Goal: Task Accomplishment & Management: Use online tool/utility

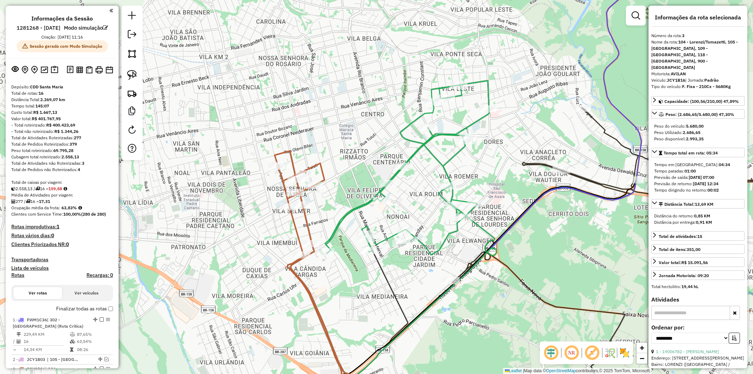
select select "**********"
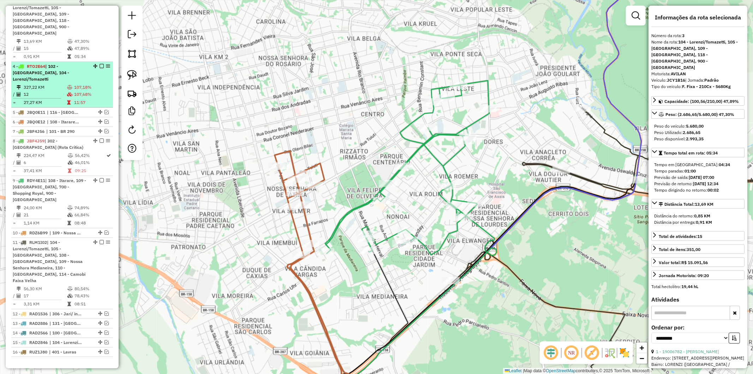
click at [91, 91] on td "107,68%" at bounding box center [92, 94] width 36 height 7
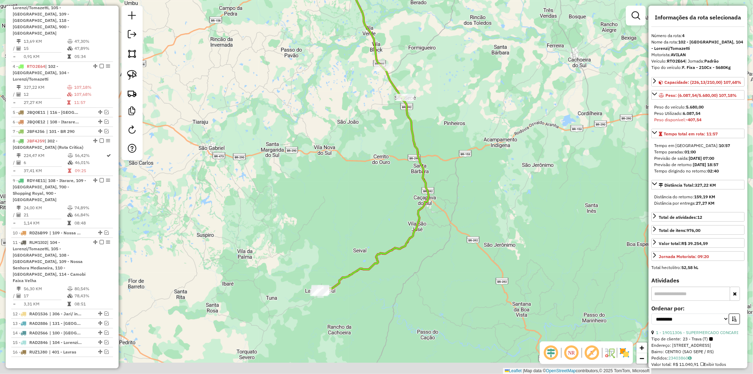
drag, startPoint x: 327, startPoint y: 322, endPoint x: 324, endPoint y: 266, distance: 56.2
click at [324, 266] on div "Janela de atendimento Grade de atendimento Capacidade Transportadoras Veículos …" at bounding box center [376, 187] width 753 height 374
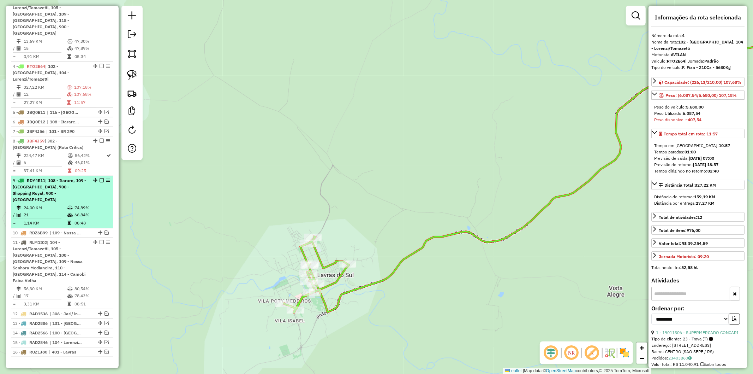
click at [52, 204] on td "24,00 KM" at bounding box center [45, 207] width 44 height 7
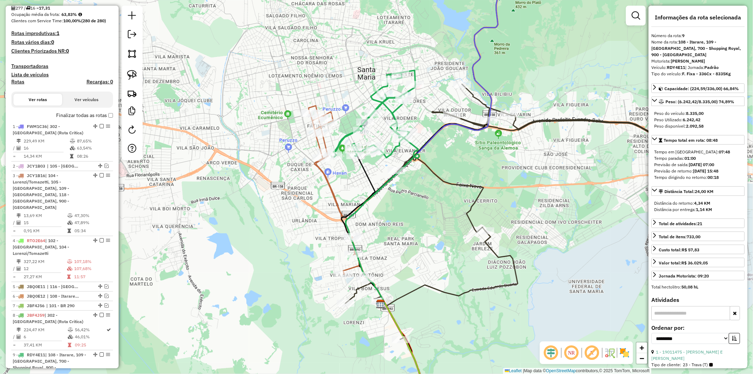
scroll to position [210, 0]
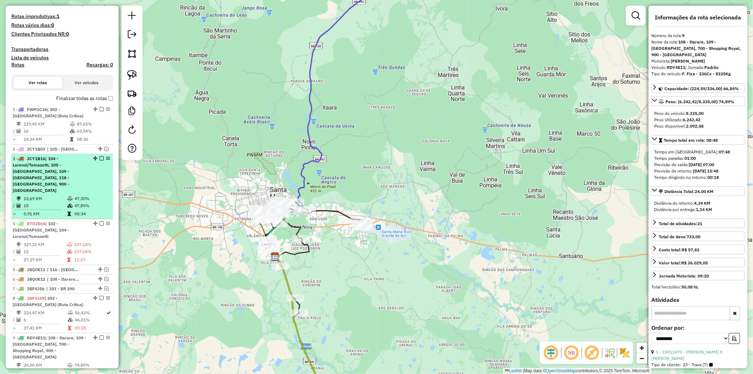
click at [68, 193] on div "3 - JCY1B16 | 104 - Lorenzi/Tomazetti, 105 - Urlandia, 109 - Nossa Senhora Medi…" at bounding box center [50, 174] width 75 height 38
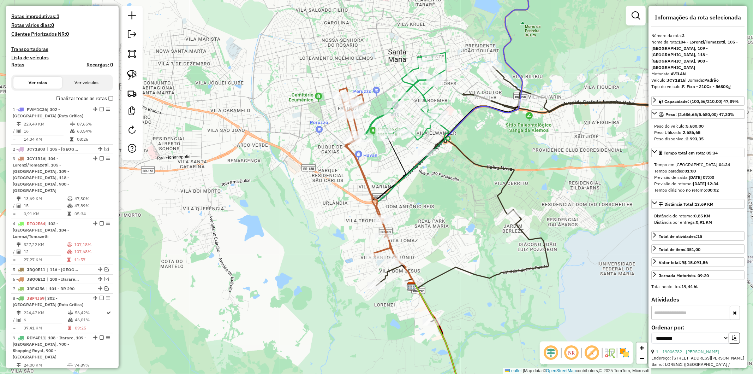
click at [507, 78] on icon at bounding box center [569, 238] width 394 height 345
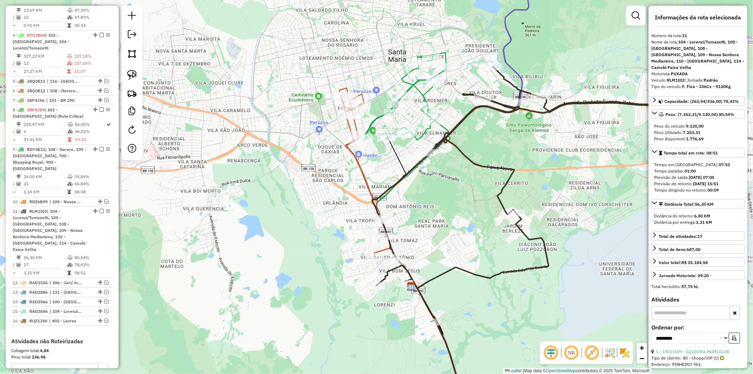
scroll to position [491, 0]
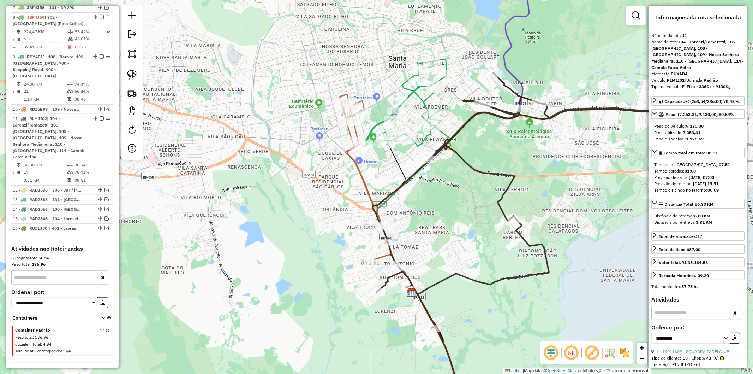
drag, startPoint x: 486, startPoint y: 116, endPoint x: 467, endPoint y: 115, distance: 18.7
click at [467, 115] on div "Janela de atendimento Grade de atendimento Capacidade Transportadoras Veículos …" at bounding box center [376, 187] width 753 height 374
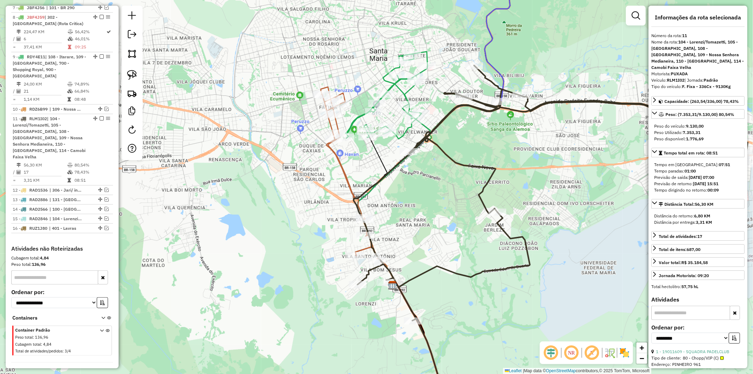
click at [369, 273] on icon at bounding box center [551, 238] width 394 height 346
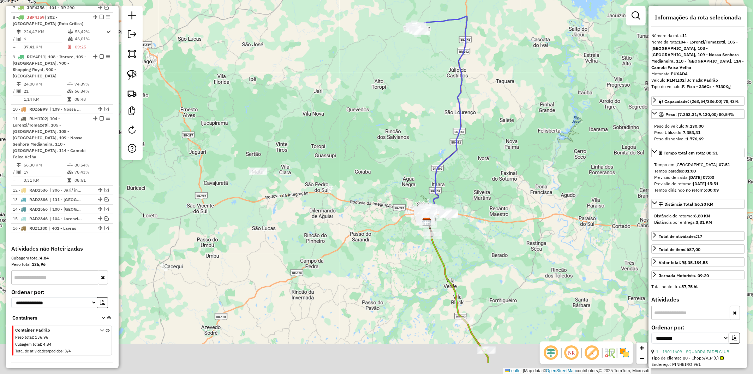
drag, startPoint x: 467, startPoint y: 301, endPoint x: 460, endPoint y: 263, distance: 38.8
click at [460, 263] on div "Janela de atendimento Grade de atendimento Capacidade Transportadoras Veículos …" at bounding box center [376, 187] width 753 height 374
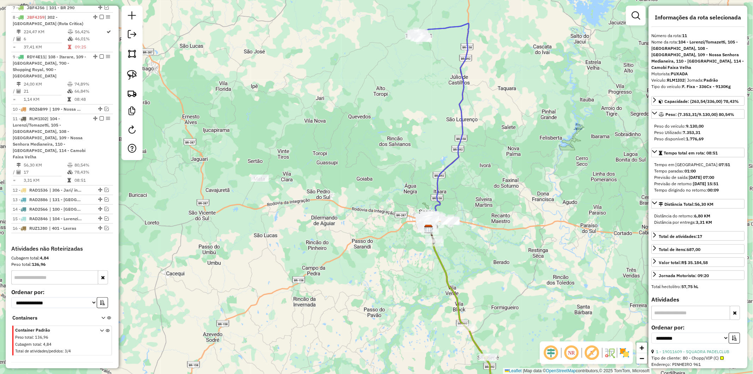
drag, startPoint x: 481, startPoint y: 306, endPoint x: 483, endPoint y: 312, distance: 5.7
click at [487, 322] on div "Janela de atendimento Grade de atendimento Capacidade Transportadoras Veículos …" at bounding box center [376, 187] width 753 height 374
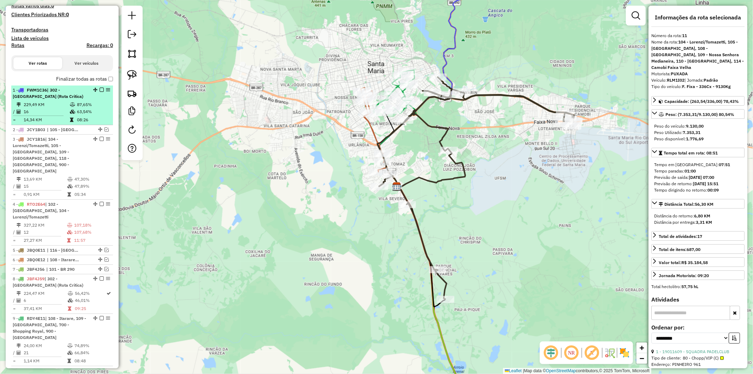
scroll to position [216, 0]
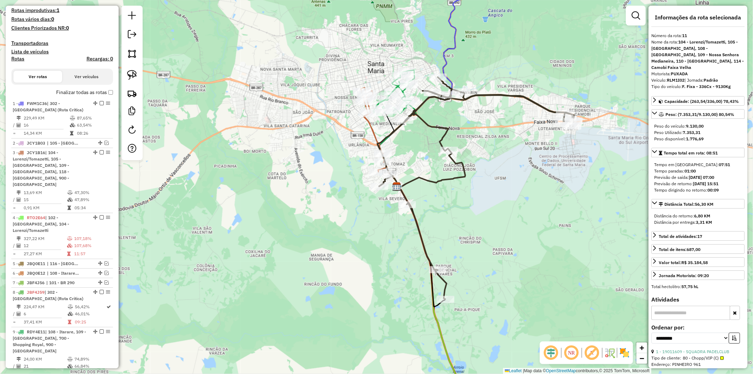
click at [110, 96] on label "Finalizar todas as rotas" at bounding box center [84, 92] width 57 height 7
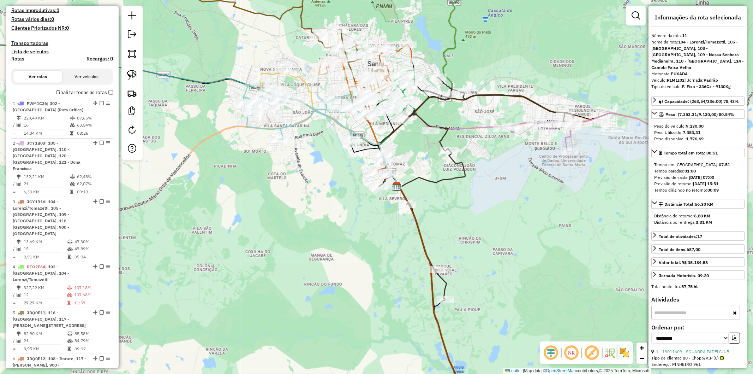
drag, startPoint x: 476, startPoint y: 258, endPoint x: 420, endPoint y: 61, distance: 205.0
click at [420, 61] on div "Rota 3 - Placa JCY1B16 19002022 - XIS BOM GOSTO Janela de atendimento Grade de …" at bounding box center [376, 187] width 753 height 374
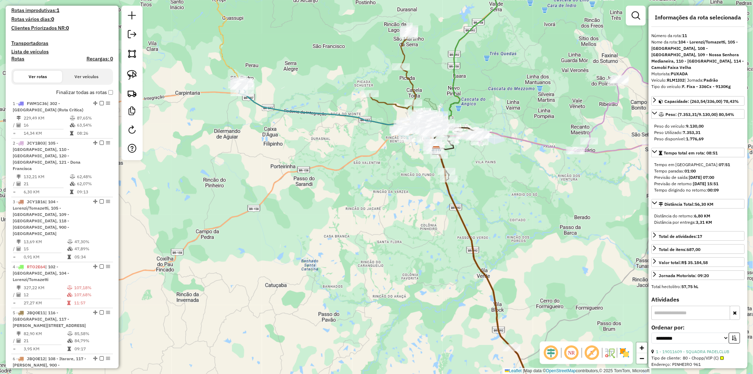
drag, startPoint x: 497, startPoint y: 235, endPoint x: 479, endPoint y: 192, distance: 47.0
click at [477, 187] on div "Janela de atendimento Grade de atendimento Capacidade Transportadoras Veículos …" at bounding box center [376, 187] width 753 height 374
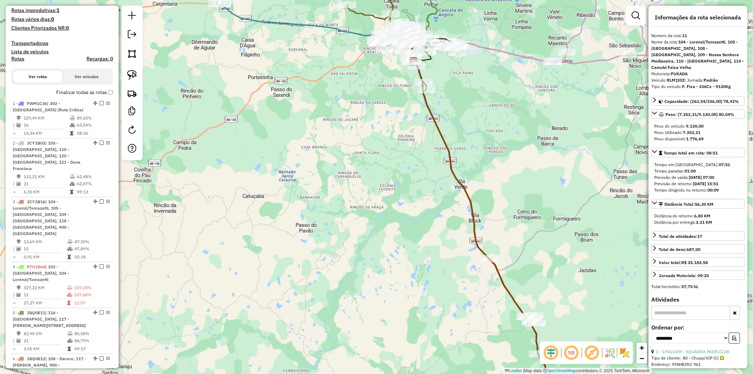
click at [502, 274] on icon at bounding box center [483, 236] width 139 height 350
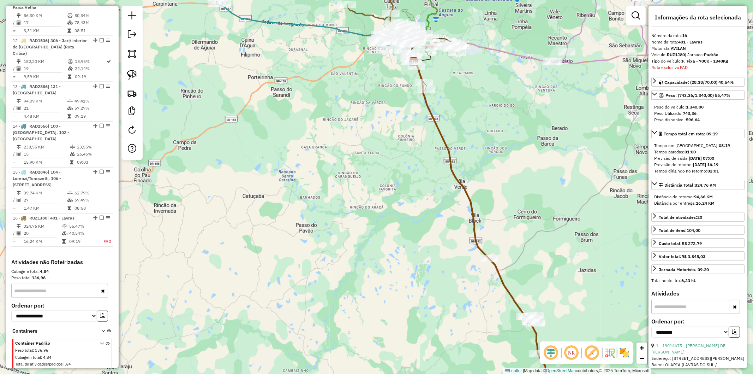
scroll to position [822, 0]
click at [498, 276] on icon at bounding box center [483, 236] width 139 height 350
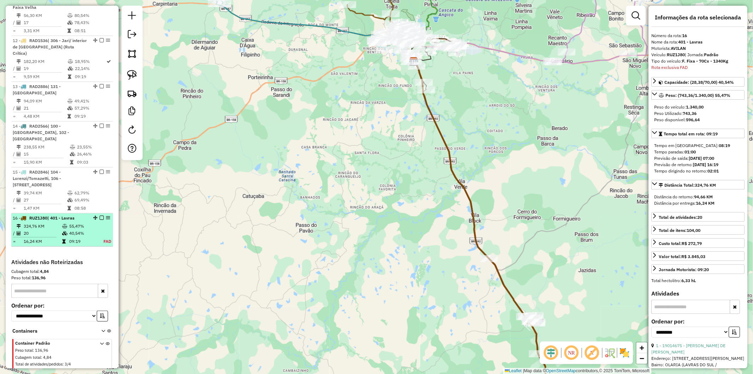
click at [100, 215] on em at bounding box center [102, 217] width 4 height 4
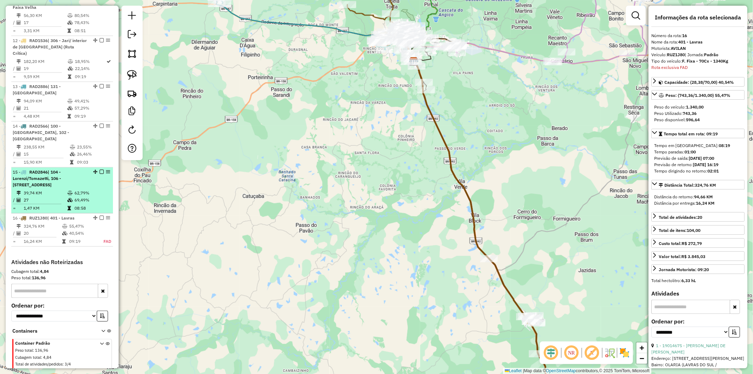
scroll to position [799, 0]
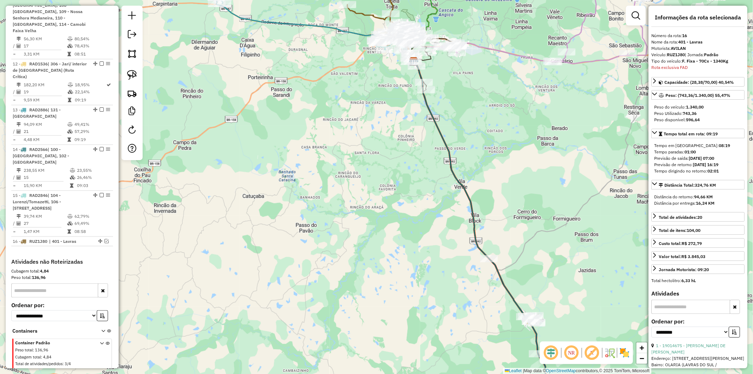
click at [504, 283] on icon at bounding box center [483, 236] width 139 height 350
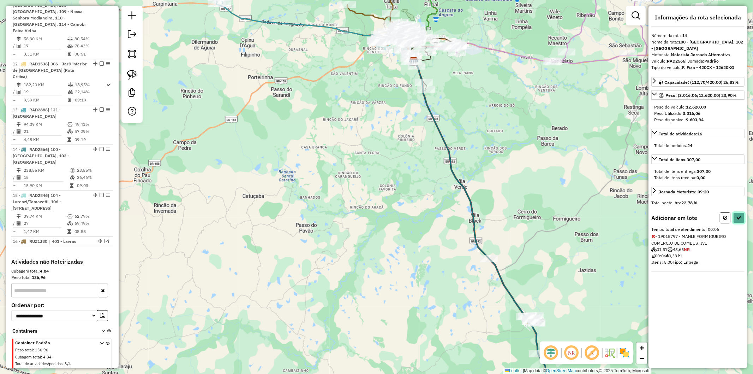
click at [736, 218] on button at bounding box center [738, 217] width 11 height 11
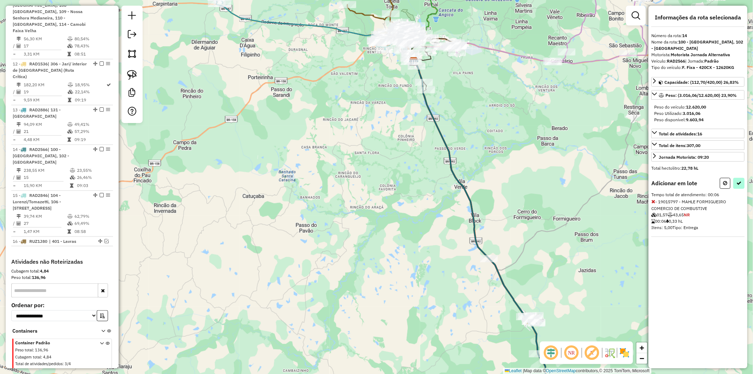
select select "**********"
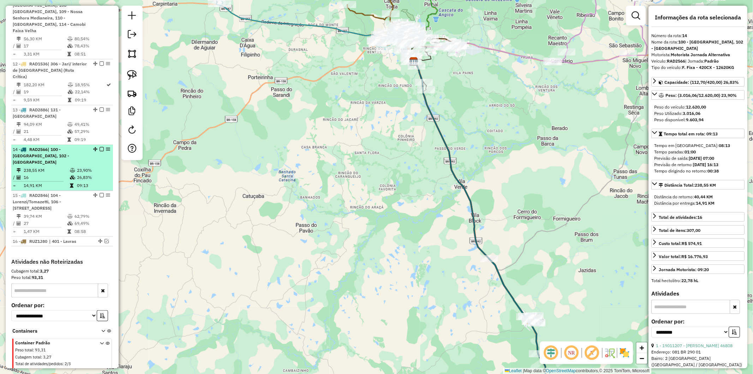
click at [100, 147] on em at bounding box center [102, 149] width 4 height 4
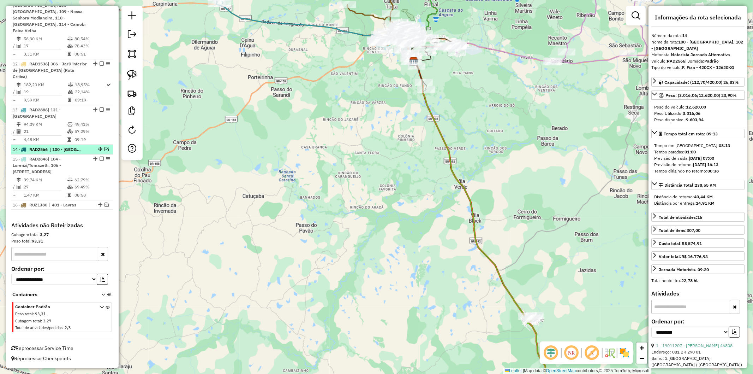
scroll to position [768, 0]
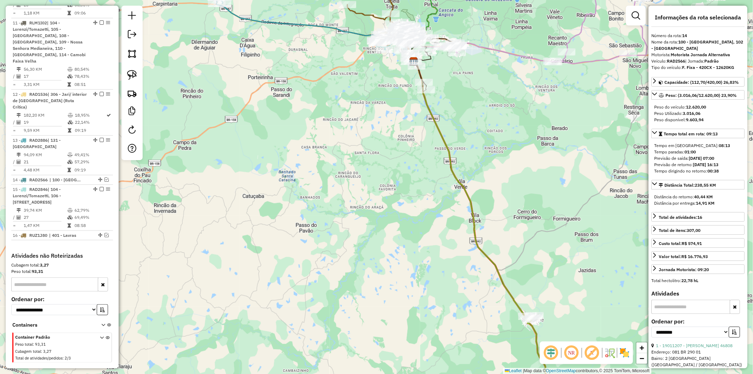
drag, startPoint x: 531, startPoint y: 302, endPoint x: 511, endPoint y: 267, distance: 40.8
click at [505, 259] on div "Janela de atendimento Grade de atendimento Capacidade Transportadoras Veículos …" at bounding box center [376, 187] width 753 height 374
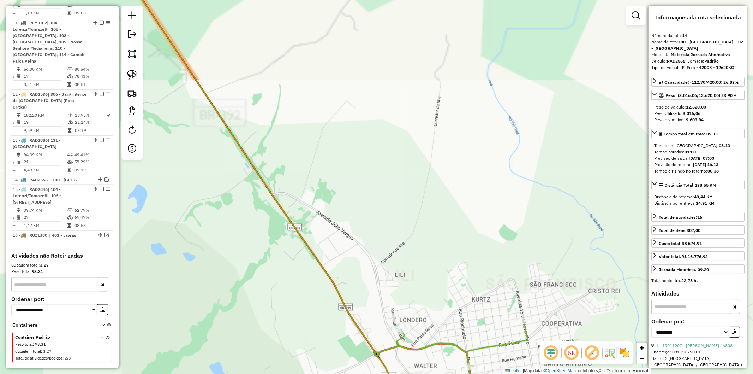
click at [447, 347] on icon at bounding box center [451, 365] width 153 height 92
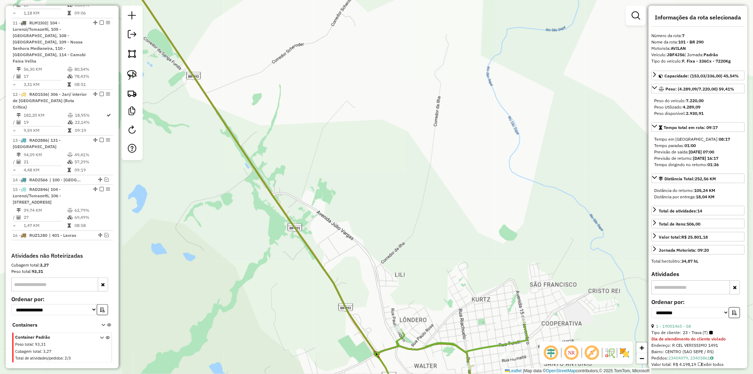
scroll to position [599, 0]
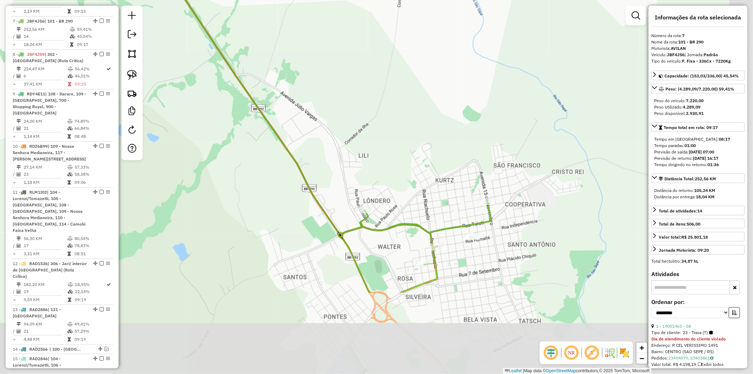
drag, startPoint x: 446, startPoint y: 258, endPoint x: 414, endPoint y: 160, distance: 103.6
click at [414, 160] on div "Janela de atendimento Grade de atendimento Capacidade Transportadoras Veículos …" at bounding box center [376, 187] width 753 height 374
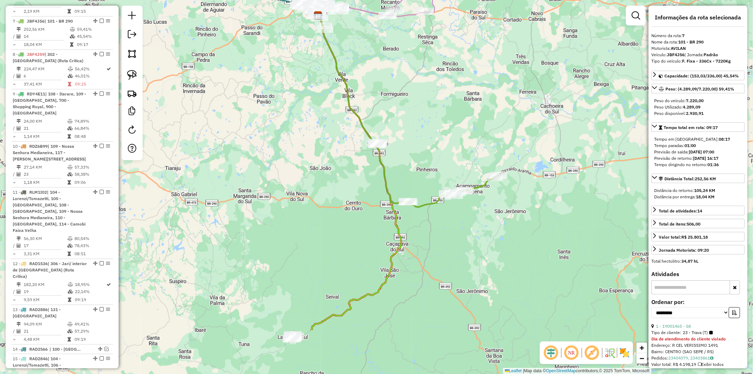
drag, startPoint x: 486, startPoint y: 248, endPoint x: 417, endPoint y: 197, distance: 86.1
click at [417, 197] on div "Janela de atendimento Grade de atendimento Capacidade Transportadoras Veículos …" at bounding box center [376, 187] width 753 height 374
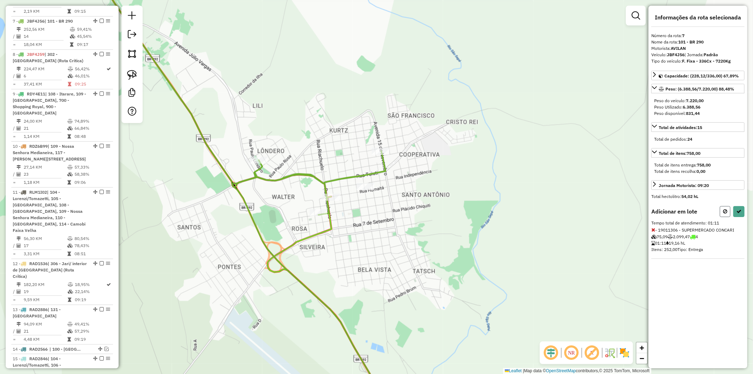
click at [723, 207] on button at bounding box center [725, 211] width 11 height 11
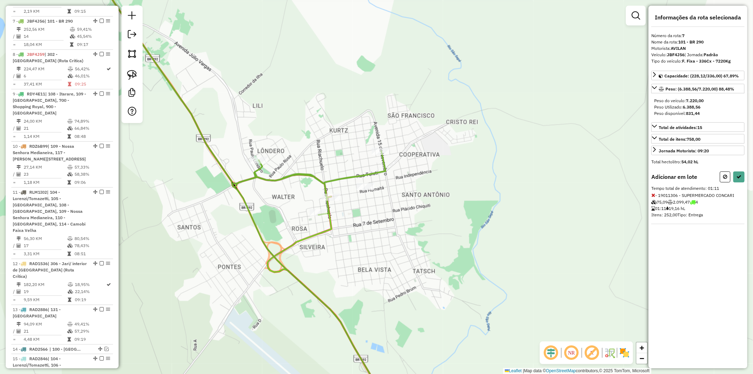
select select "**********"
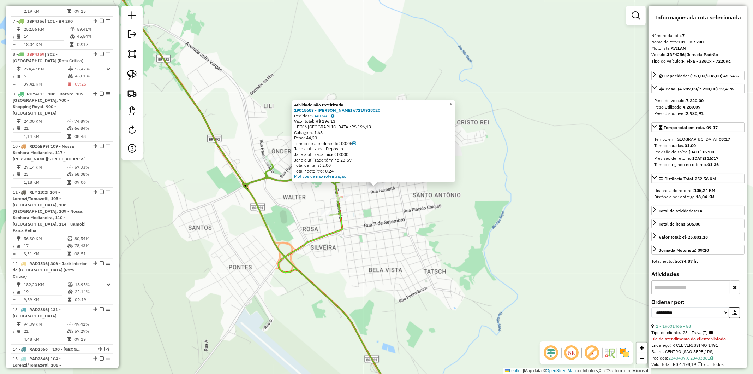
click at [376, 209] on div "Atividade não roteirizada 19015683 - JULIA MARIA SILVA LIMA 67219918020 Pedidos…" at bounding box center [376, 187] width 753 height 374
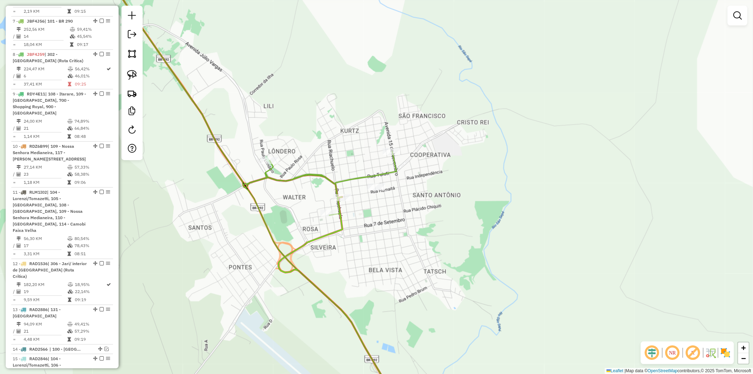
click at [349, 177] on icon at bounding box center [323, 281] width 159 height 260
select select "**********"
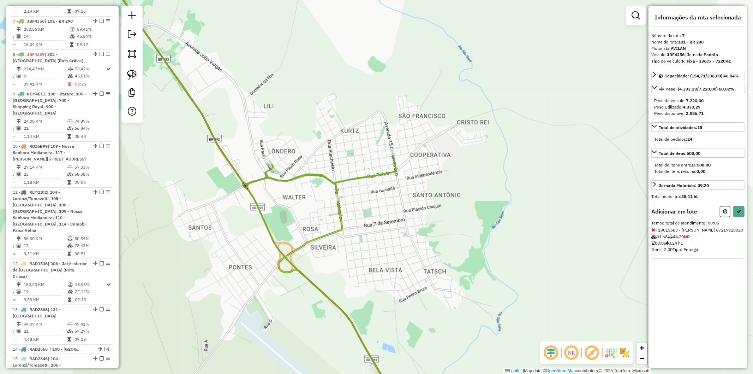
click at [731, 212] on div at bounding box center [732, 211] width 25 height 11
click at [735, 212] on button at bounding box center [738, 211] width 11 height 11
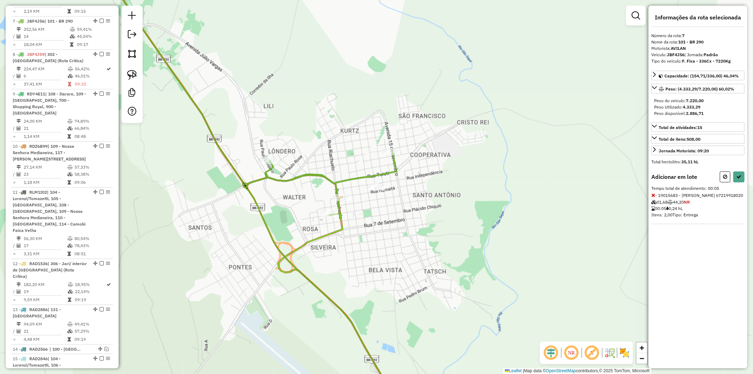
select select "**********"
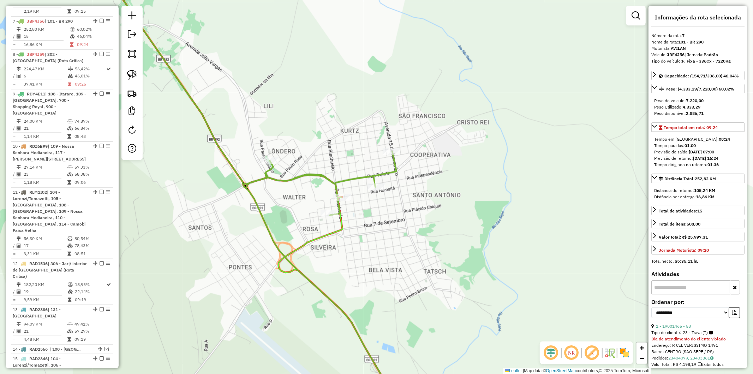
click at [342, 229] on icon at bounding box center [341, 304] width 124 height 215
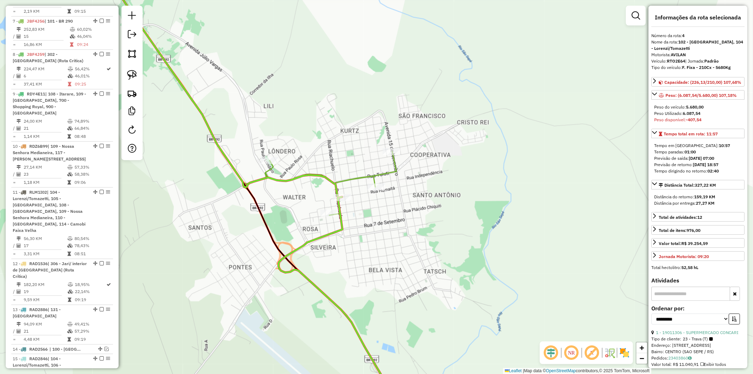
scroll to position [468, 0]
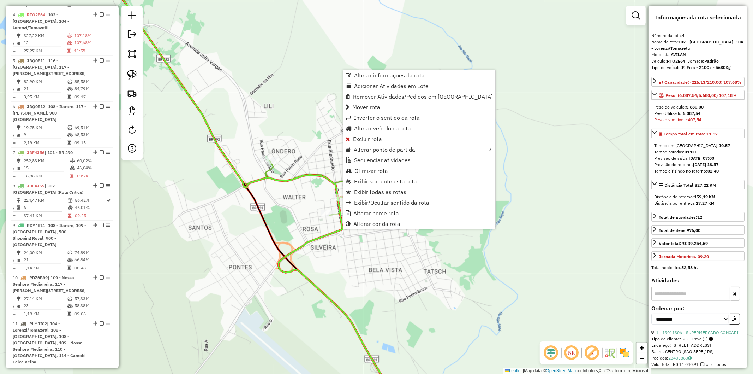
drag, startPoint x: 337, startPoint y: 251, endPoint x: 323, endPoint y: 219, distance: 35.1
click at [337, 251] on div "Janela de atendimento Grade de atendimento Capacidade Transportadoras Veículos …" at bounding box center [376, 187] width 753 height 374
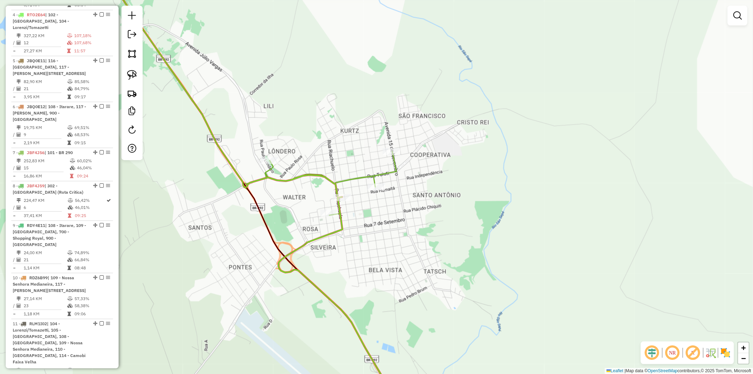
click at [311, 179] on icon at bounding box center [220, 80] width 244 height 235
select select "**********"
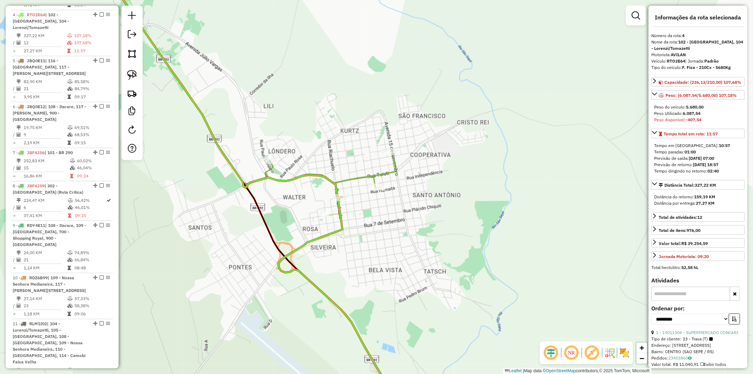
click at [266, 168] on icon at bounding box center [323, 281] width 159 height 260
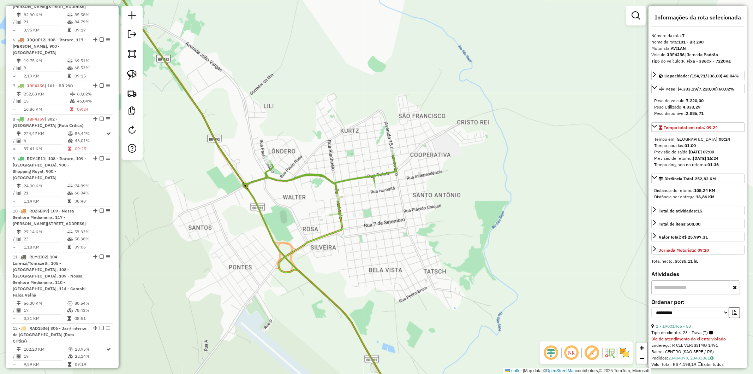
scroll to position [599, 0]
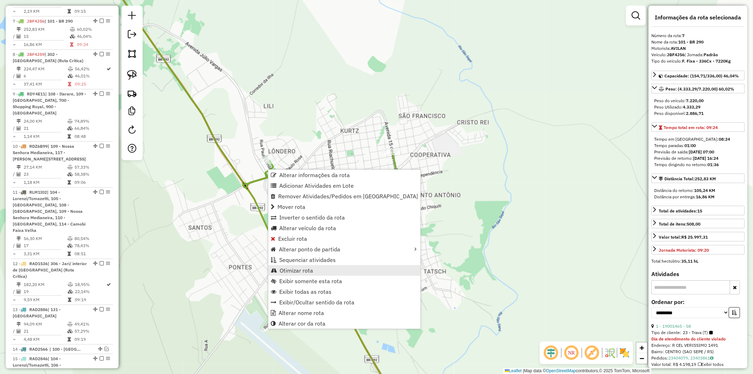
click at [322, 267] on link "Otimizar rota" at bounding box center [344, 270] width 152 height 11
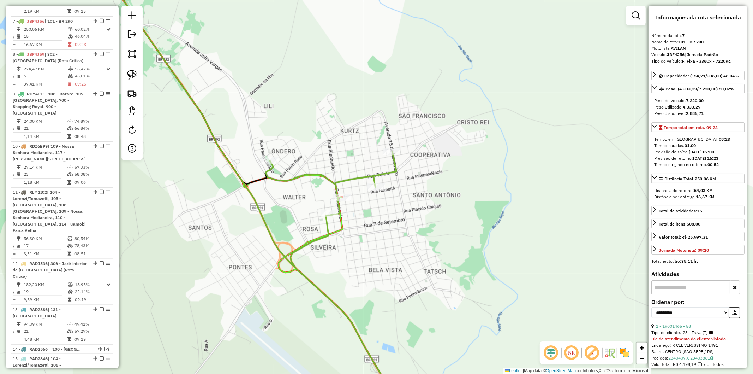
click at [267, 171] on icon at bounding box center [333, 281] width 137 height 260
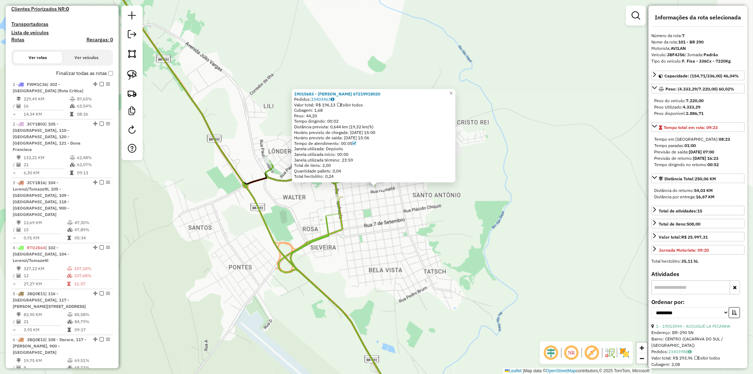
scroll to position [50, 0]
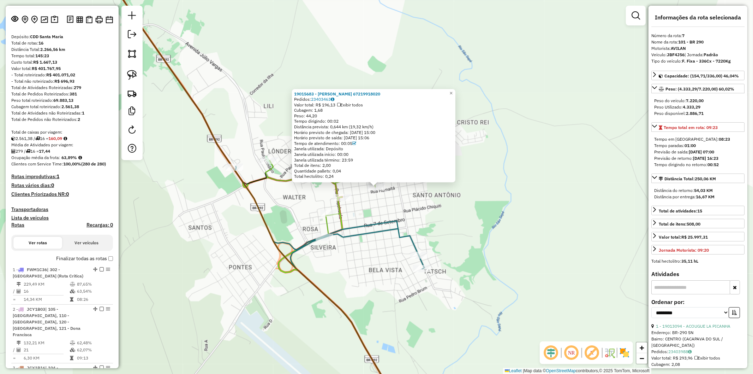
click at [372, 225] on icon at bounding box center [261, 187] width 326 height 449
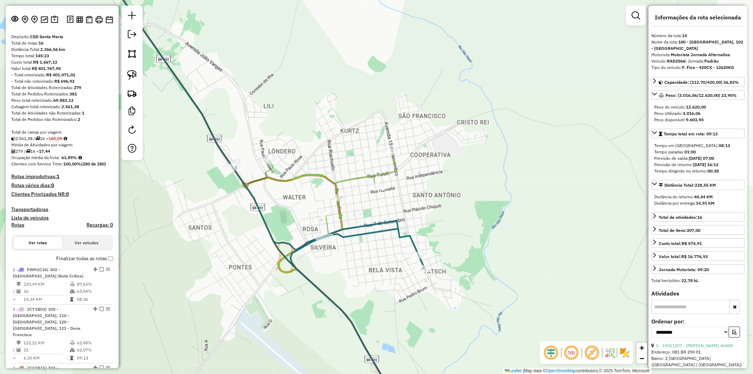
scroll to position [822, 0]
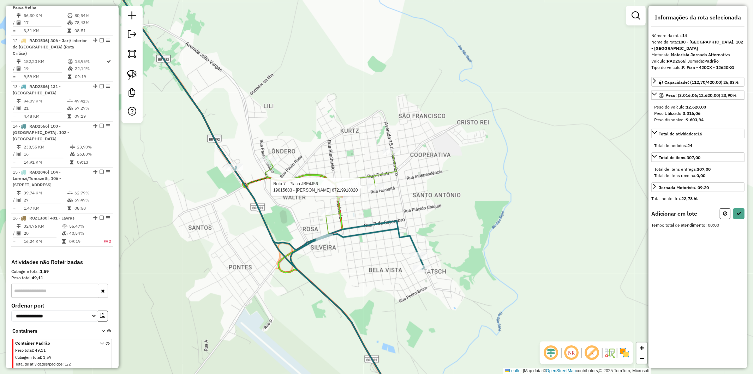
click at [376, 190] on div at bounding box center [376, 186] width 18 height 7
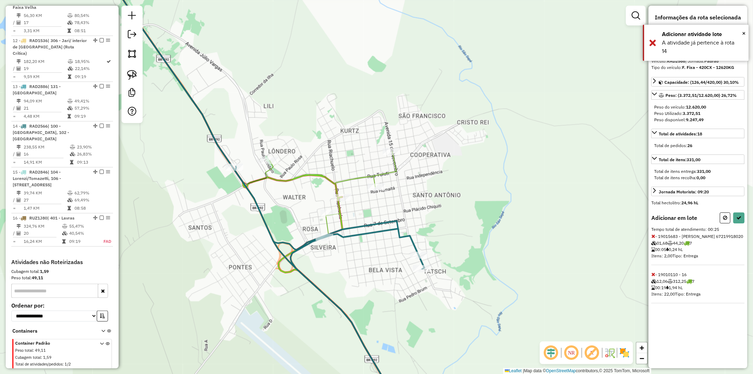
click at [655, 276] on icon at bounding box center [653, 273] width 4 height 5
click at [739, 218] on icon at bounding box center [738, 217] width 5 height 5
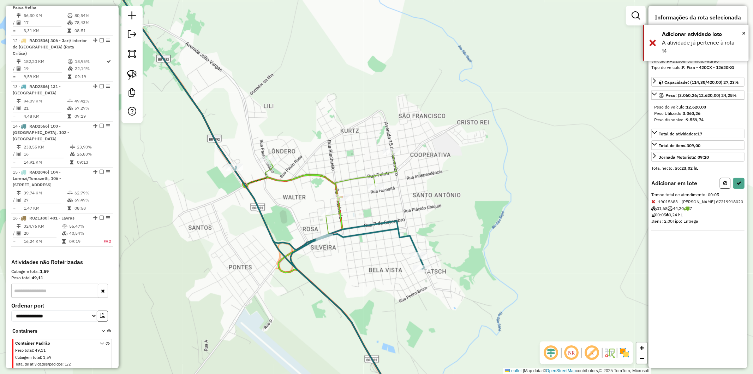
select select "**********"
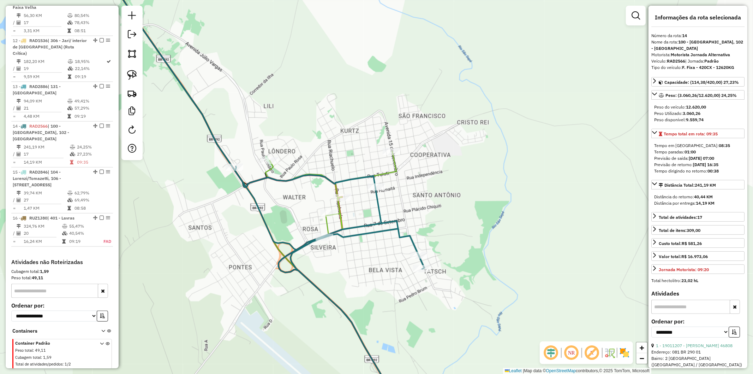
click at [376, 213] on icon at bounding box center [261, 187] width 326 height 449
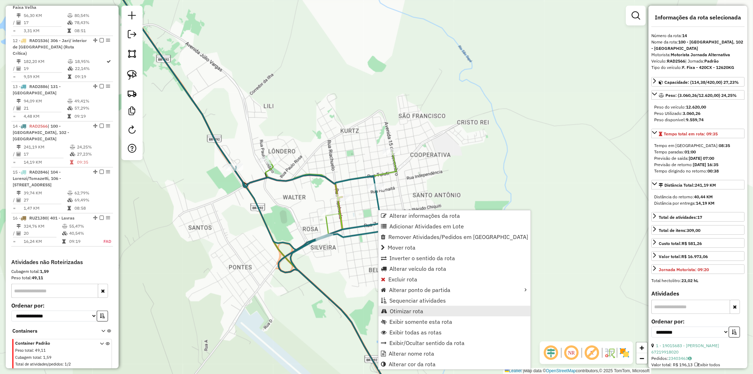
click at [402, 308] on span "Otimizar rota" at bounding box center [407, 311] width 34 height 6
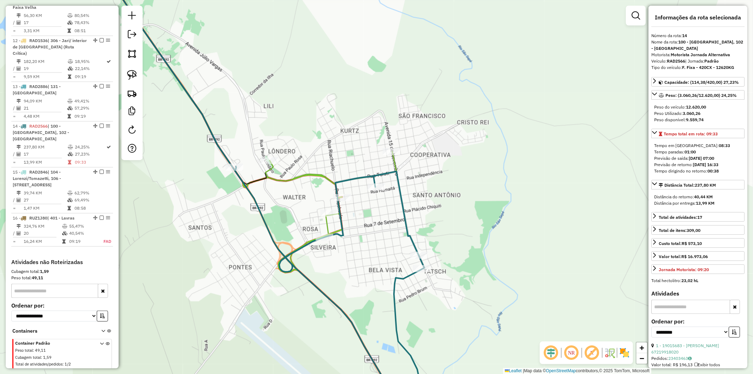
click at [400, 191] on icon at bounding box center [261, 187] width 326 height 449
click at [311, 178] on icon at bounding box center [333, 281] width 137 height 260
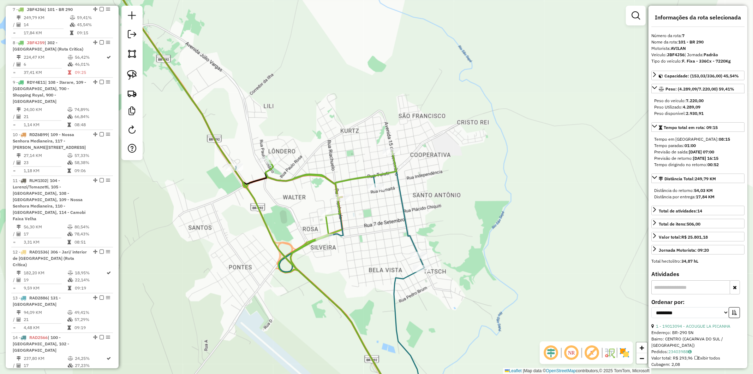
scroll to position [599, 0]
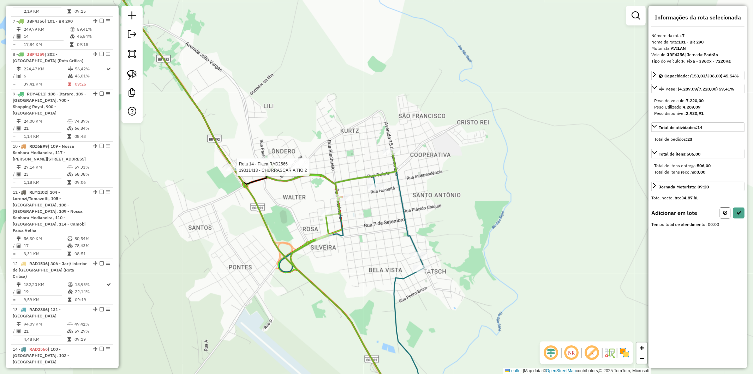
click at [234, 171] on div at bounding box center [235, 166] width 18 height 7
click at [724, 209] on icon at bounding box center [725, 211] width 4 height 5
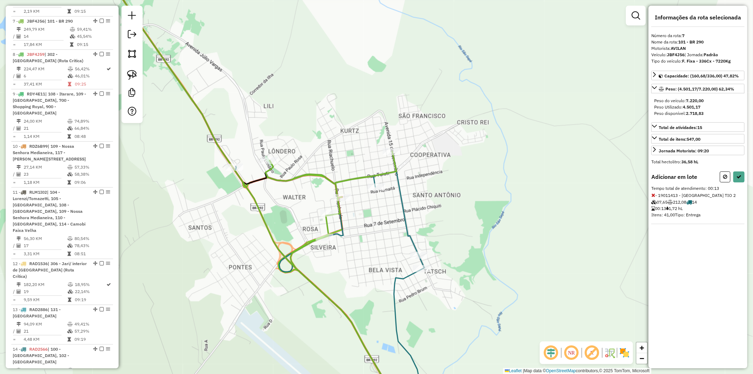
select select "**********"
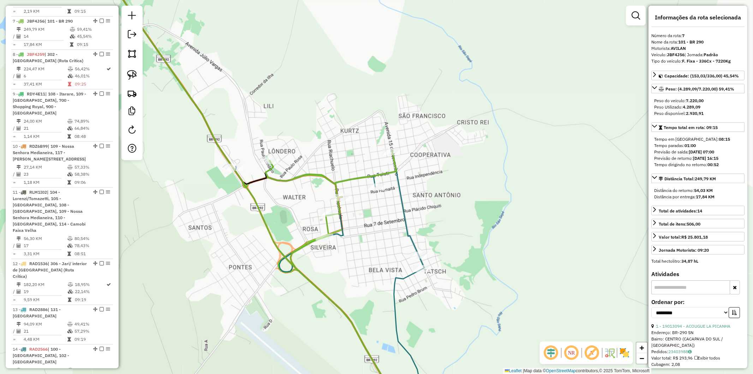
click at [352, 177] on icon at bounding box center [333, 281] width 137 height 260
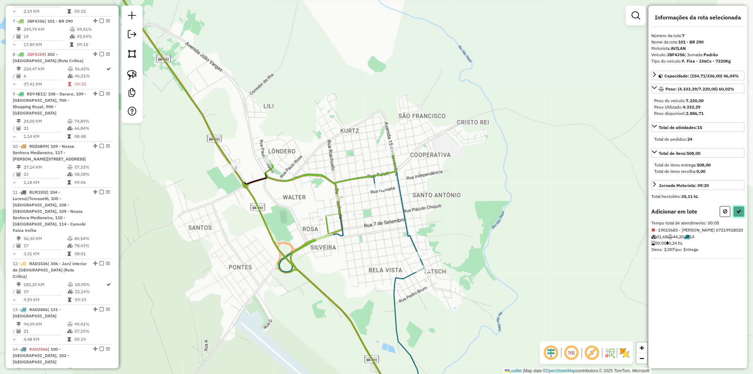
click at [737, 213] on icon at bounding box center [738, 211] width 5 height 5
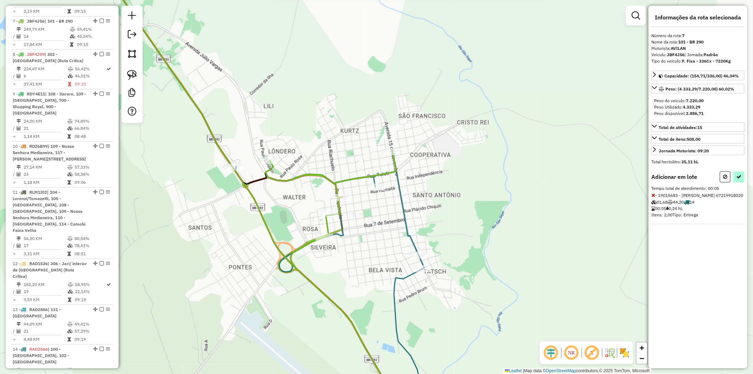
select select "**********"
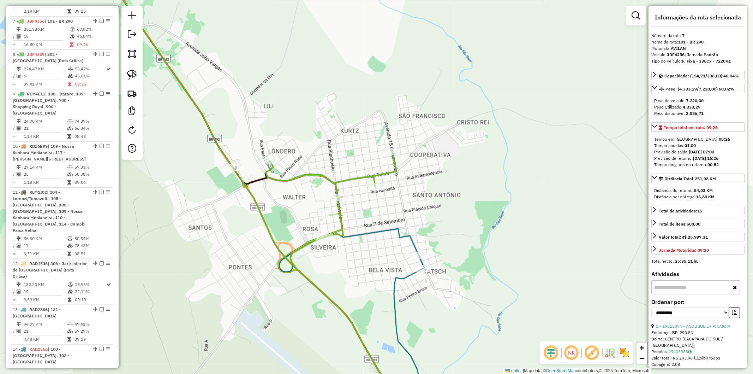
click at [400, 229] on icon at bounding box center [261, 187] width 326 height 449
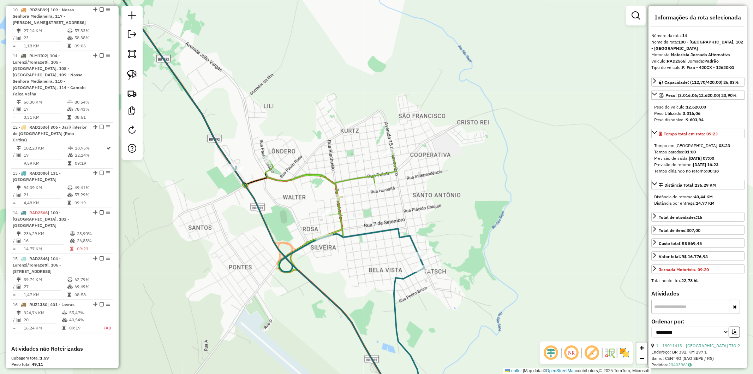
scroll to position [822, 0]
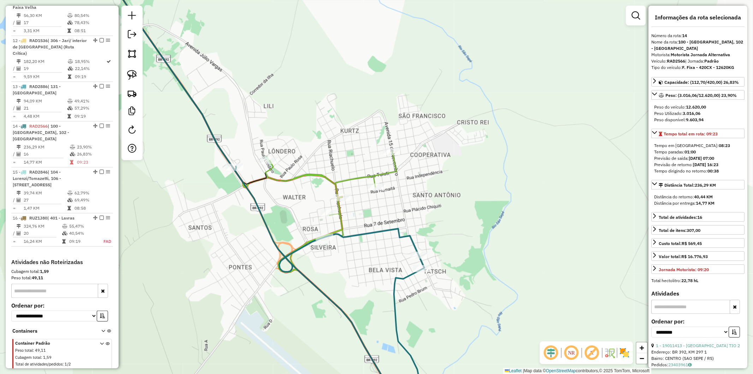
click at [396, 229] on icon at bounding box center [261, 187] width 326 height 449
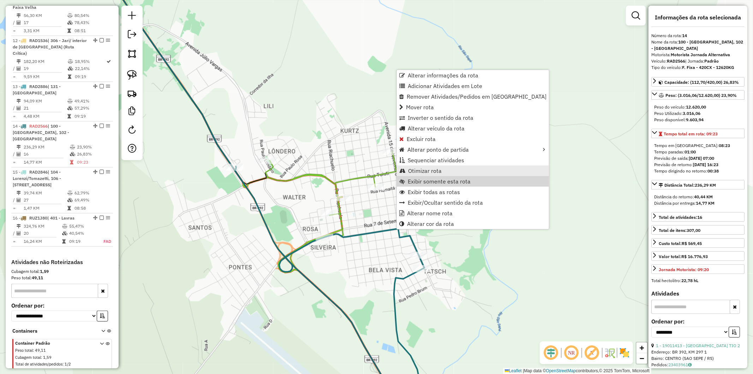
click at [425, 172] on span "Otimizar rota" at bounding box center [425, 171] width 34 height 6
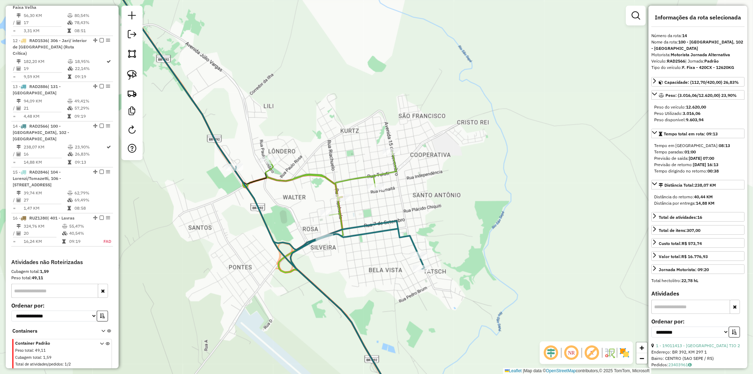
click at [354, 225] on icon at bounding box center [261, 187] width 326 height 449
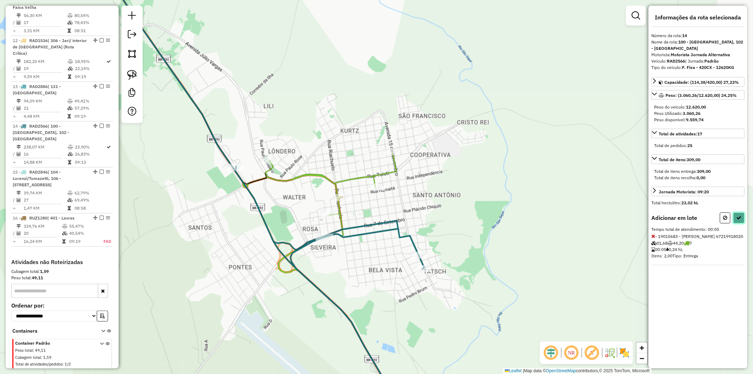
click at [738, 216] on icon at bounding box center [738, 217] width 5 height 5
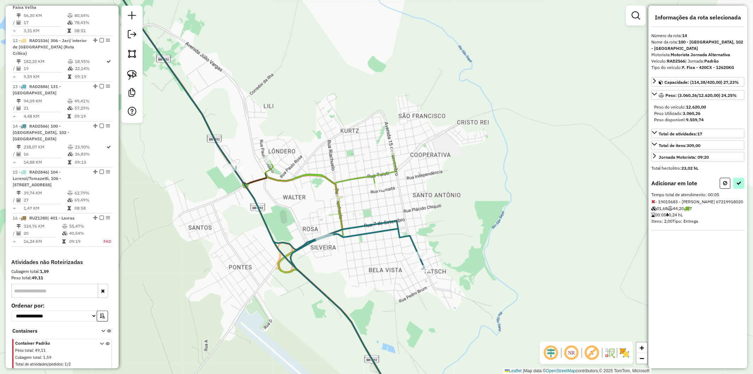
select select "**********"
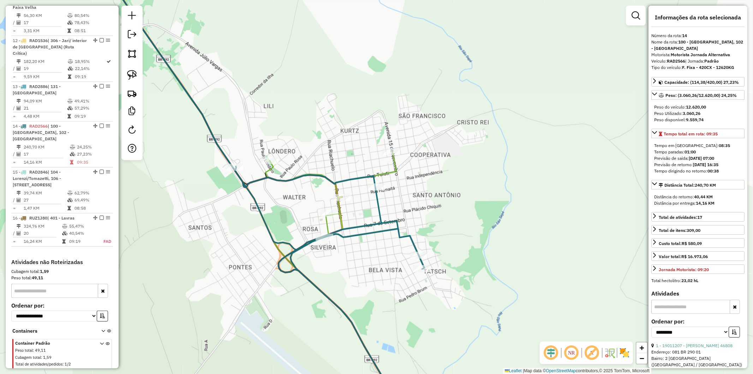
click at [382, 204] on icon at bounding box center [261, 187] width 326 height 449
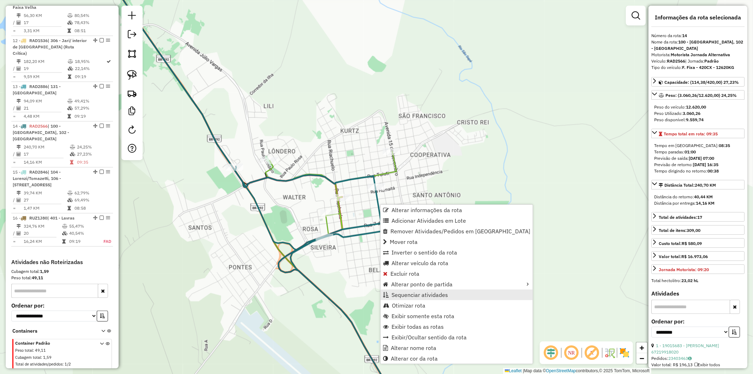
click at [414, 299] on link "Sequenciar atividades" at bounding box center [457, 294] width 152 height 11
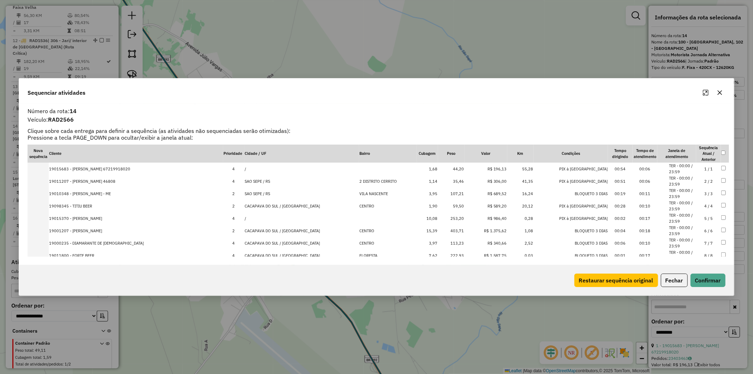
click at [719, 92] on icon "button" at bounding box center [720, 93] width 6 height 6
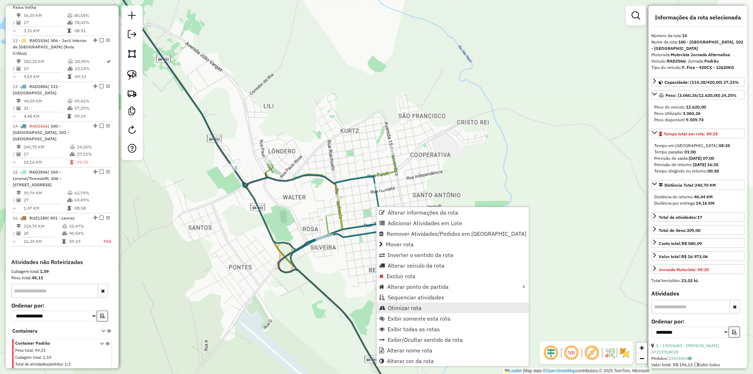
click at [407, 305] on span "Otimizar rota" at bounding box center [405, 308] width 34 height 6
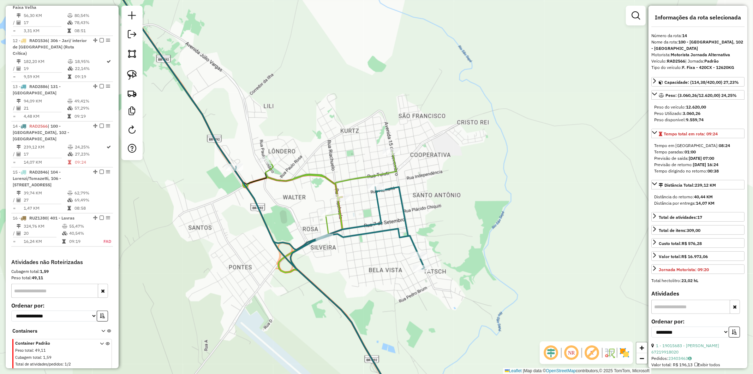
click at [382, 241] on div "Janela de atendimento Grade de atendimento Capacidade Transportadoras Veículos …" at bounding box center [376, 187] width 753 height 374
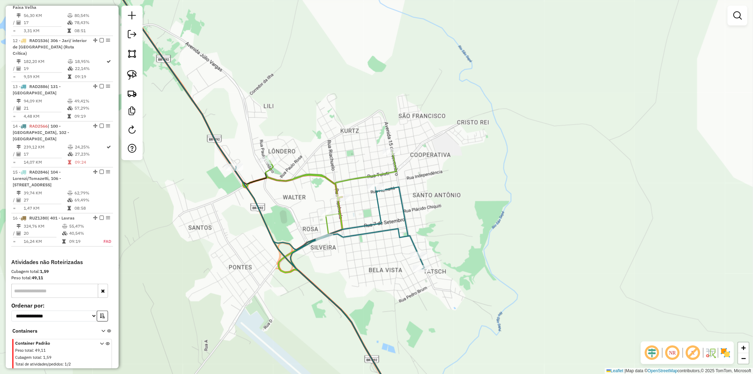
click at [379, 209] on icon at bounding box center [261, 187] width 326 height 449
select select "**********"
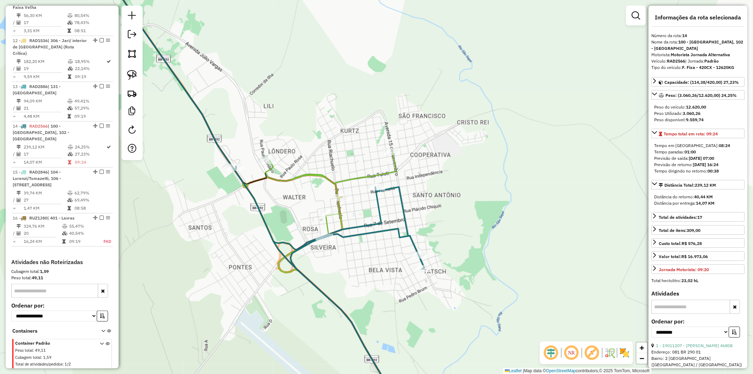
click at [354, 173] on div "Janela de atendimento Grade de atendimento Capacidade Transportadoras Veículos …" at bounding box center [376, 187] width 753 height 374
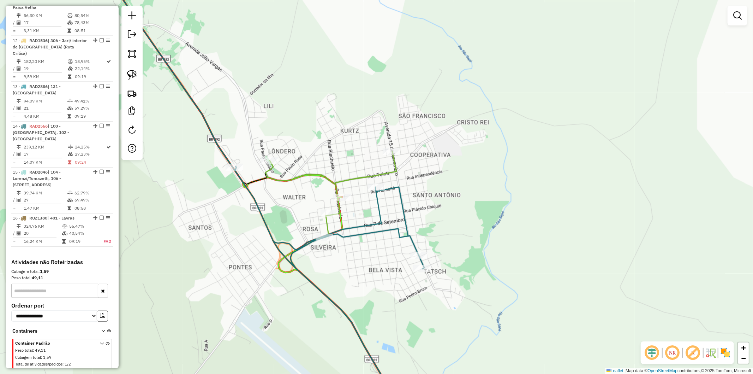
click at [356, 175] on icon at bounding box center [333, 281] width 137 height 260
select select "**********"
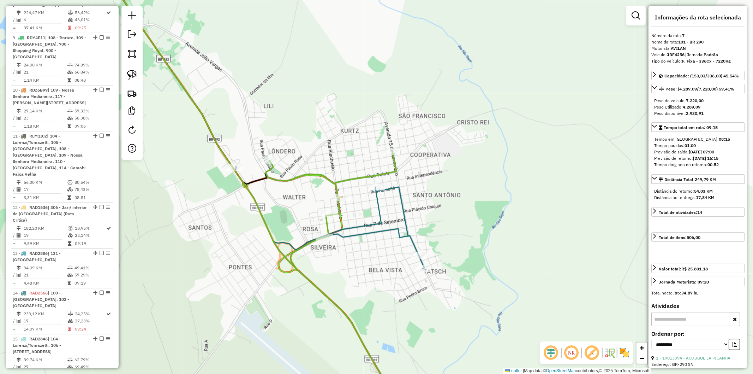
scroll to position [599, 0]
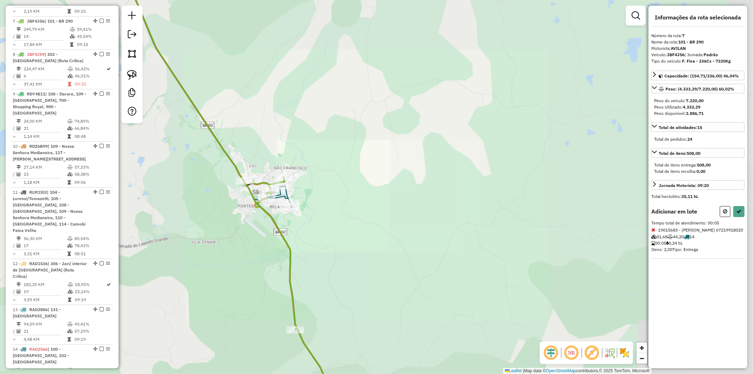
drag, startPoint x: 228, startPoint y: 117, endPoint x: 312, endPoint y: 193, distance: 113.7
click at [309, 190] on div "Janela de atendimento Grade de atendimento Capacidade Transportadoras Veículos …" at bounding box center [376, 187] width 753 height 374
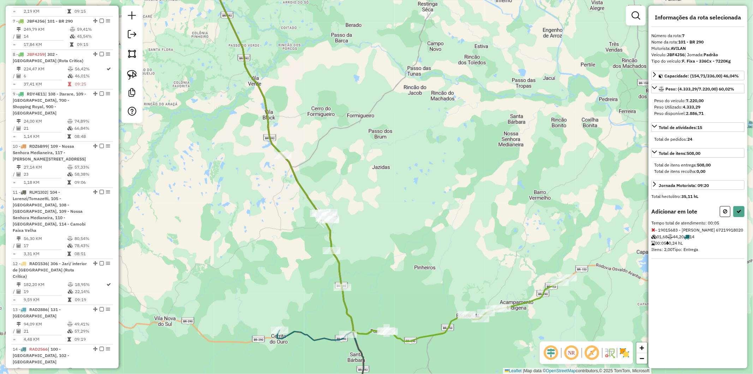
click at [278, 151] on icon at bounding box center [298, 148] width 175 height 371
click at [654, 228] on icon at bounding box center [653, 229] width 4 height 5
click at [738, 214] on button at bounding box center [738, 211] width 11 height 11
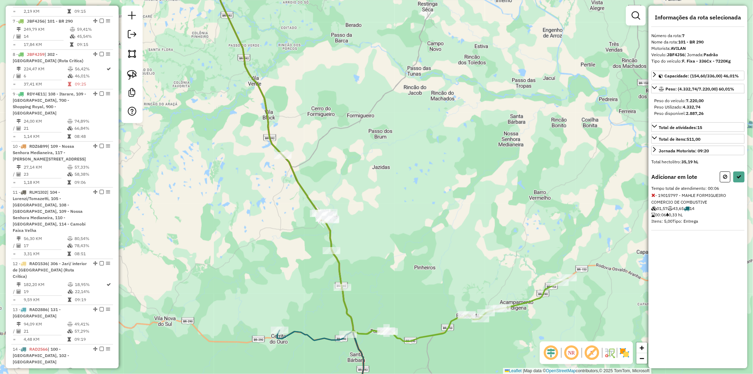
select select "**********"
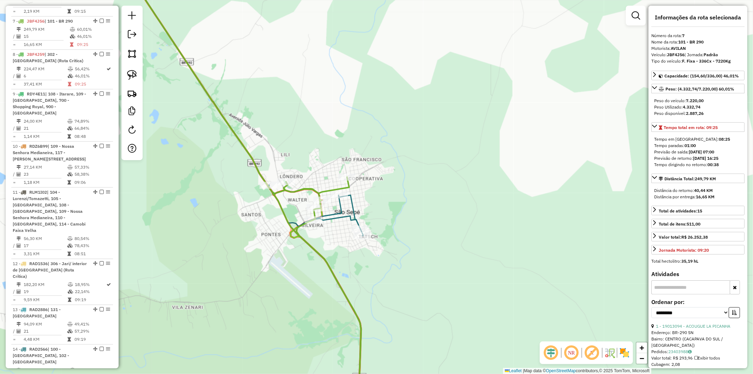
click at [335, 222] on icon at bounding box center [317, 298] width 96 height 227
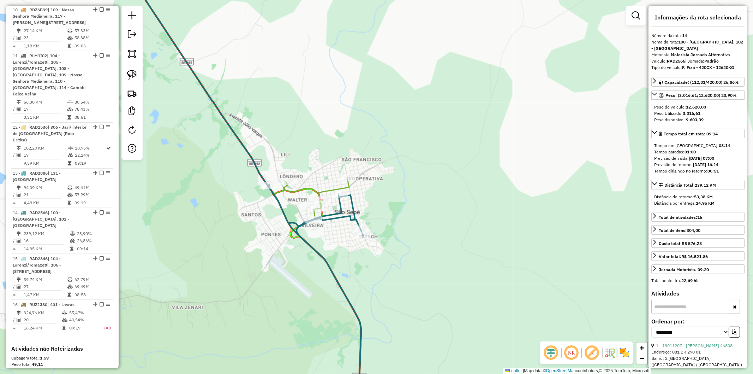
scroll to position [822, 0]
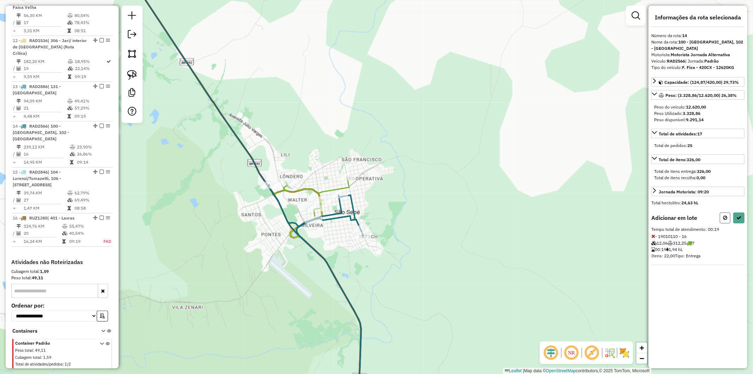
click at [726, 220] on icon at bounding box center [725, 217] width 4 height 5
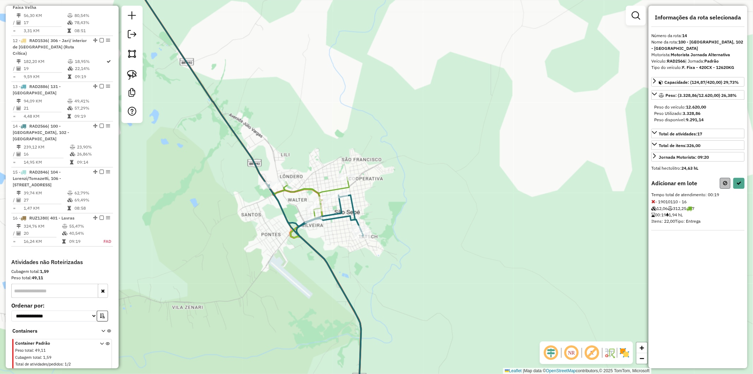
select select "**********"
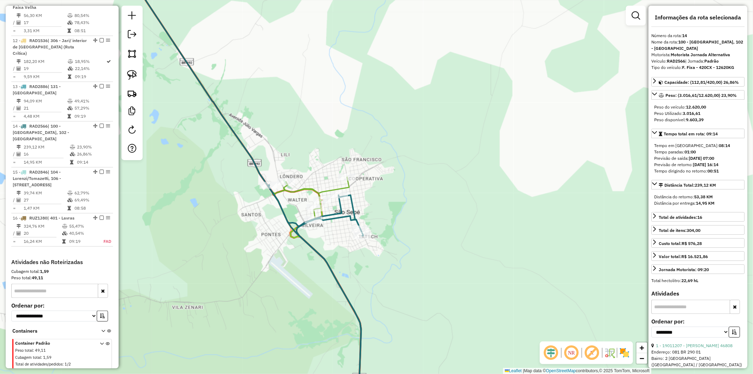
click at [305, 185] on icon at bounding box center [243, 187] width 244 height 449
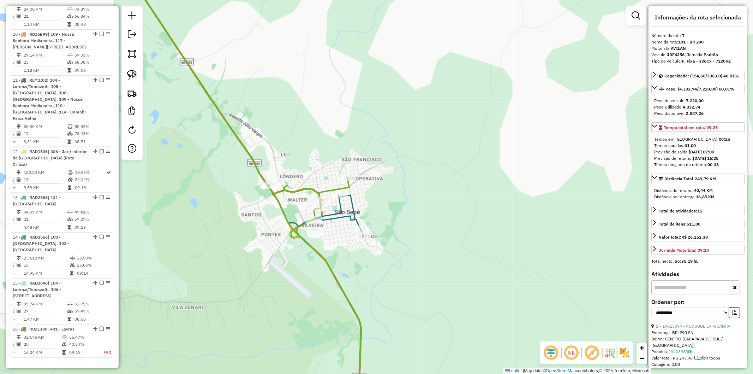
scroll to position [599, 0]
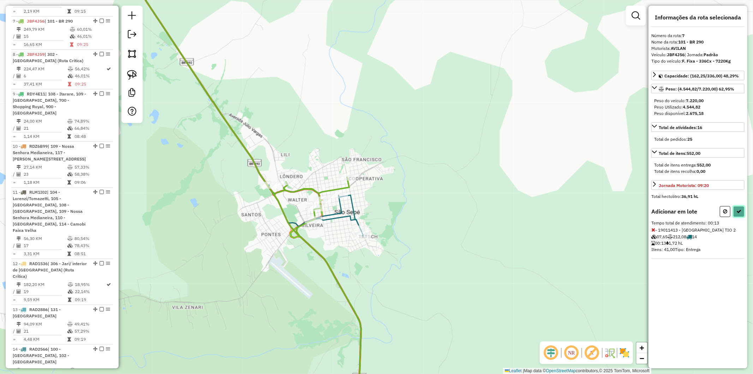
click at [738, 209] on icon at bounding box center [738, 211] width 5 height 5
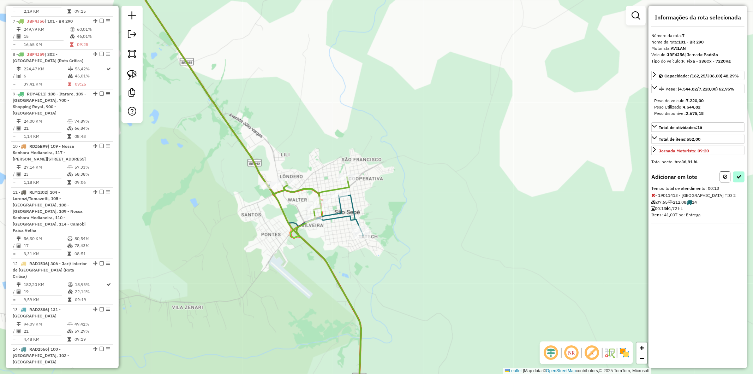
select select "**********"
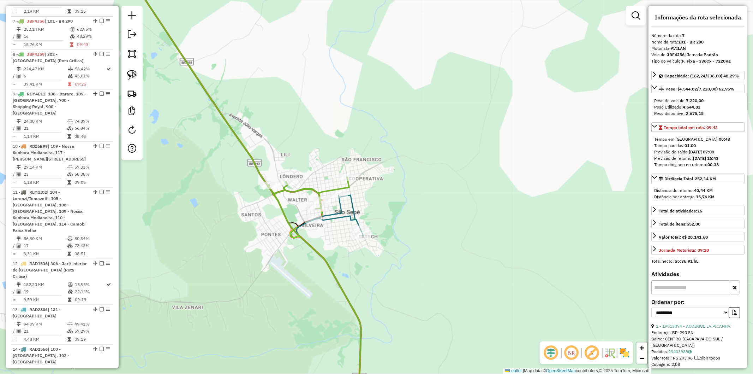
click at [351, 204] on icon at bounding box center [331, 303] width 68 height 216
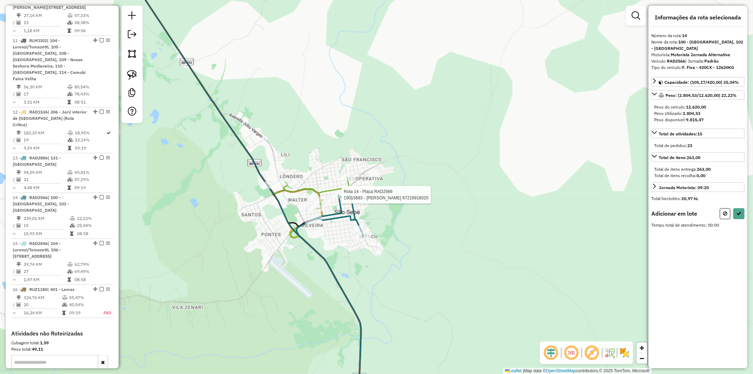
scroll to position [822, 0]
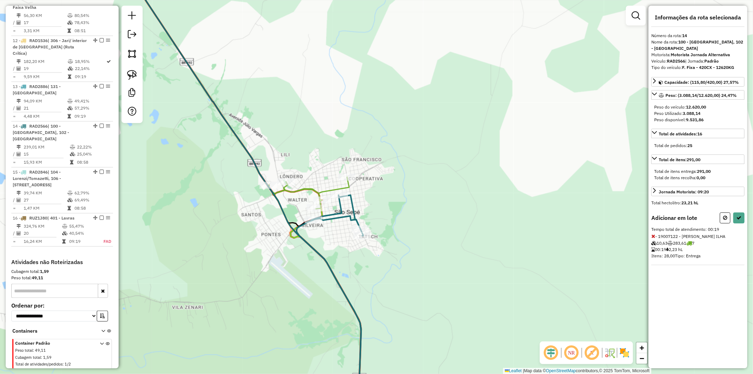
click at [732, 217] on div at bounding box center [732, 217] width 25 height 11
click at [735, 216] on button at bounding box center [738, 217] width 11 height 11
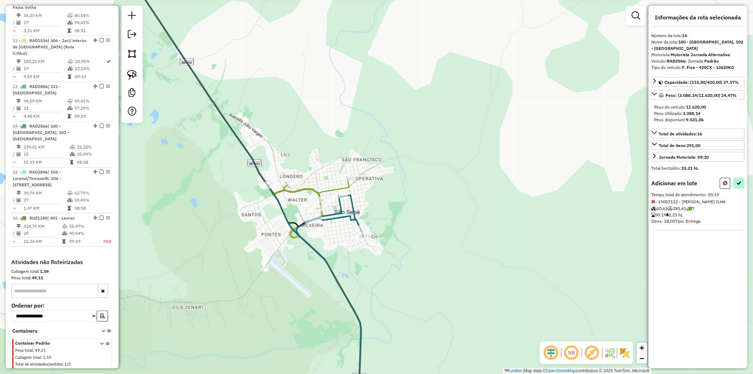
select select "**********"
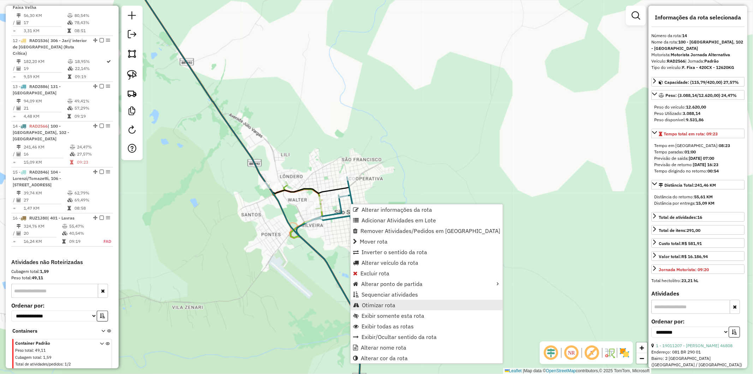
click at [393, 306] on span "Otimizar rota" at bounding box center [379, 305] width 34 height 6
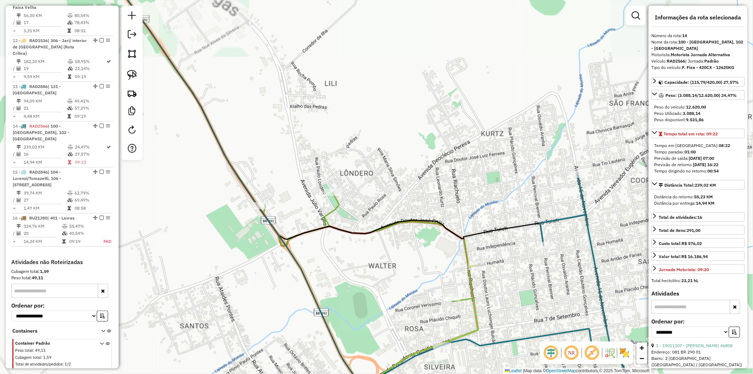
click at [331, 211] on icon at bounding box center [287, 187] width 371 height 449
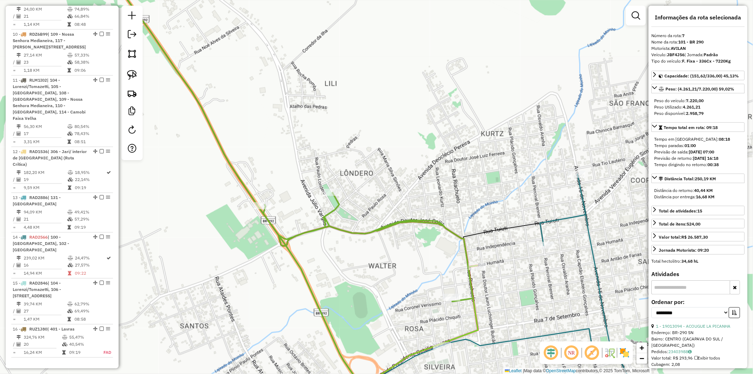
scroll to position [599, 0]
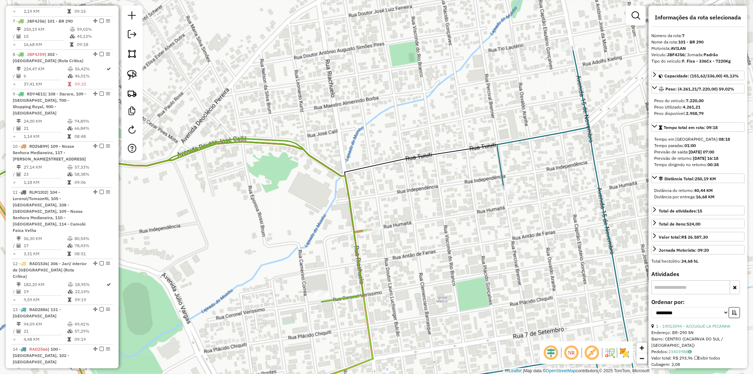
click at [357, 229] on icon at bounding box center [144, 248] width 438 height 328
click at [358, 230] on icon at bounding box center [144, 248] width 438 height 328
click at [358, 233] on icon at bounding box center [144, 248] width 438 height 328
click at [358, 231] on icon at bounding box center [144, 248] width 438 height 328
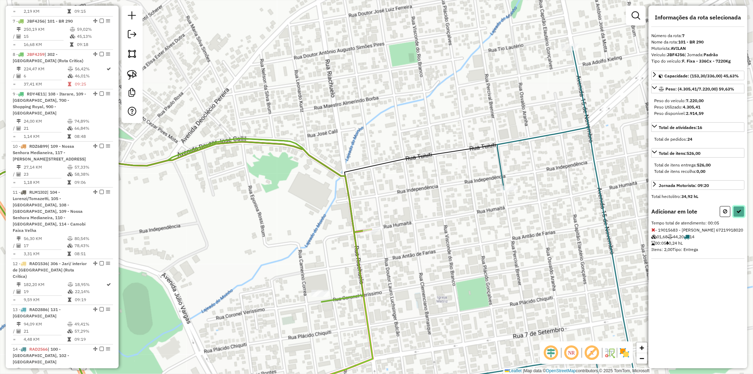
click at [742, 214] on button at bounding box center [738, 211] width 11 height 11
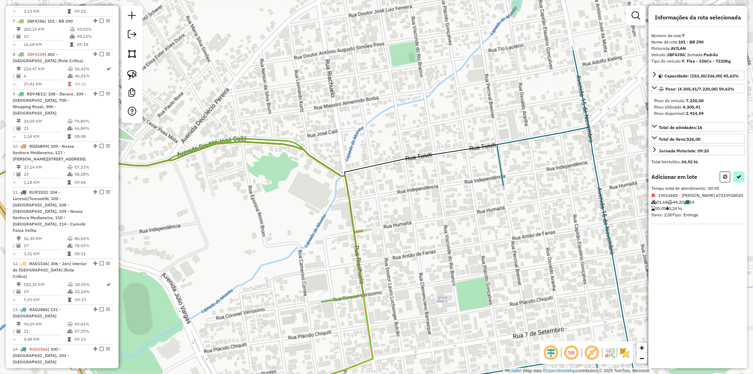
select select "**********"
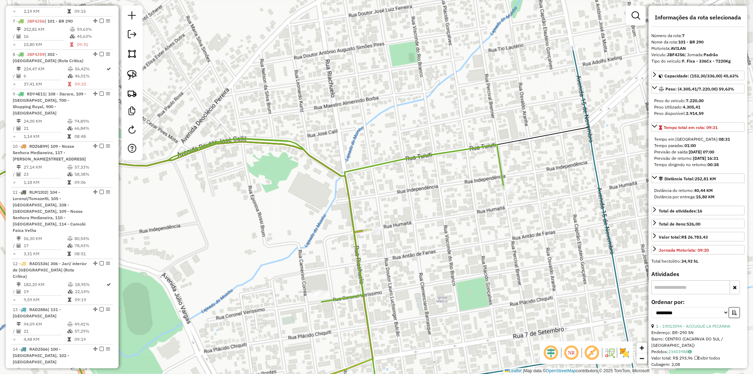
click at [393, 262] on div "Janela de atendimento Grade de atendimento Capacidade Transportadoras Veículos …" at bounding box center [376, 187] width 753 height 374
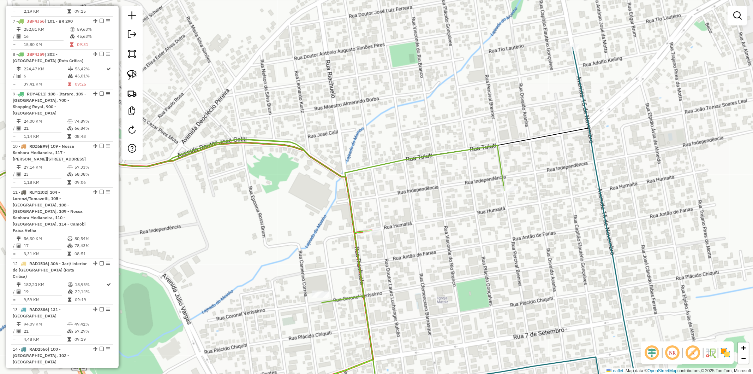
click at [358, 229] on icon at bounding box center [214, 248] width 579 height 328
click at [358, 230] on icon at bounding box center [215, 247] width 580 height 327
select select "**********"
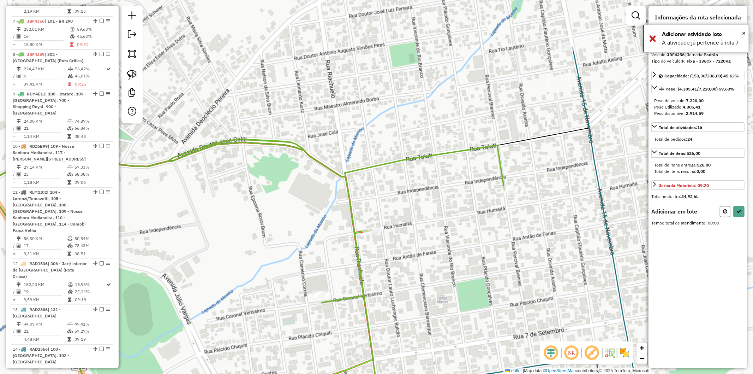
click at [724, 210] on icon at bounding box center [725, 211] width 4 height 5
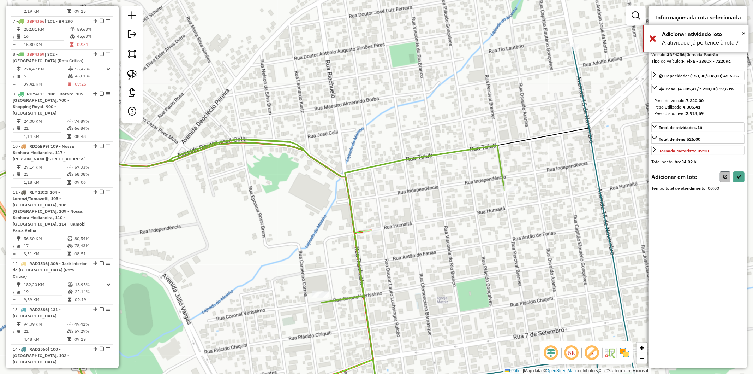
select select "**********"
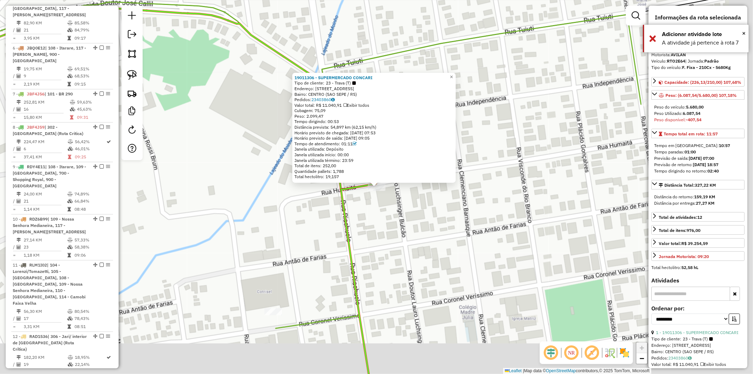
scroll to position [468, 0]
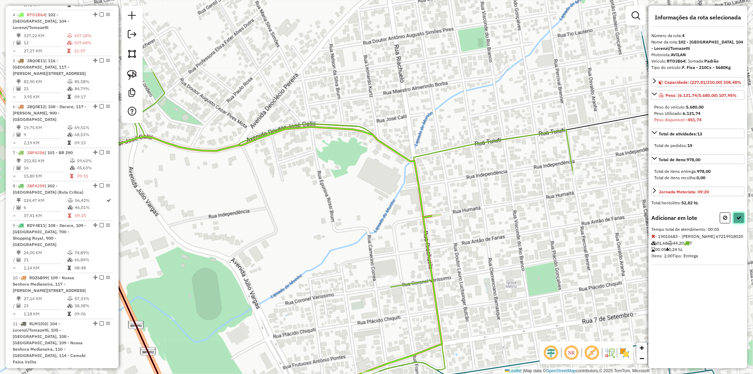
click at [734, 213] on button at bounding box center [738, 217] width 11 height 11
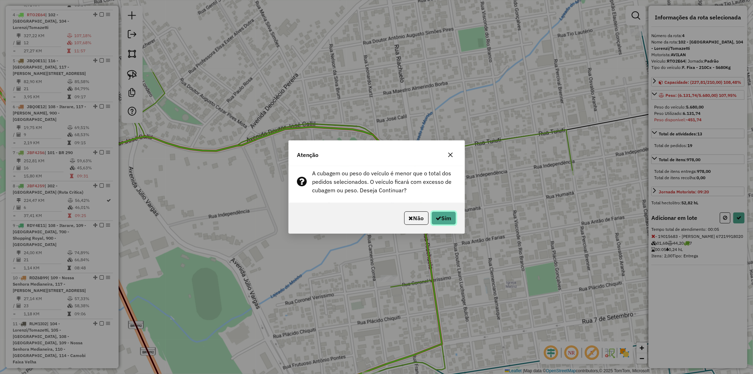
click at [442, 219] on button "Sim" at bounding box center [443, 217] width 25 height 13
select select "**********"
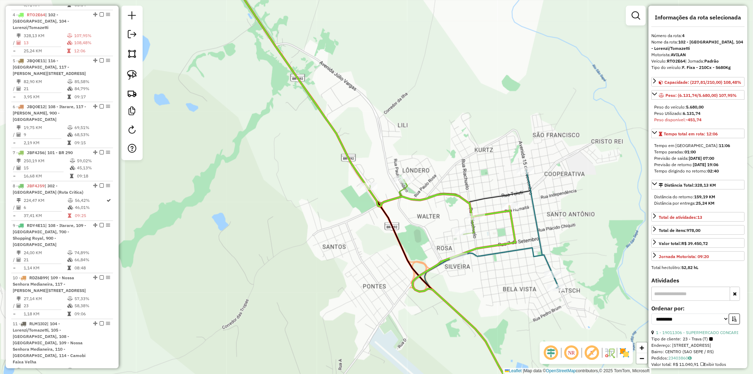
click at [535, 198] on icon at bounding box center [492, 290] width 134 height 241
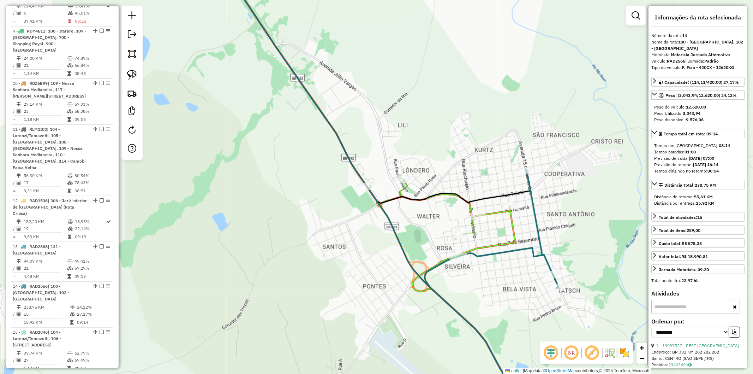
scroll to position [822, 0]
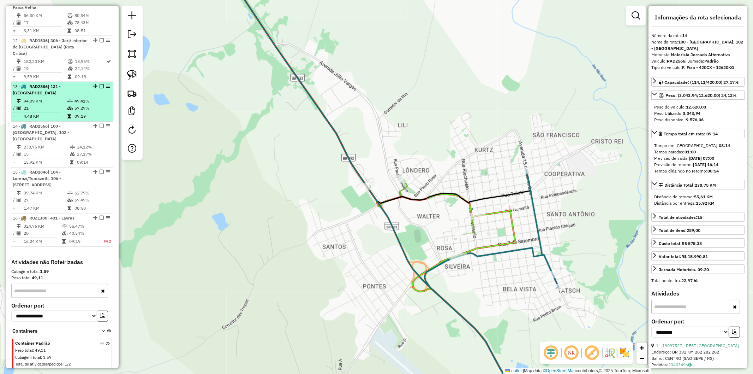
click at [100, 124] on em at bounding box center [102, 126] width 4 height 4
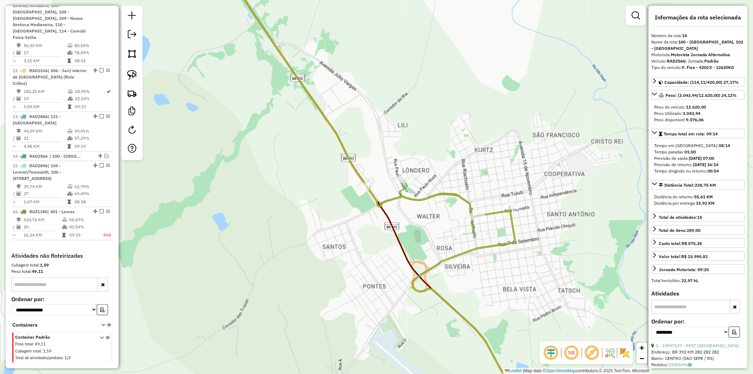
click at [415, 195] on icon at bounding box center [348, 90] width 256 height 254
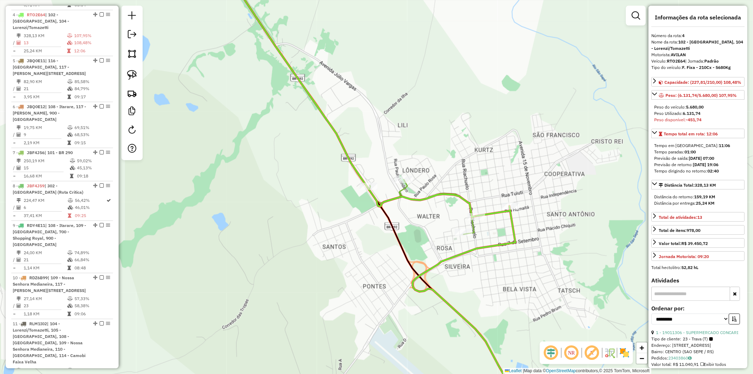
click at [401, 191] on icon at bounding box center [372, 187] width 305 height 449
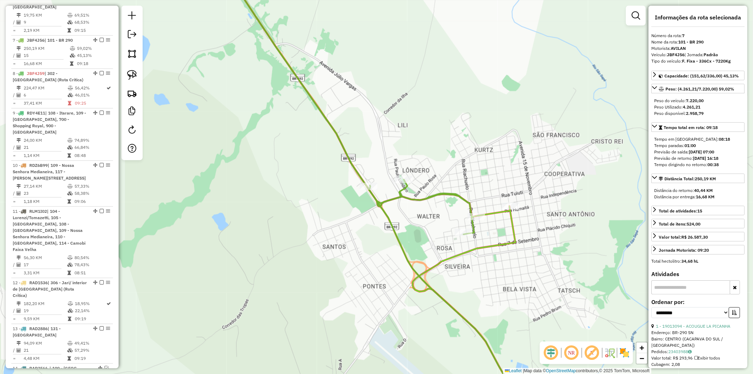
scroll to position [599, 0]
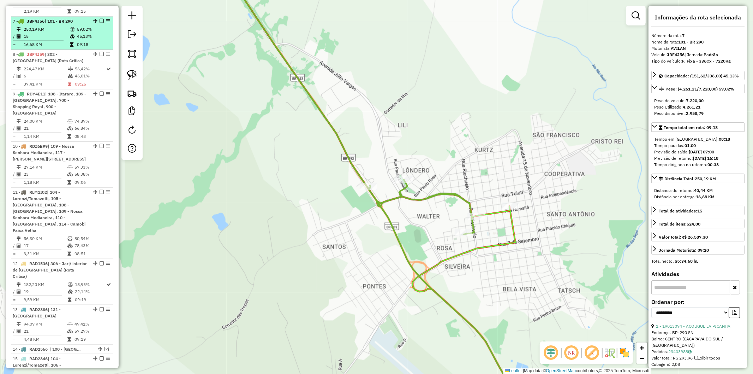
click at [100, 19] on em at bounding box center [102, 21] width 4 height 4
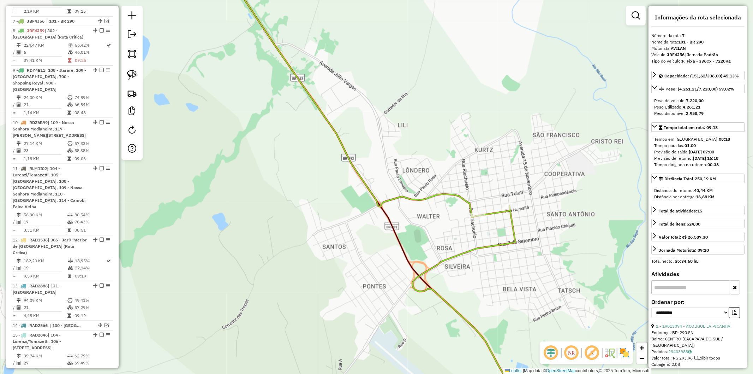
click at [492, 209] on icon at bounding box center [469, 308] width 113 height 205
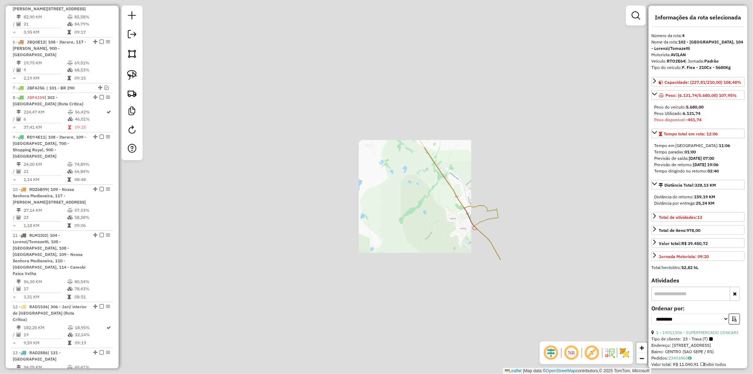
scroll to position [468, 0]
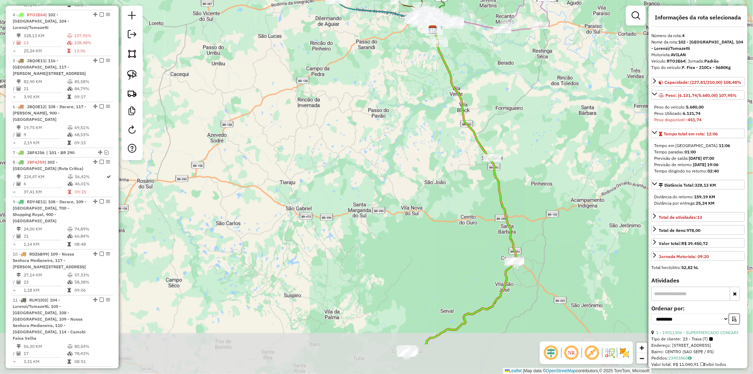
drag, startPoint x: 583, startPoint y: 266, endPoint x: 546, endPoint y: 198, distance: 77.7
click at [546, 198] on div "Janela de atendimento Grade de atendimento Capacidade Transportadoras Veículos …" at bounding box center [376, 187] width 753 height 374
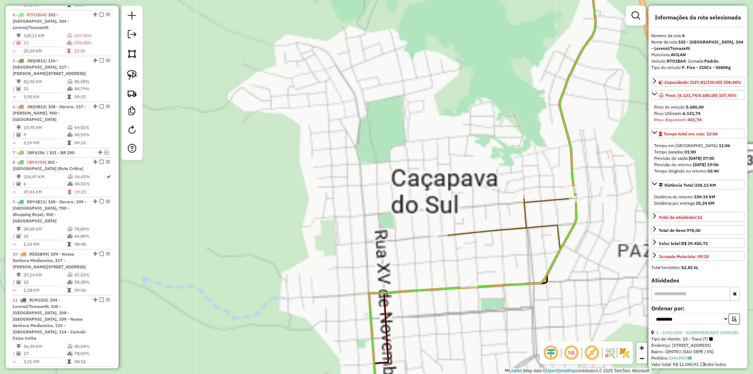
click at [490, 231] on icon at bounding box center [475, 300] width 203 height 222
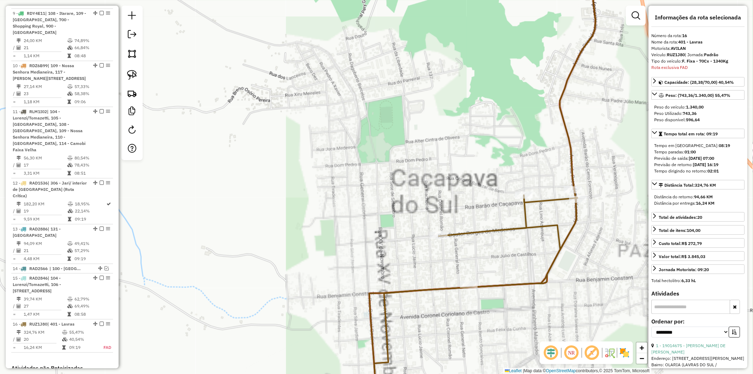
scroll to position [768, 0]
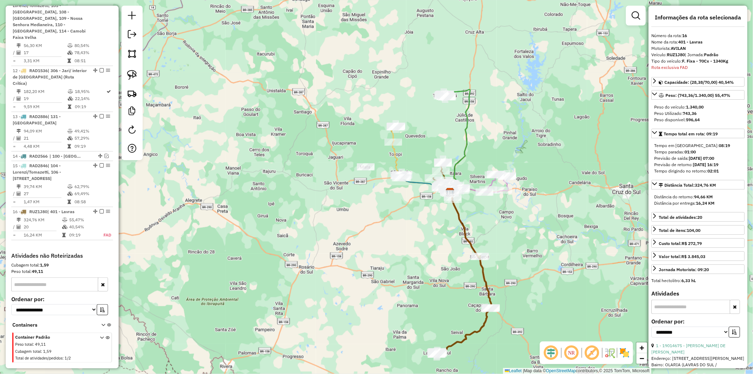
drag, startPoint x: 425, startPoint y: 235, endPoint x: 428, endPoint y: 241, distance: 6.8
click at [426, 245] on div "Janela de atendimento Grade de atendimento Capacidade Transportadoras Veículos …" at bounding box center [376, 187] width 753 height 374
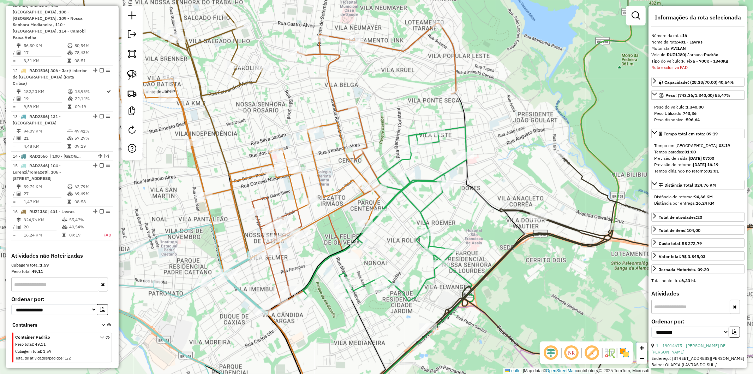
click at [364, 127] on icon at bounding box center [377, 104] width 159 height 163
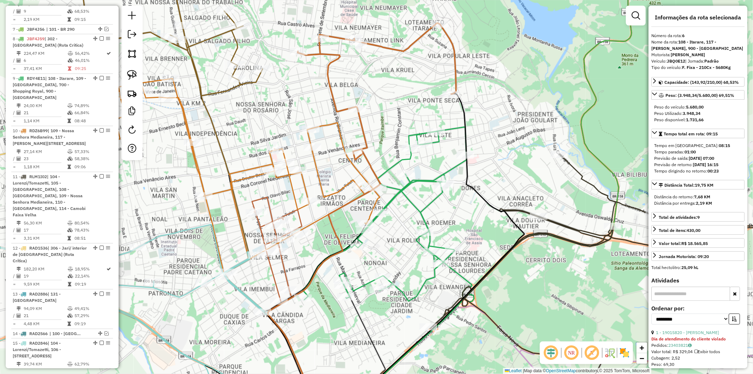
scroll to position [560, 0]
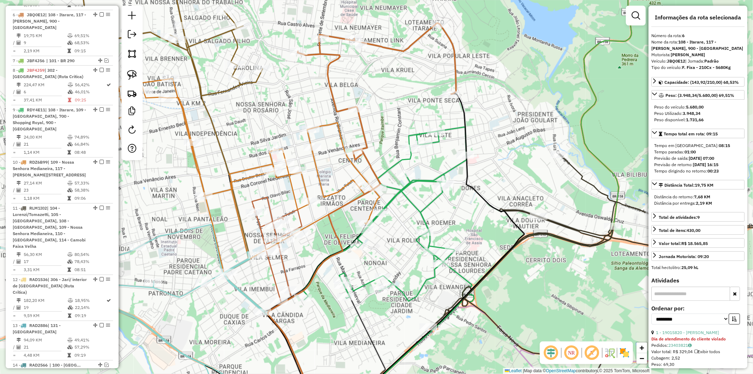
click at [399, 160] on icon at bounding box center [410, 279] width 129 height 263
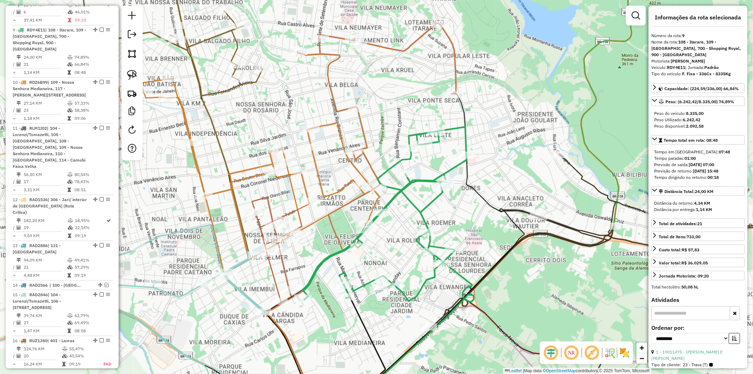
scroll to position [648, 0]
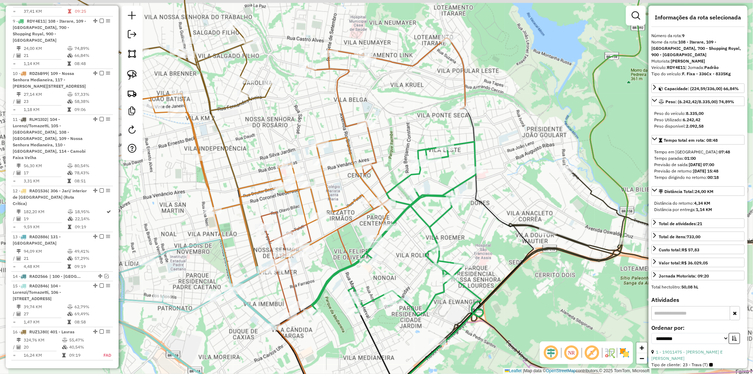
drag, startPoint x: 394, startPoint y: 134, endPoint x: 404, endPoint y: 149, distance: 17.4
click at [404, 149] on div "Janela de atendimento Grade de atendimento Capacidade Transportadoras Veículos …" at bounding box center [376, 187] width 753 height 374
click at [236, 105] on icon at bounding box center [148, 37] width 246 height 148
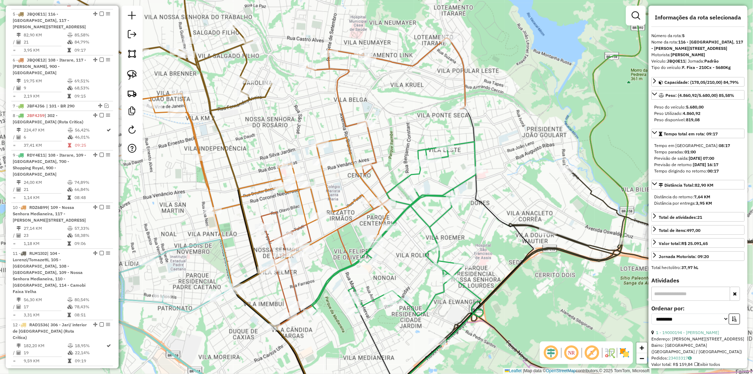
scroll to position [507, 0]
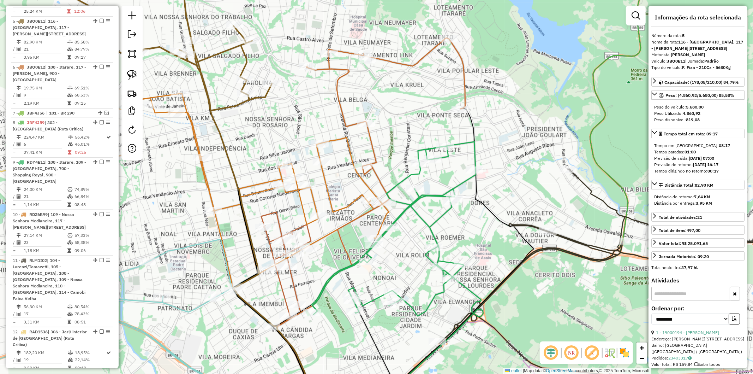
click at [418, 197] on icon at bounding box center [394, 229] width 164 height 174
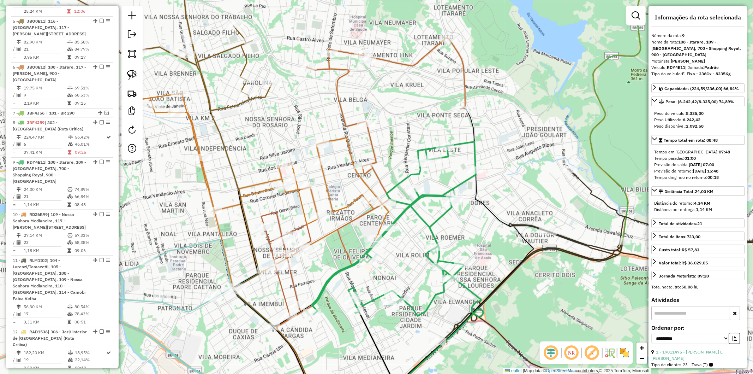
scroll to position [648, 0]
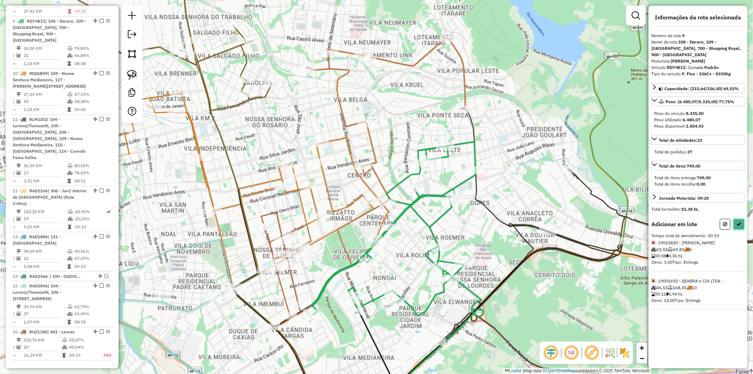
click at [736, 224] on icon at bounding box center [738, 223] width 5 height 5
select select "**********"
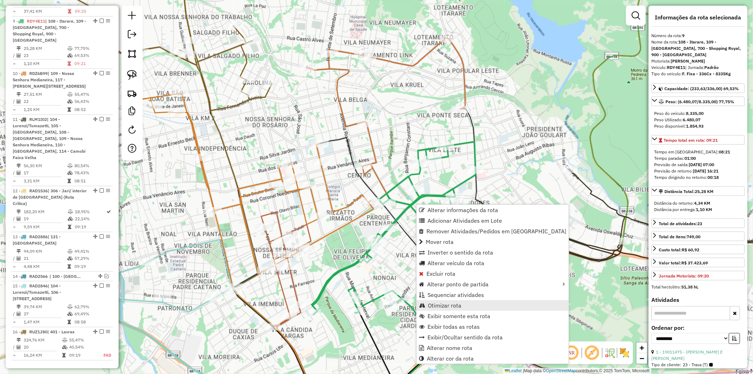
click at [440, 302] on span "Otimizar rota" at bounding box center [445, 305] width 34 height 6
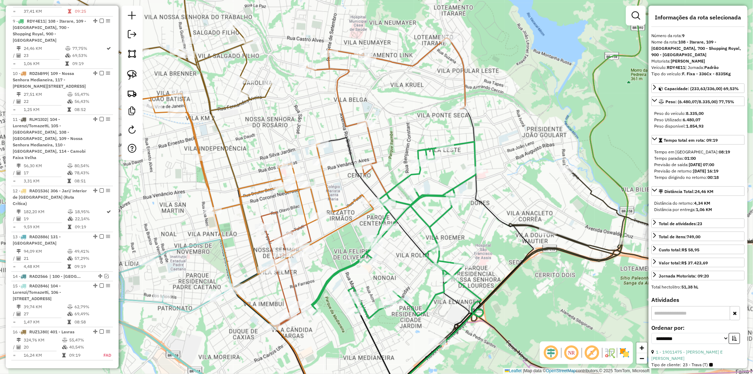
click at [188, 310] on icon at bounding box center [101, 313] width 352 height 196
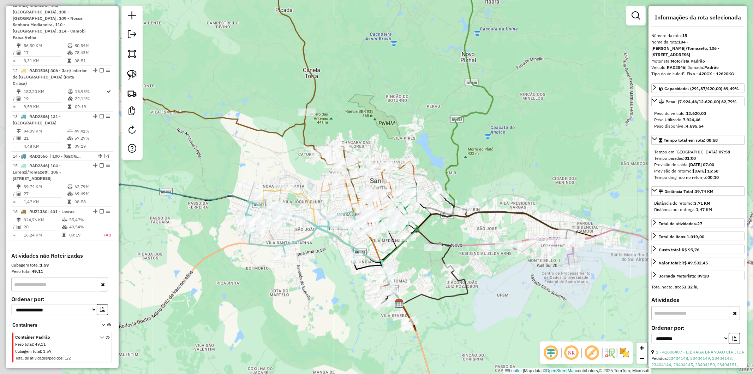
drag, startPoint x: 159, startPoint y: 333, endPoint x: 311, endPoint y: 245, distance: 175.8
click at [315, 252] on div "Janela de atendimento Grade de atendimento Capacidade Transportadoras Veículos …" at bounding box center [376, 187] width 753 height 374
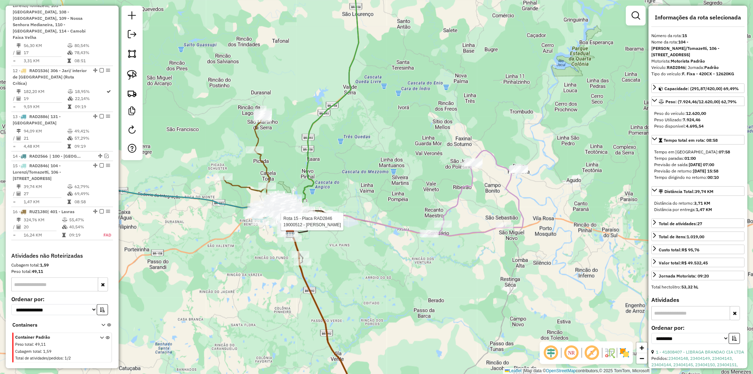
click at [400, 234] on div "Rota 15 - Placa RAD2846 19000512 - MARIBEL MAIER KEMERI Janela de atendimento G…" at bounding box center [376, 187] width 753 height 374
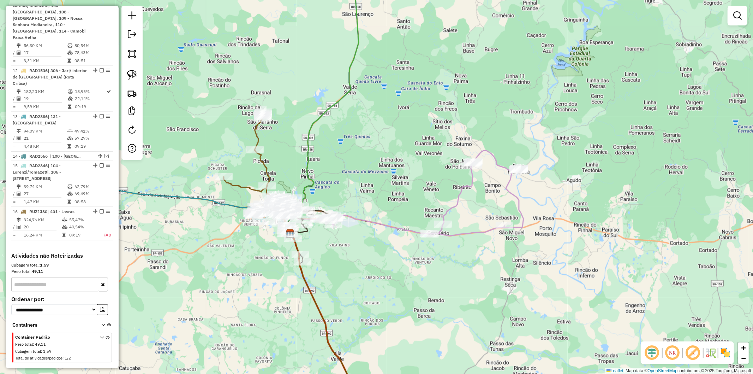
click at [398, 230] on icon at bounding box center [411, 192] width 226 height 85
select select "**********"
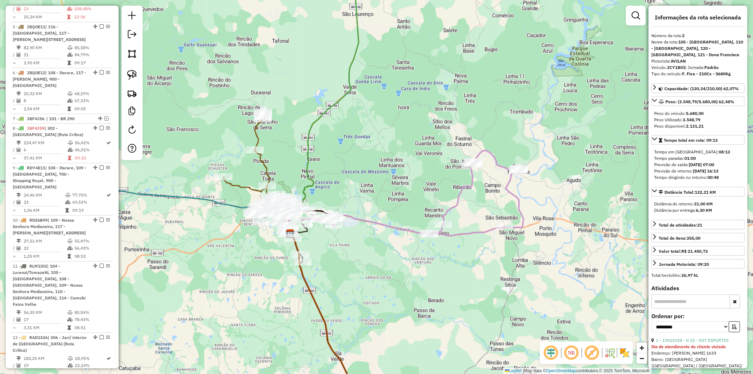
scroll to position [358, 0]
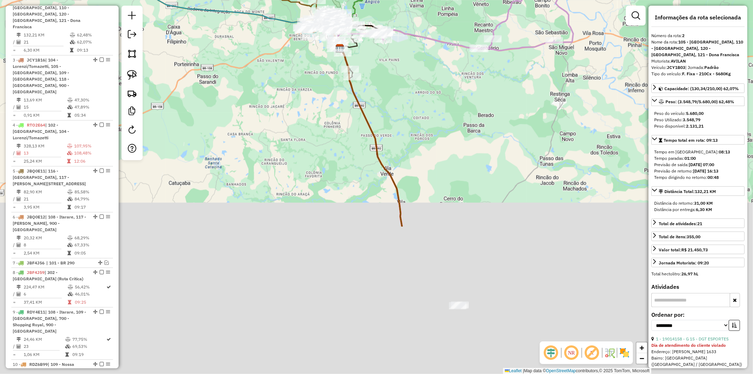
drag, startPoint x: 365, startPoint y: 286, endPoint x: 424, endPoint y: 121, distance: 174.6
click at [412, 94] on div "Janela de atendimento Grade de atendimento Capacidade Transportadoras Veículos …" at bounding box center [376, 187] width 753 height 374
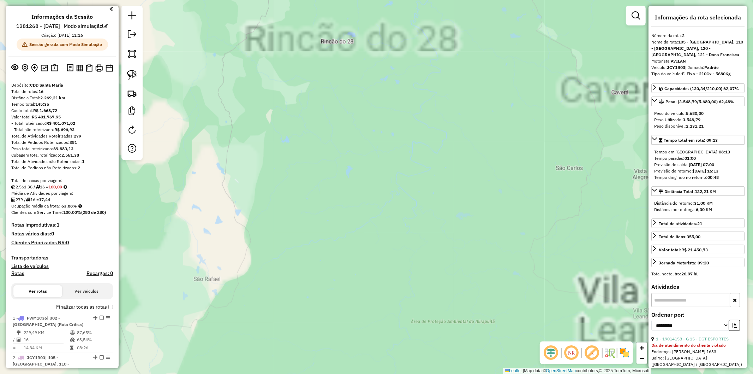
scroll to position [0, 0]
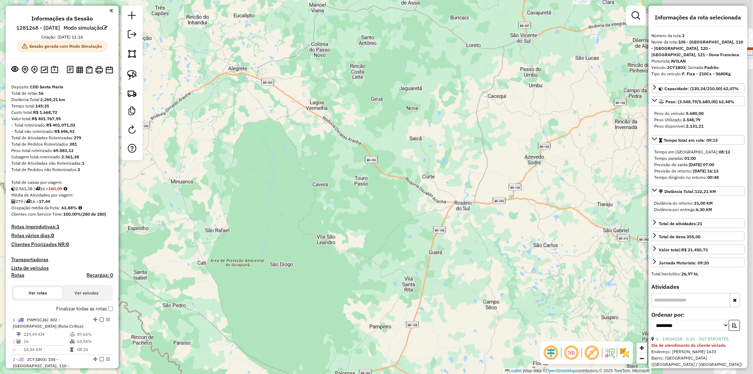
drag, startPoint x: 348, startPoint y: 210, endPoint x: 330, endPoint y: 212, distance: 17.7
click at [330, 212] on div "Janela de atendimento Grade de atendimento Capacidade Transportadoras Veículos …" at bounding box center [376, 187] width 753 height 374
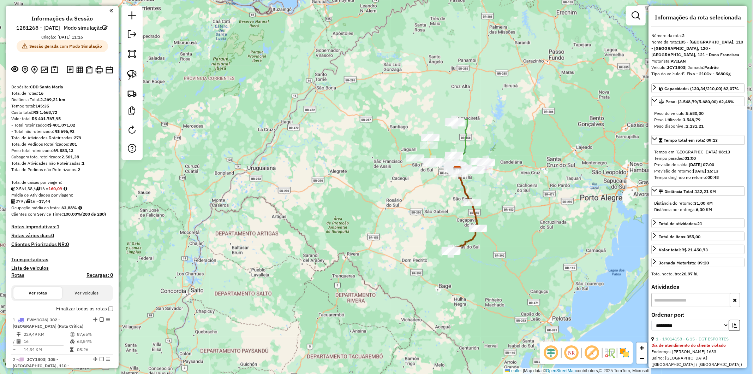
drag, startPoint x: 440, startPoint y: 224, endPoint x: 435, endPoint y: 225, distance: 5.7
click at [435, 225] on div "Janela de atendimento Grade de atendimento Capacidade Transportadoras Veículos …" at bounding box center [376, 187] width 753 height 374
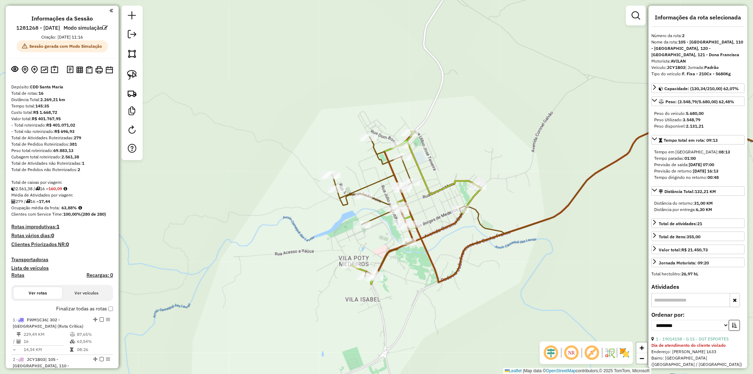
click at [375, 180] on icon at bounding box center [580, 195] width 497 height 162
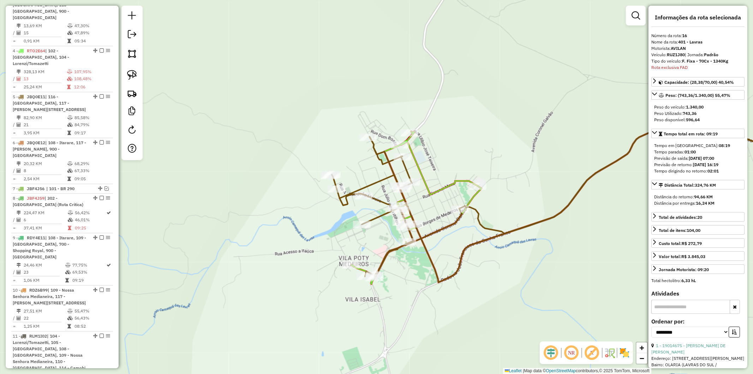
scroll to position [768, 0]
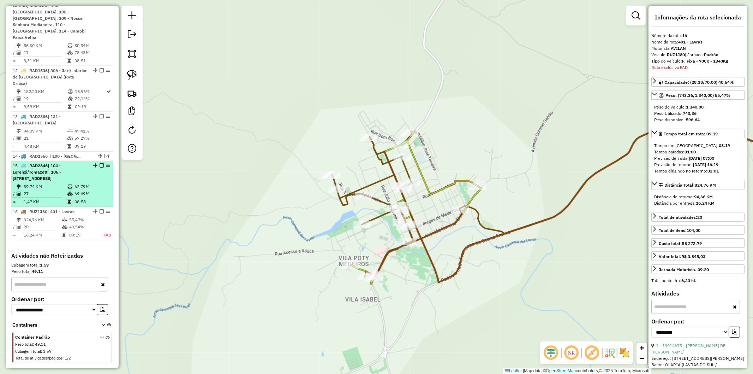
click at [100, 209] on em at bounding box center [102, 211] width 4 height 4
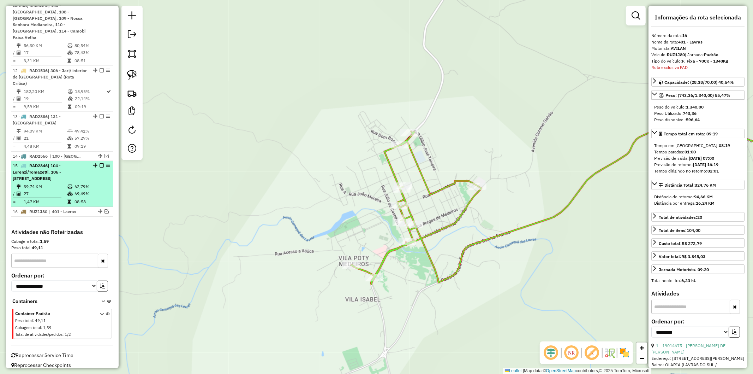
scroll to position [745, 0]
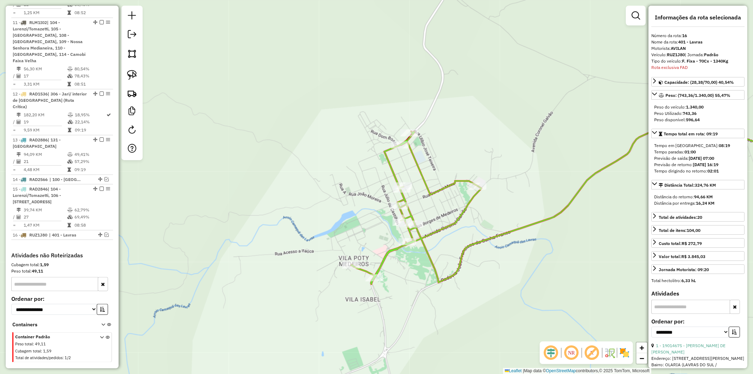
click at [435, 193] on icon at bounding box center [589, 199] width 477 height 170
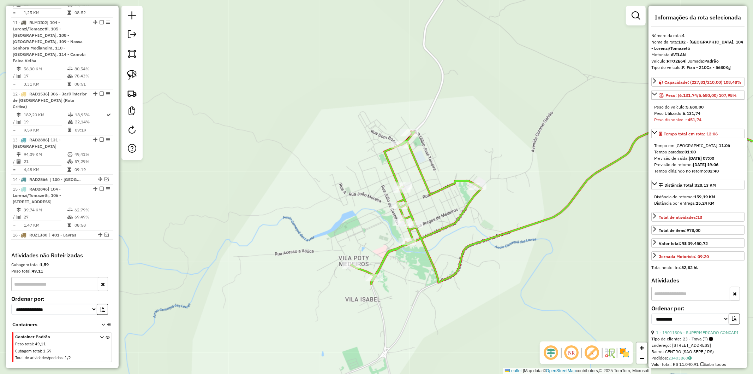
scroll to position [468, 0]
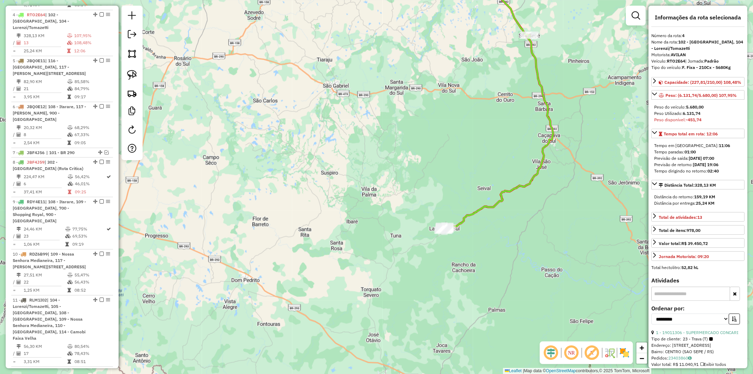
drag, startPoint x: 483, startPoint y: 155, endPoint x: 434, endPoint y: 243, distance: 100.3
click at [434, 244] on div "Janela de atendimento Grade de atendimento Capacidade Transportadoras Veículos …" at bounding box center [376, 187] width 753 height 374
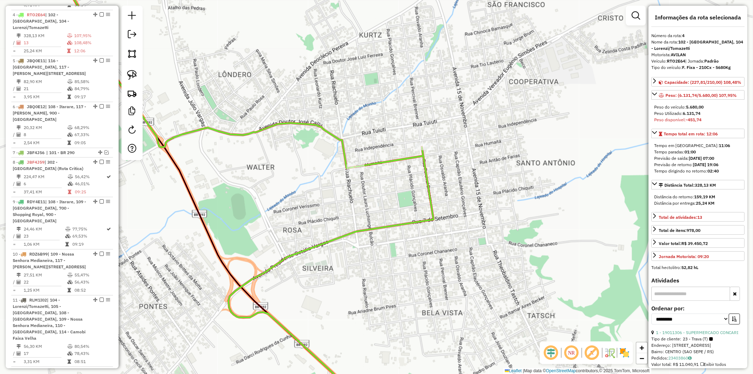
click at [359, 173] on div "Janela de atendimento Grade de atendimento Capacidade Transportadoras Veículos …" at bounding box center [376, 187] width 753 height 374
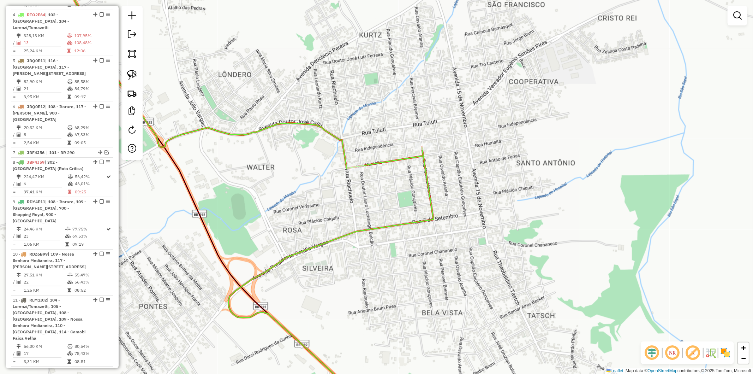
select select "**********"
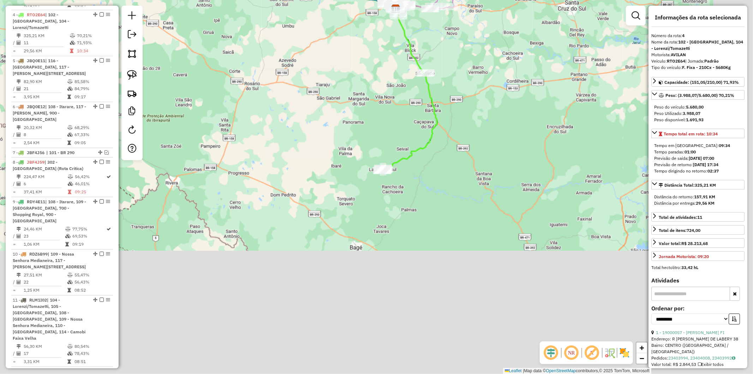
drag, startPoint x: 446, startPoint y: 299, endPoint x: 405, endPoint y: 139, distance: 165.3
click at [405, 139] on div "Janela de atendimento Grade de atendimento Capacidade Transportadoras Veículos …" at bounding box center [376, 187] width 753 height 374
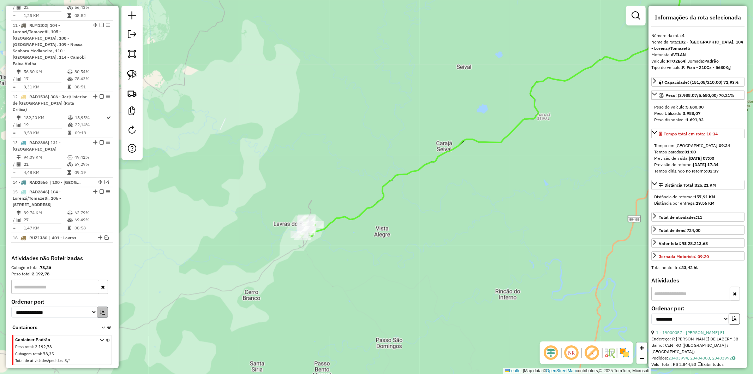
scroll to position [742, 0]
click at [106, 235] on em at bounding box center [106, 237] width 4 height 4
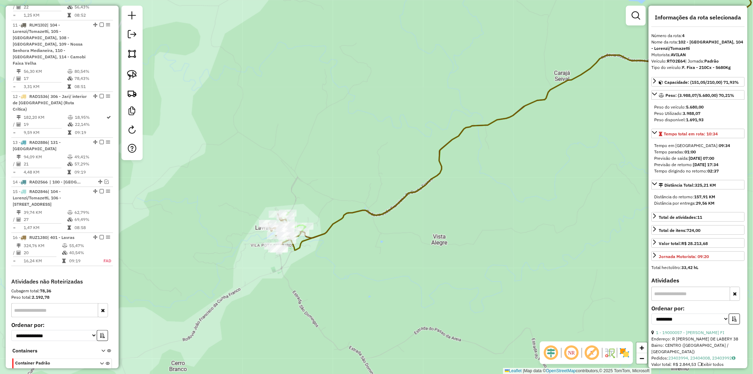
click at [345, 227] on div "Janela de atendimento Grade de atendimento Capacidade Transportadoras Veículos …" at bounding box center [376, 187] width 753 height 374
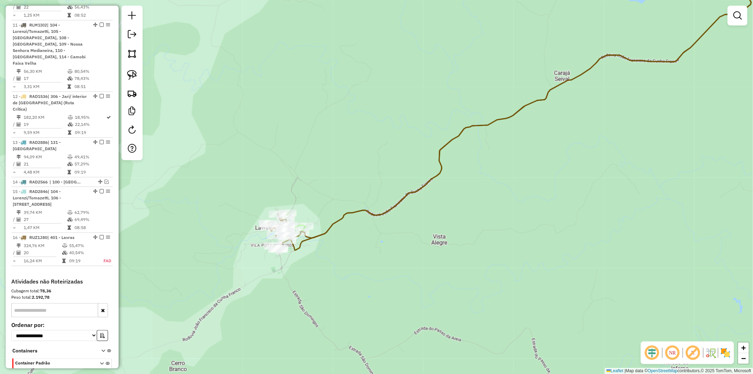
click at [337, 220] on icon at bounding box center [509, 106] width 483 height 286
select select "**********"
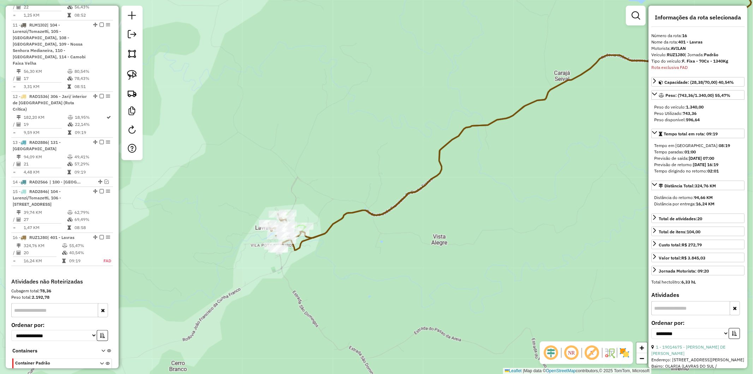
scroll to position [768, 0]
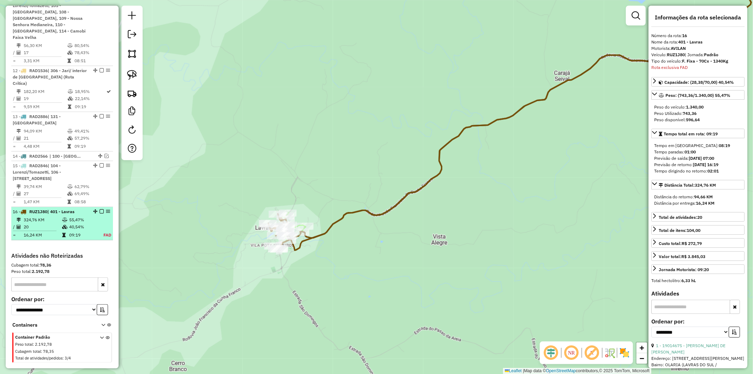
click at [100, 209] on em at bounding box center [102, 211] width 4 height 4
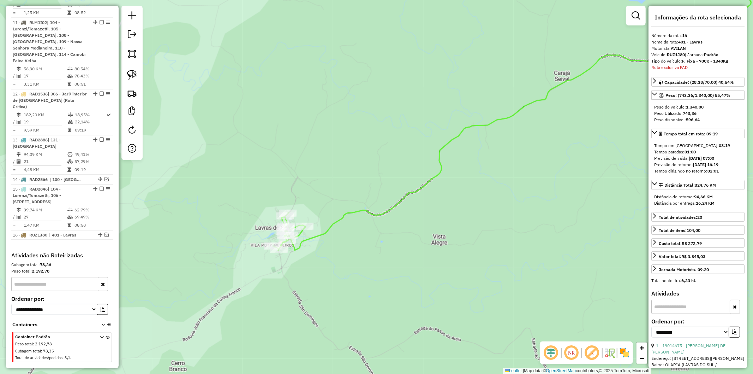
click at [310, 237] on icon at bounding box center [516, 106] width 470 height 287
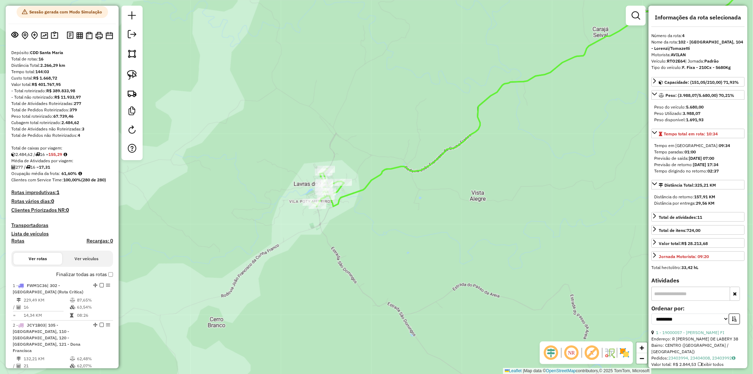
scroll to position [0, 0]
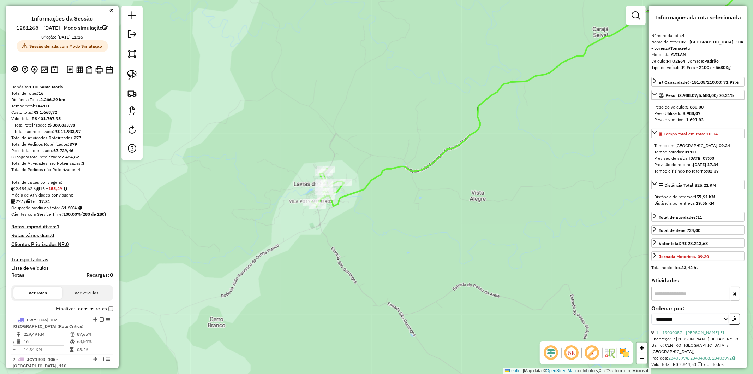
click at [106, 312] on label "Finalizar todas as rotas" at bounding box center [84, 308] width 57 height 7
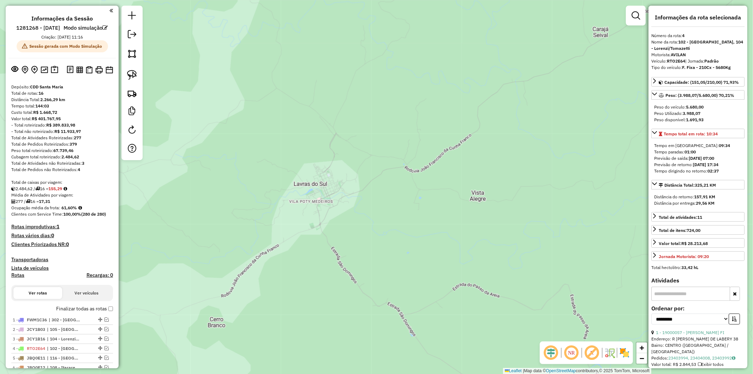
drag, startPoint x: 107, startPoint y: 320, endPoint x: 310, endPoint y: 238, distance: 218.8
click at [107, 312] on label "Finalizar todas as rotas" at bounding box center [84, 308] width 57 height 7
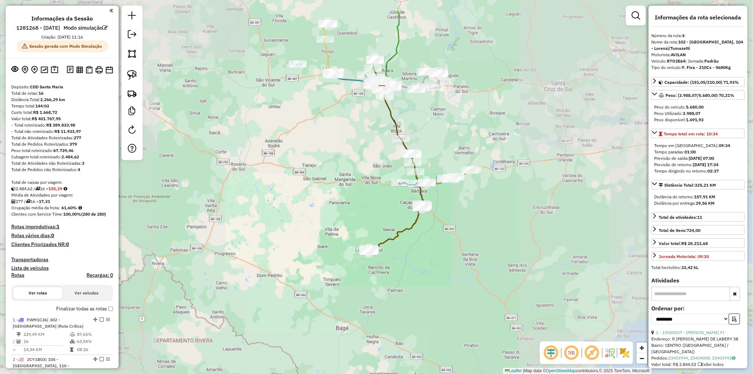
drag, startPoint x: 481, startPoint y: 165, endPoint x: 435, endPoint y: 206, distance: 61.7
click at [446, 210] on div "Janela de atendimento Grade de atendimento Capacidade Transportadoras Veículos …" at bounding box center [376, 187] width 753 height 374
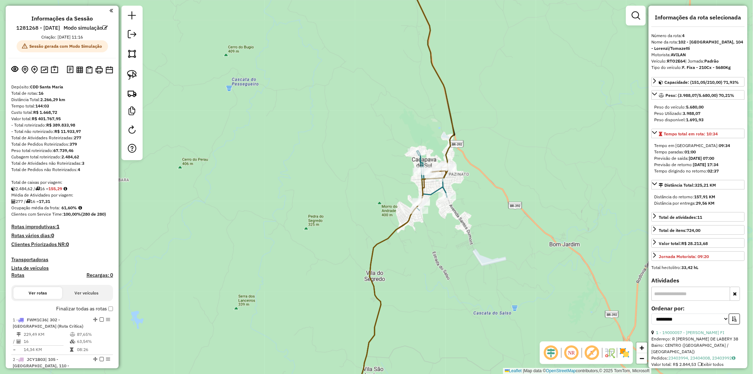
click at [444, 177] on icon at bounding box center [394, 288] width 107 height 245
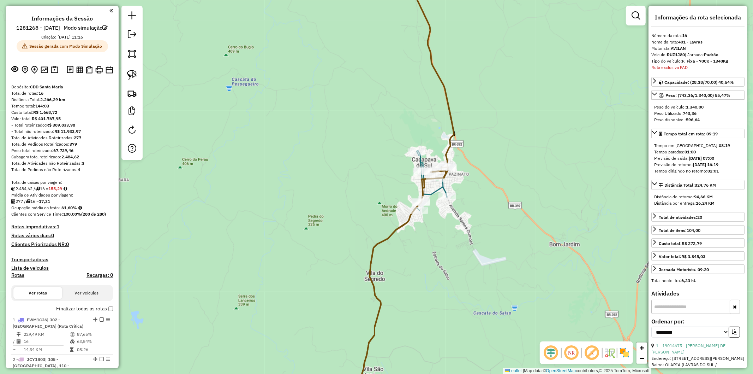
scroll to position [822, 0]
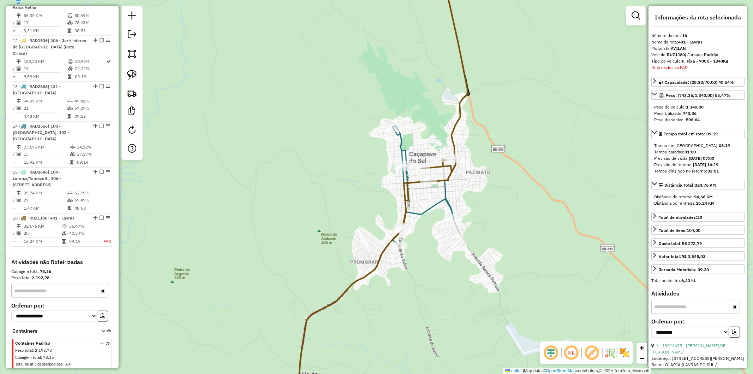
click at [434, 203] on icon at bounding box center [431, 104] width 77 height 282
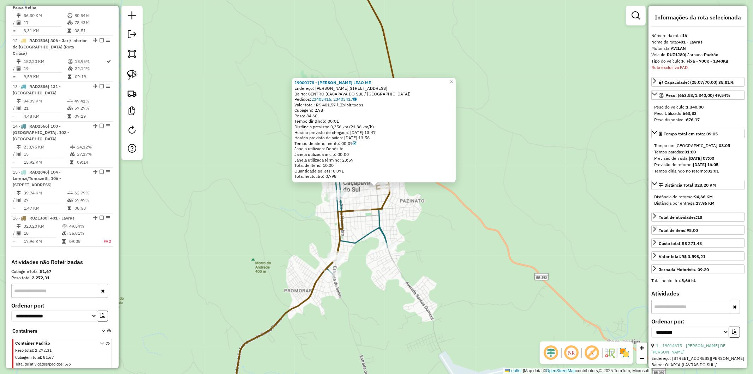
click at [415, 216] on div "19000178 - SELMO LIMA LEAO ME Endereço: R PINHEIRO MACHADO 847 Bairro: CENTRO (…" at bounding box center [376, 187] width 753 height 374
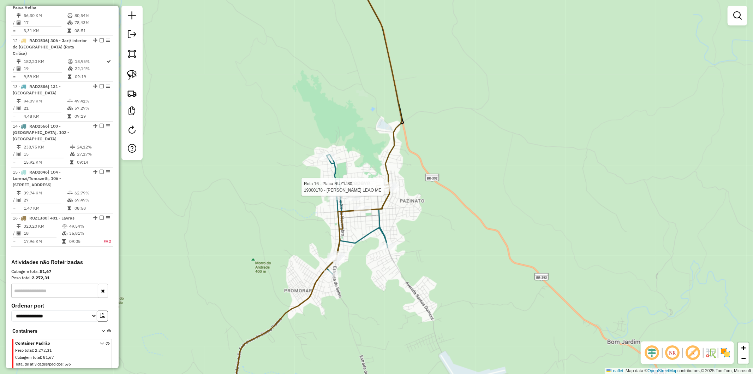
select select "**********"
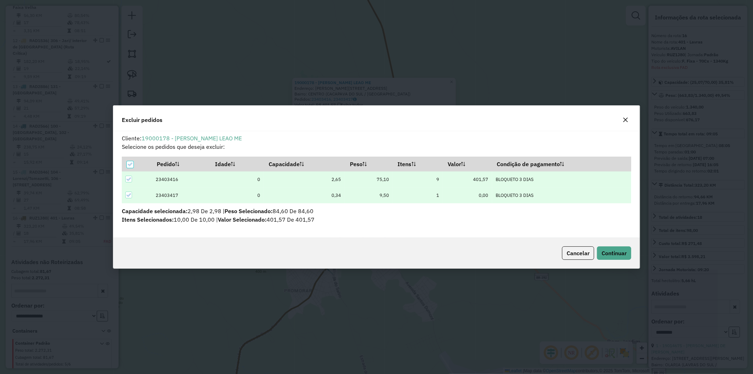
scroll to position [0, 0]
click at [606, 254] on span "Continuar" at bounding box center [614, 252] width 25 height 7
click at [614, 257] on button "Continuar" at bounding box center [614, 252] width 34 height 13
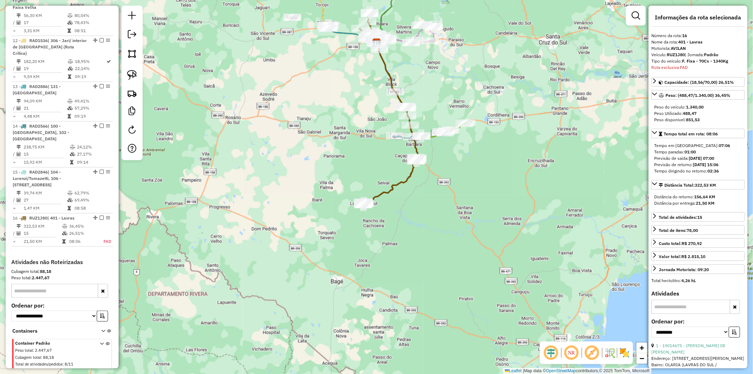
drag, startPoint x: 386, startPoint y: 291, endPoint x: 419, endPoint y: 203, distance: 94.5
click at [419, 203] on div "Janela de atendimento Grade de atendimento Capacidade Transportadoras Veículos …" at bounding box center [376, 187] width 753 height 374
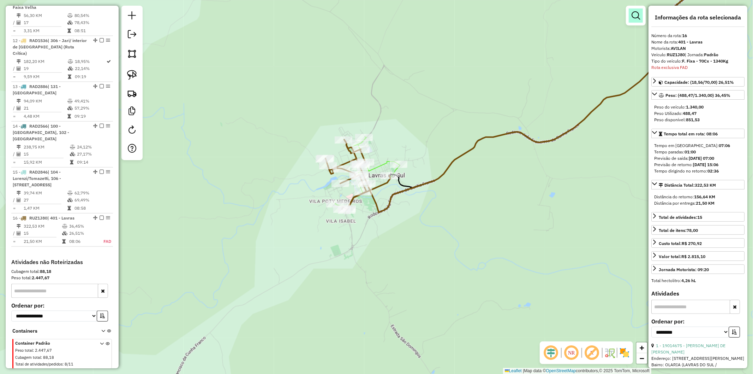
click at [632, 19] on em at bounding box center [636, 15] width 8 height 8
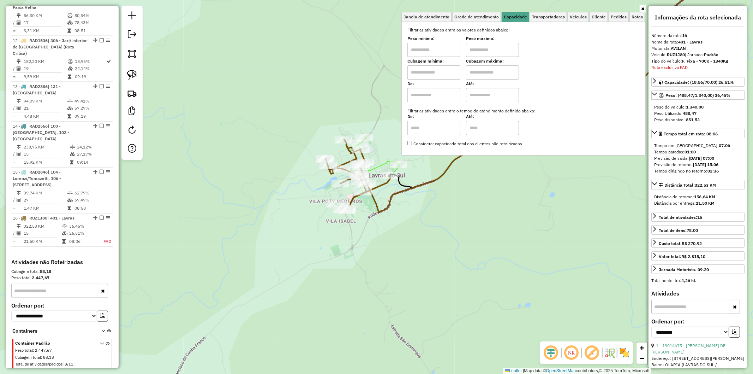
click at [447, 68] on input "text" at bounding box center [433, 72] width 53 height 14
type input "****"
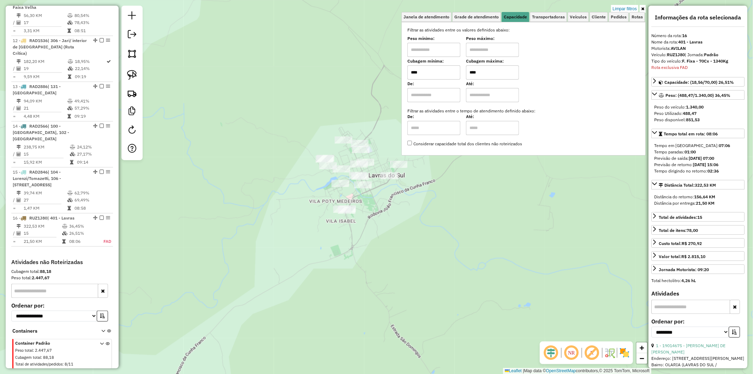
click at [472, 72] on input "****" at bounding box center [492, 72] width 53 height 14
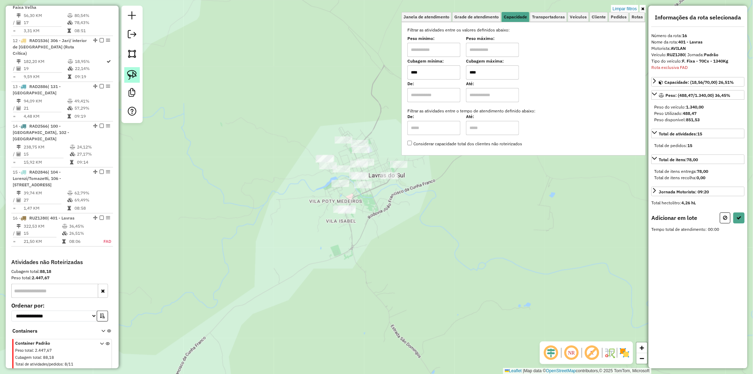
click at [130, 78] on img at bounding box center [132, 75] width 10 height 10
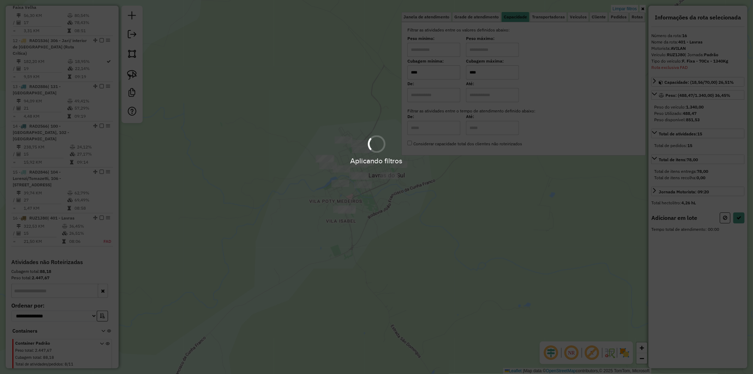
click at [438, 174] on div "Aplicando filtros" at bounding box center [376, 187] width 753 height 374
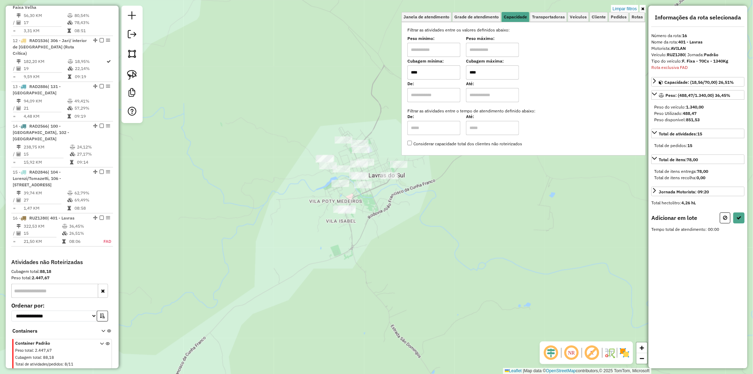
drag, startPoint x: 135, startPoint y: 71, endPoint x: 380, endPoint y: 154, distance: 259.3
click at [135, 71] on img at bounding box center [132, 75] width 10 height 10
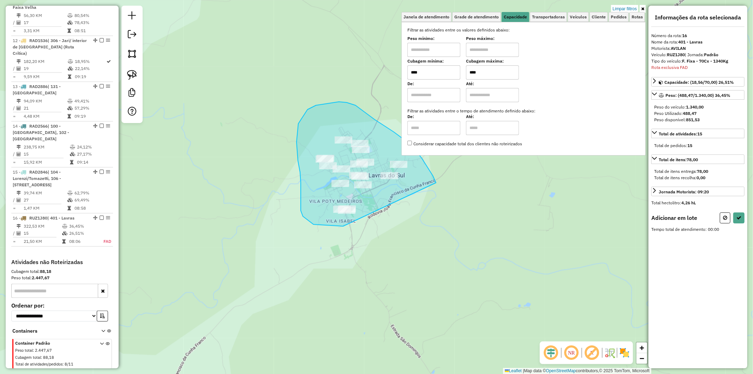
drag, startPoint x: 435, startPoint y: 181, endPoint x: 455, endPoint y: 215, distance: 38.4
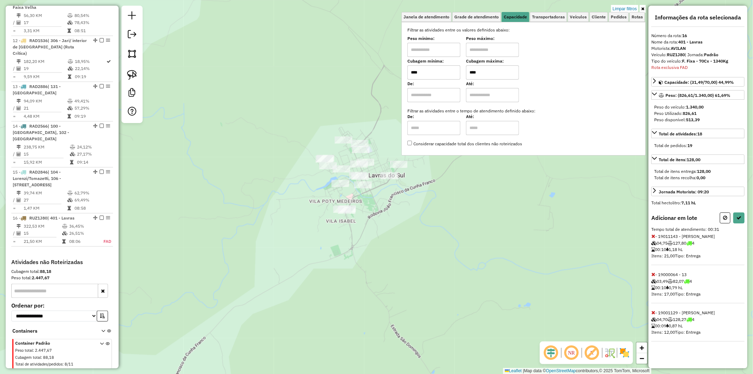
click at [464, 69] on div "Cubagem mínima: **** Cubagem máxima: ****" at bounding box center [523, 70] width 232 height 20
type input "*****"
click at [138, 73] on link at bounding box center [132, 75] width 16 height 16
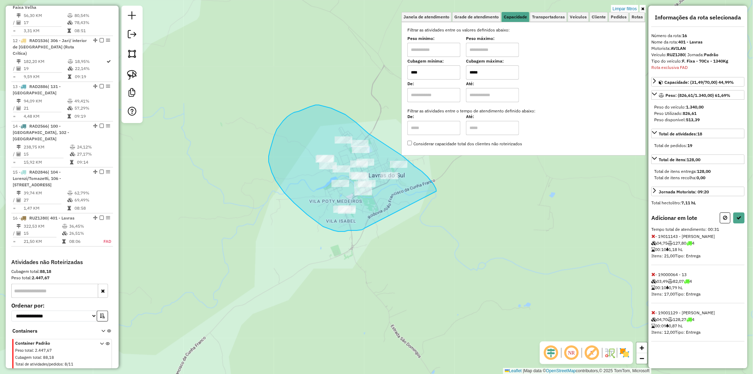
drag, startPoint x: 436, startPoint y: 191, endPoint x: 365, endPoint y: 227, distance: 79.7
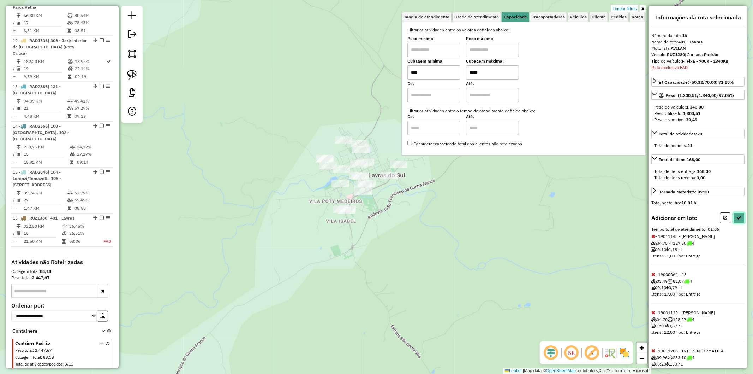
click at [739, 216] on icon at bounding box center [738, 217] width 5 height 5
select select "**********"
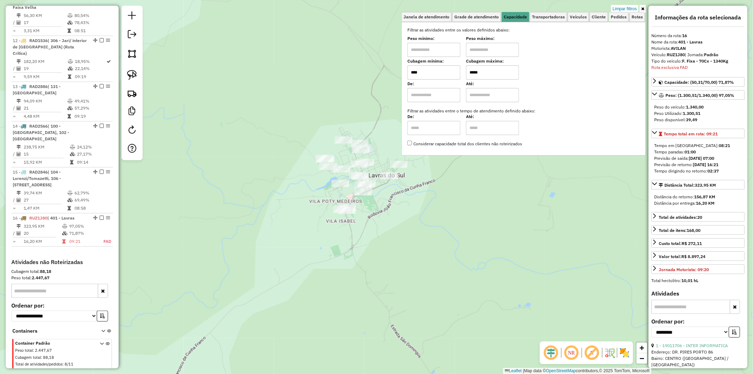
click at [643, 11] on icon at bounding box center [642, 9] width 3 height 4
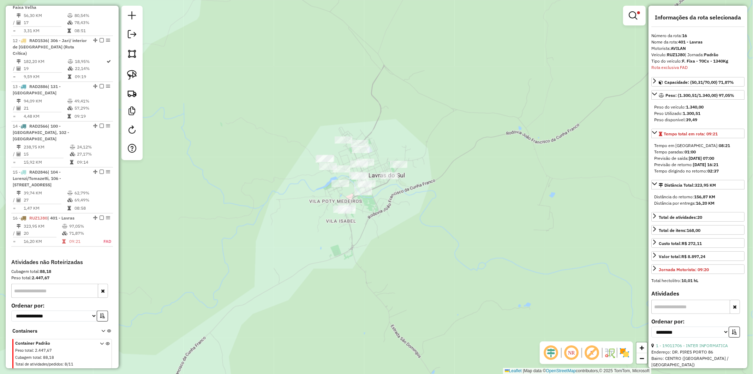
click at [454, 121] on div "Limpar filtros Janela de atendimento Grade de atendimento Capacidade Transporta…" at bounding box center [376, 187] width 753 height 374
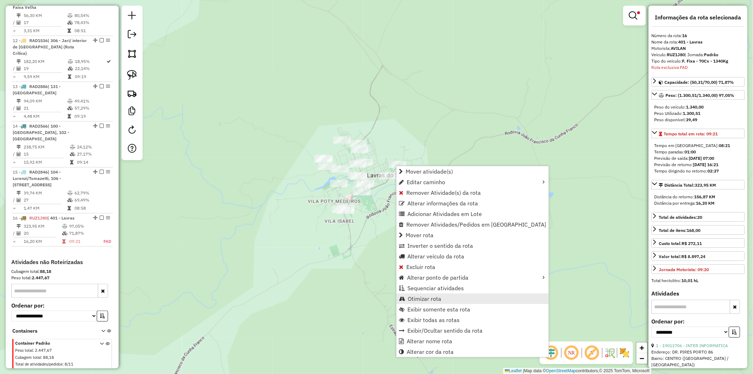
click at [429, 299] on span "Otimizar rota" at bounding box center [425, 298] width 34 height 6
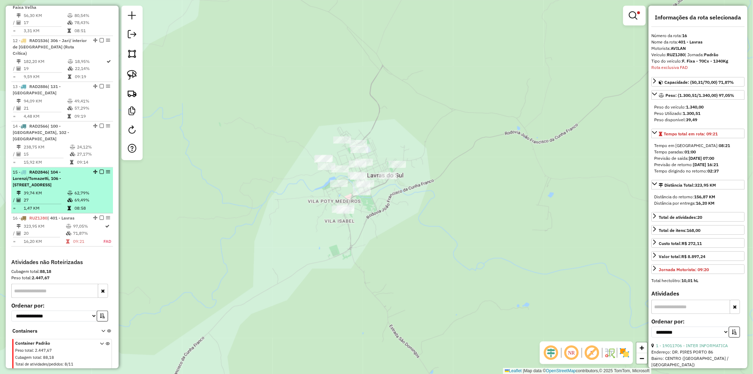
scroll to position [783, 0]
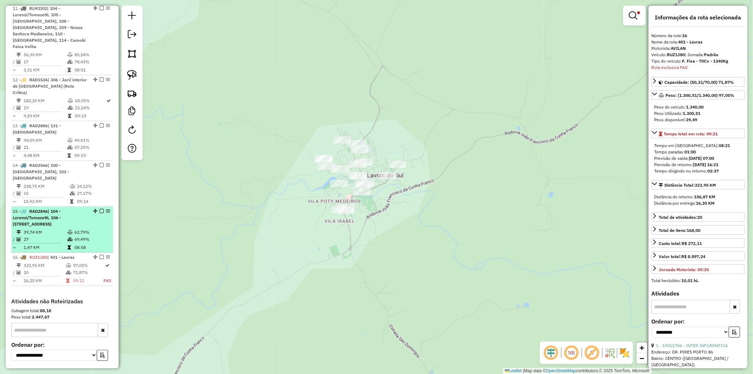
click at [85, 207] on li "15 - RAD2846 | 104 - Lorenzi/Tomazetti, 106 - Tranquedo Neves, 118 - Vila Indep…" at bounding box center [62, 230] width 102 height 46
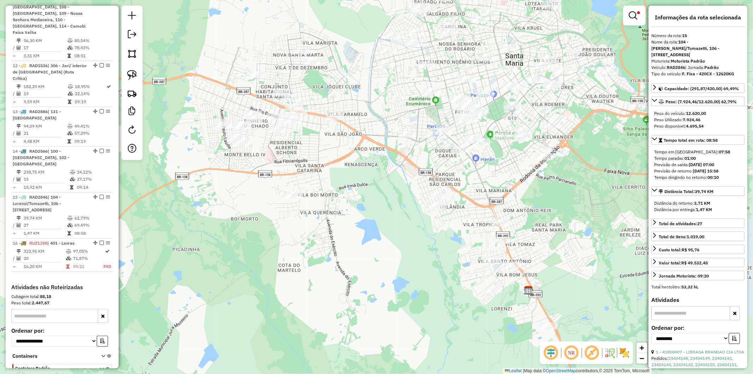
scroll to position [821, 0]
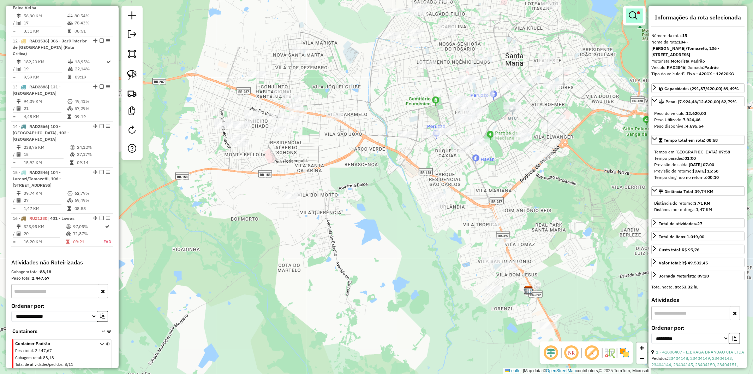
click at [633, 20] on link at bounding box center [634, 15] width 17 height 14
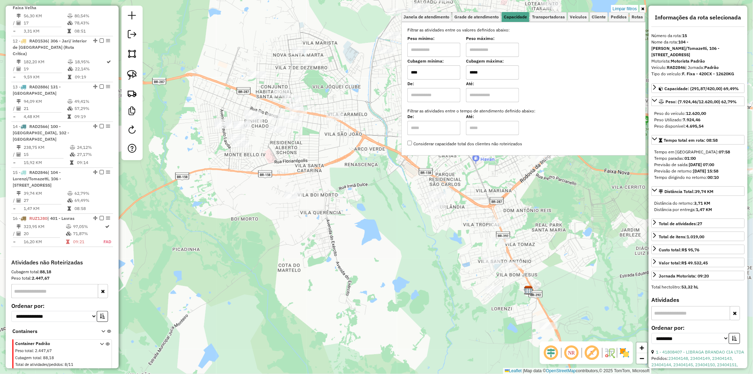
click at [631, 10] on link "Limpar filtros" at bounding box center [624, 9] width 27 height 8
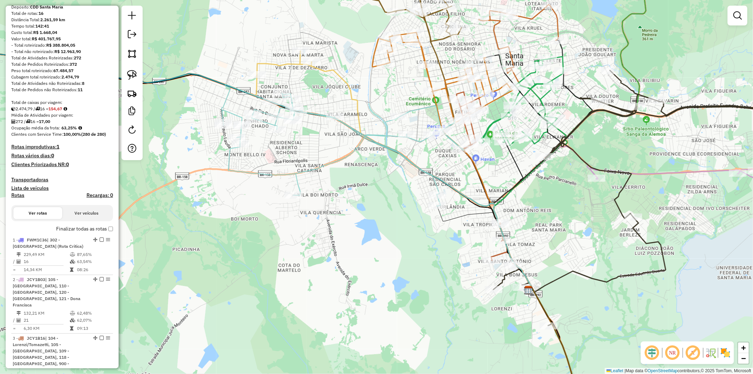
scroll to position [76, 0]
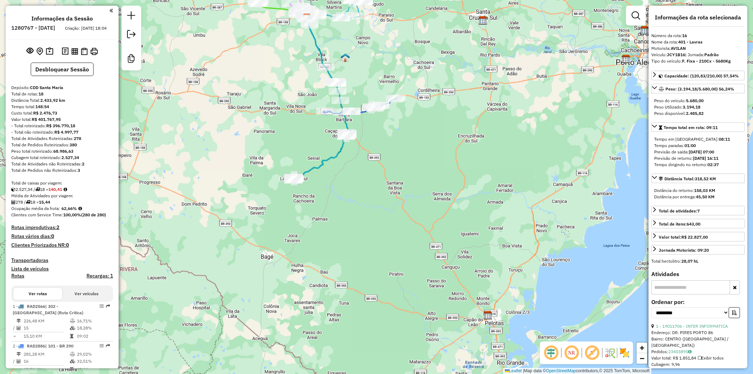
select select "**********"
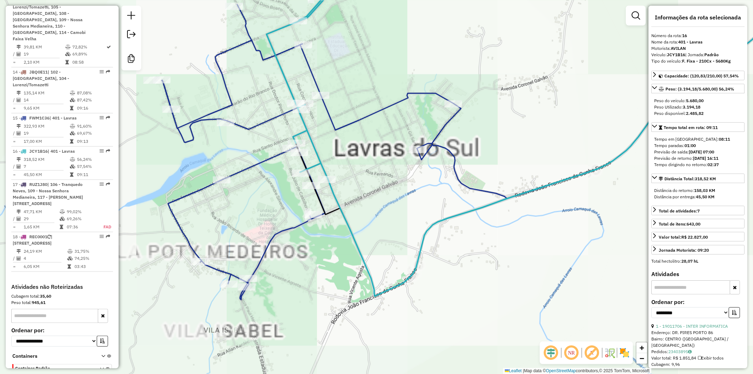
click at [261, 123] on icon at bounding box center [311, 152] width 299 height 295
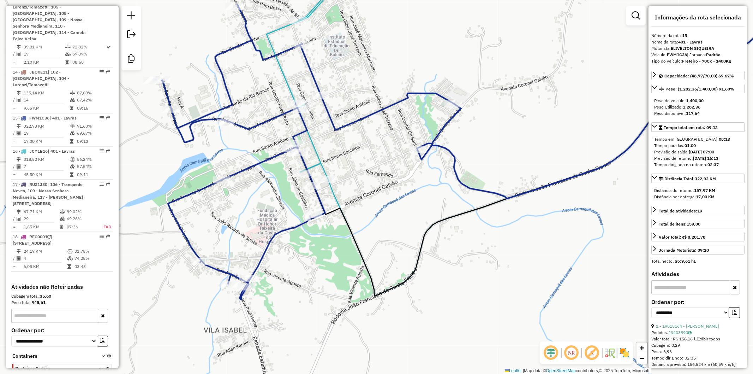
click at [316, 143] on icon at bounding box center [297, 86] width 61 height 185
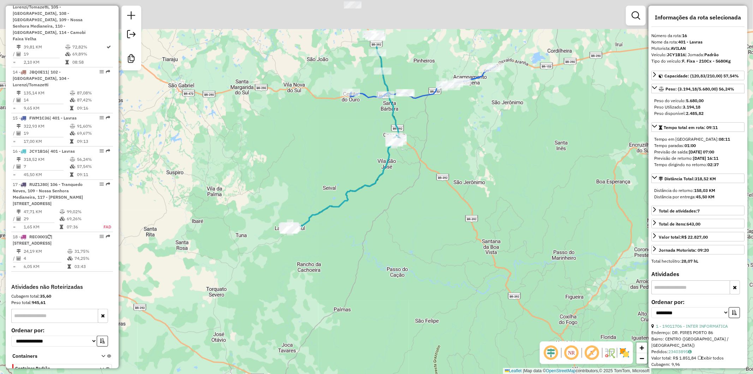
drag, startPoint x: 445, startPoint y: 107, endPoint x: 411, endPoint y: 171, distance: 72.5
click at [416, 188] on div "Janela de atendimento Grade de atendimento Capacidade Transportadoras Veículos …" at bounding box center [376, 187] width 753 height 374
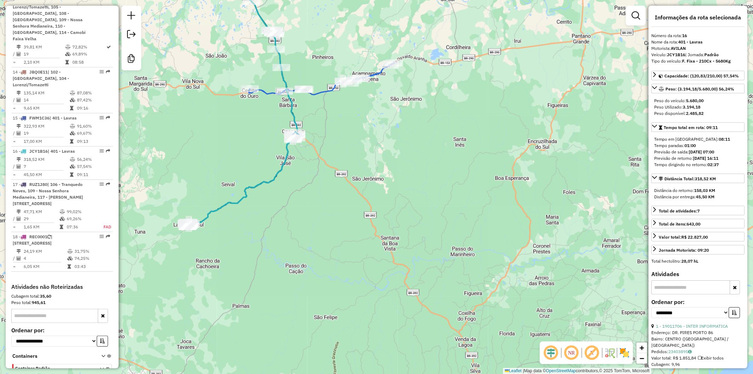
drag, startPoint x: 259, startPoint y: 218, endPoint x: 353, endPoint y: 202, distance: 95.5
click at [354, 203] on div "Janela de atendimento Grade de atendimento Capacidade Transportadoras Veículos …" at bounding box center [376, 187] width 753 height 374
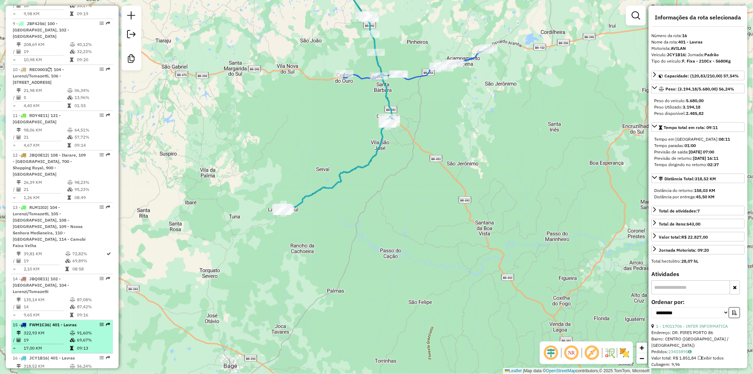
scroll to position [627, 0]
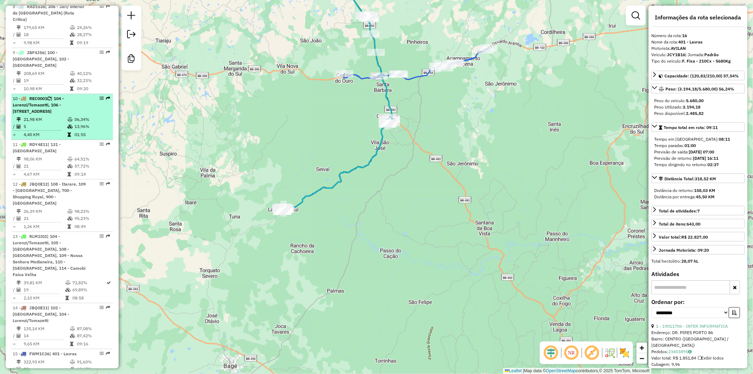
click at [50, 116] on td "21,98 KM" at bounding box center [45, 119] width 44 height 7
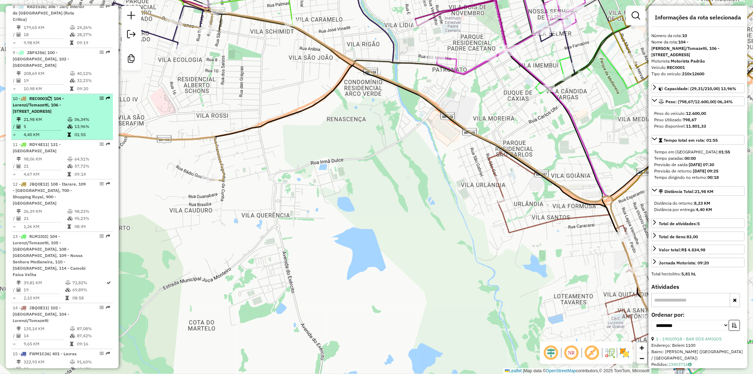
click at [56, 99] on span "| 104 - Lorenzi/Tomazetti, 106 - Tranquedo Neves, 118 - Vila Independência, 119…" at bounding box center [38, 105] width 51 height 18
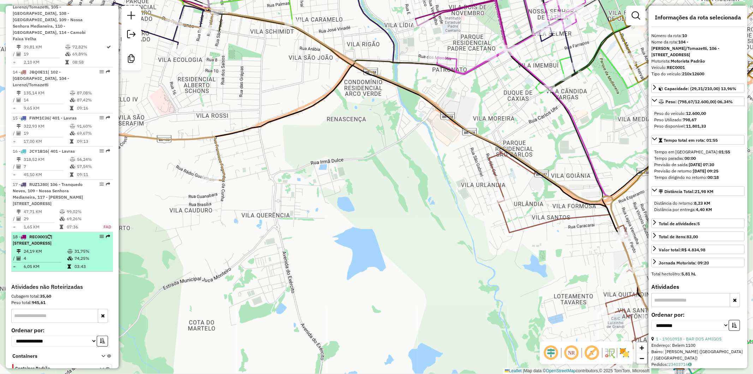
click at [58, 255] on td "4" at bounding box center [45, 258] width 44 height 7
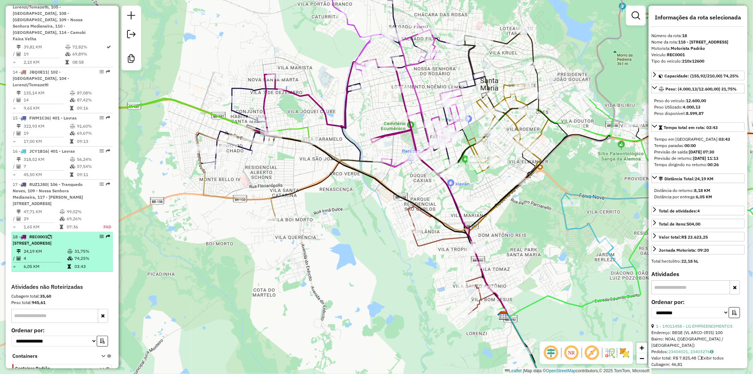
scroll to position [823, 0]
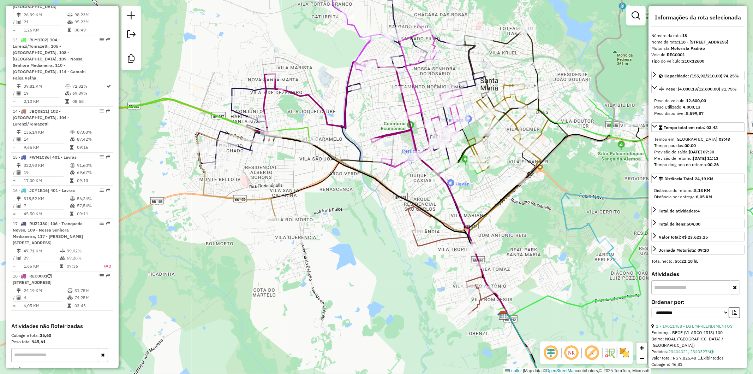
drag, startPoint x: 570, startPoint y: 162, endPoint x: 528, endPoint y: 180, distance: 46.2
click at [528, 180] on div "Janela de atendimento Grade de atendimento Capacidade Transportadoras Veículos …" at bounding box center [376, 187] width 753 height 374
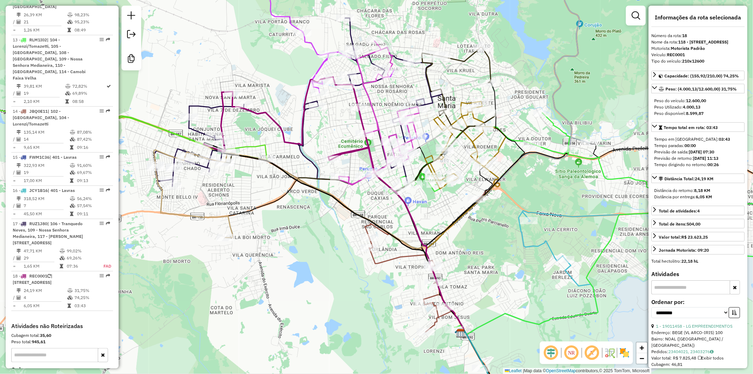
click at [558, 122] on icon at bounding box center [602, 224] width 428 height 222
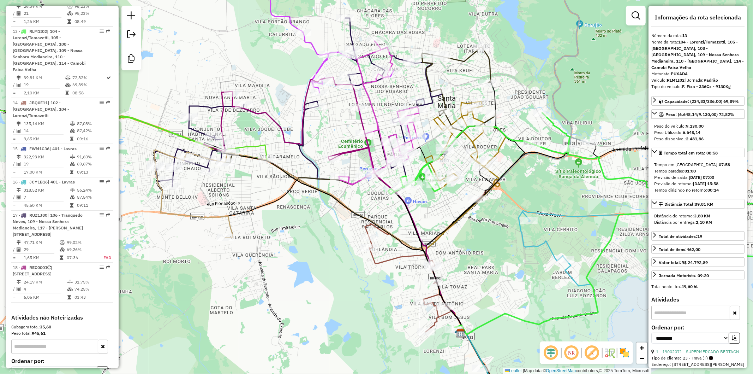
scroll to position [833, 0]
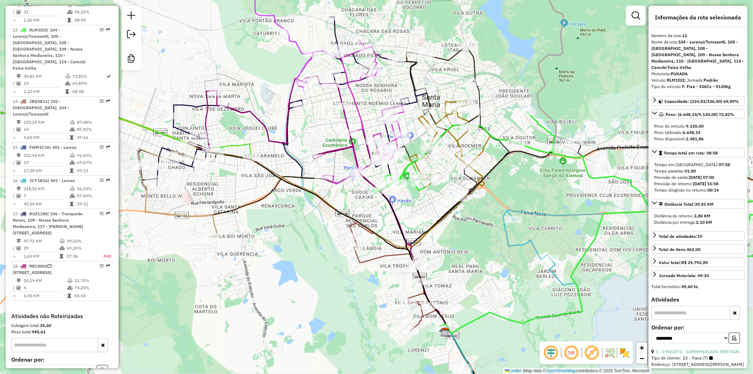
drag, startPoint x: 557, startPoint y: 189, endPoint x: 411, endPoint y: 141, distance: 153.8
click at [411, 141] on div "Janela de atendimento Grade de atendimento Capacidade Transportadoras Veículos …" at bounding box center [376, 187] width 753 height 374
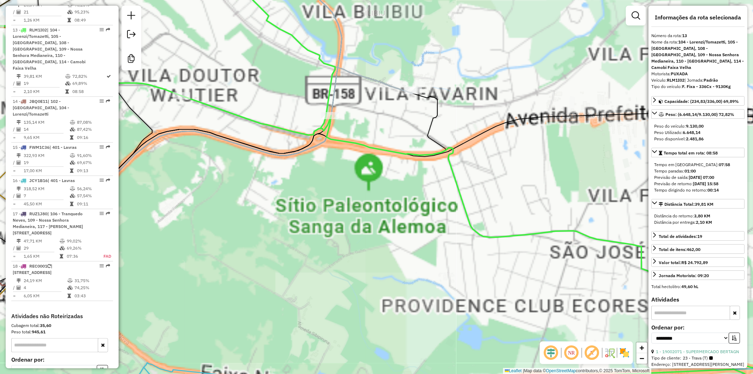
click at [389, 85] on icon at bounding box center [346, 47] width 132 height 168
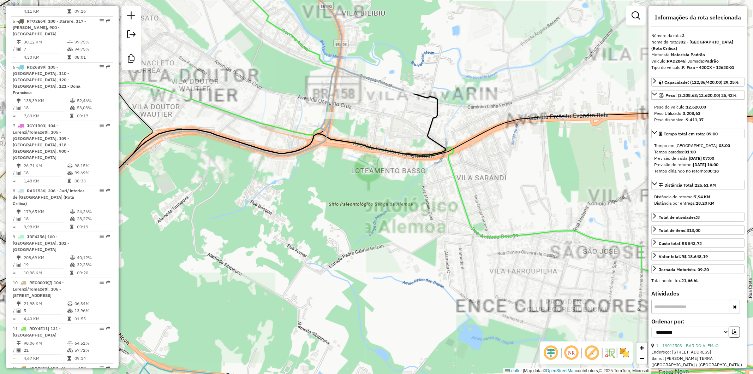
scroll to position [375, 0]
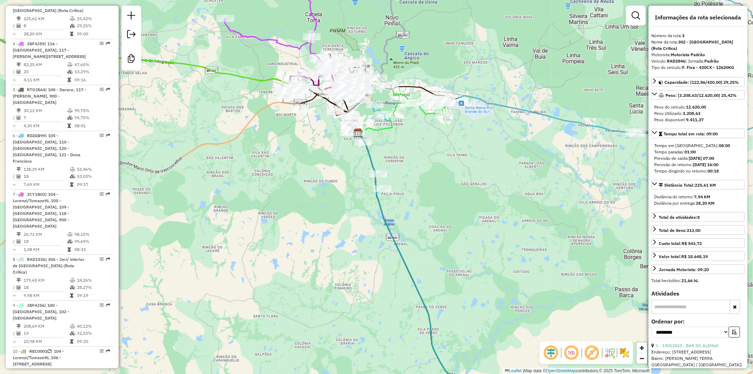
click at [500, 107] on icon at bounding box center [594, 52] width 444 height 170
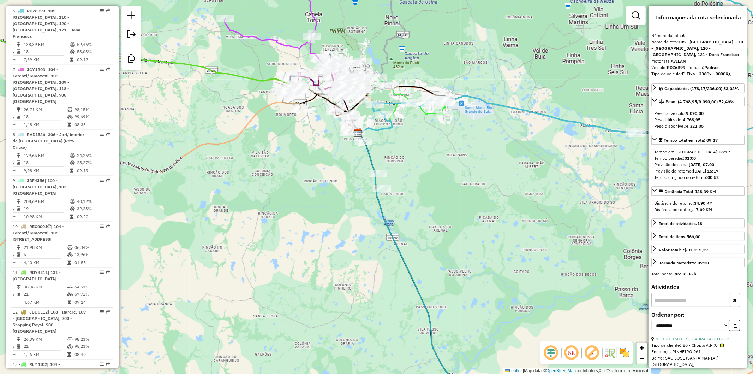
scroll to position [506, 0]
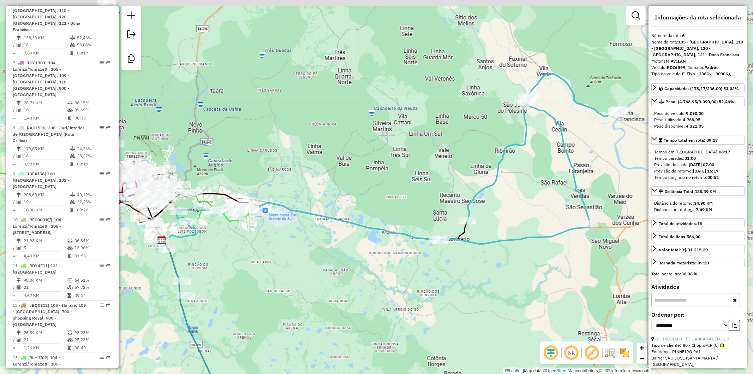
drag, startPoint x: 489, startPoint y: 146, endPoint x: 289, endPoint y: 254, distance: 227.5
click at [290, 254] on div "Janela de atendimento Grade de atendimento Capacidade Transportadoras Veículos …" at bounding box center [376, 187] width 753 height 374
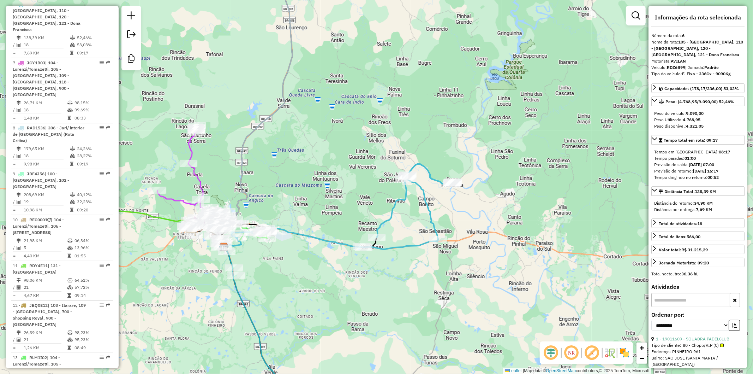
drag, startPoint x: 283, startPoint y: 258, endPoint x: 310, endPoint y: 244, distance: 30.3
click at [310, 244] on div "Janela de atendimento Grade de atendimento Capacidade Transportadoras Veículos …" at bounding box center [376, 187] width 753 height 374
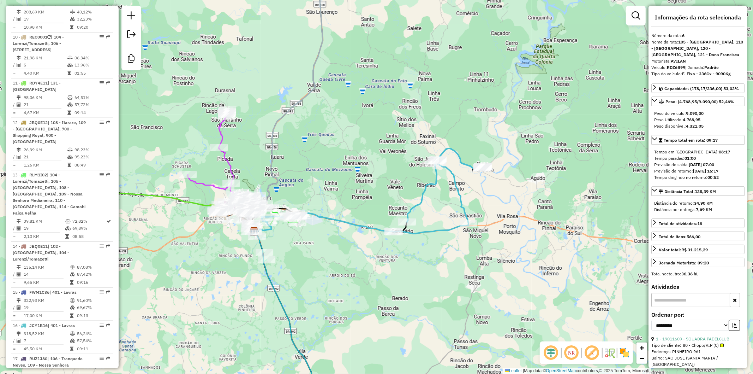
scroll to position [584, 0]
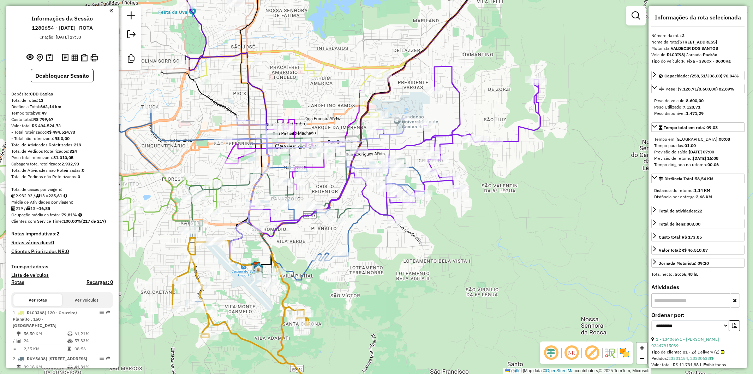
select select "**********"
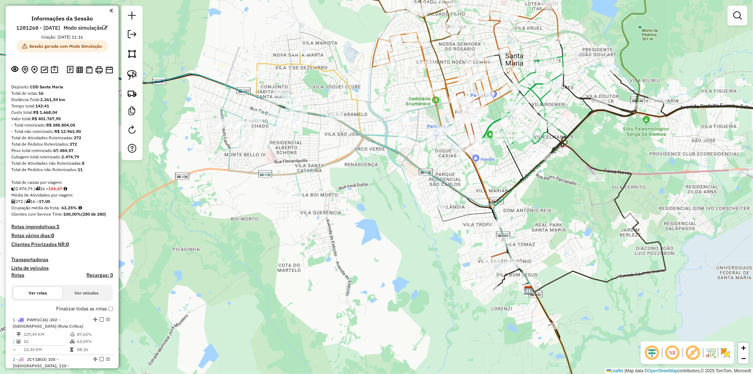
scroll to position [233, 0]
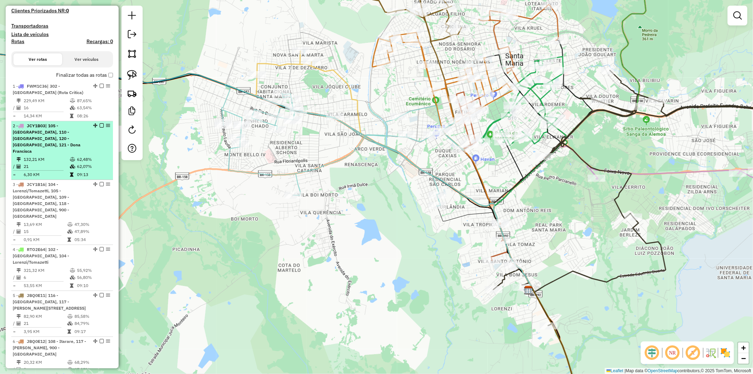
click at [66, 175] on td "6,30 KM" at bounding box center [46, 174] width 46 height 7
select select "**********"
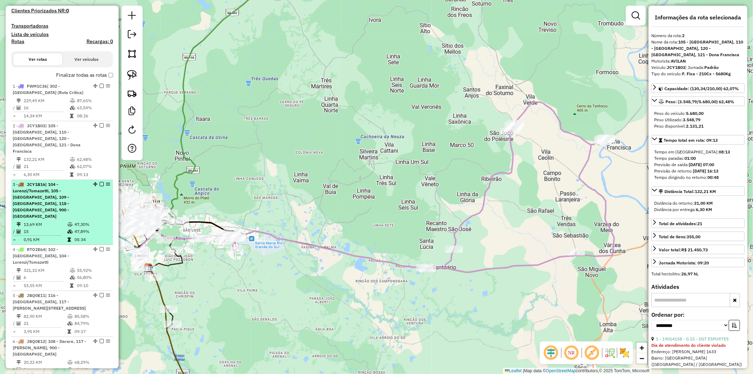
click at [68, 210] on div "3 - JCY1B16 | 104 - Lorenzi/Tomazetti, 105 - Urlandia, 109 - Nossa Senhora Medi…" at bounding box center [50, 200] width 75 height 38
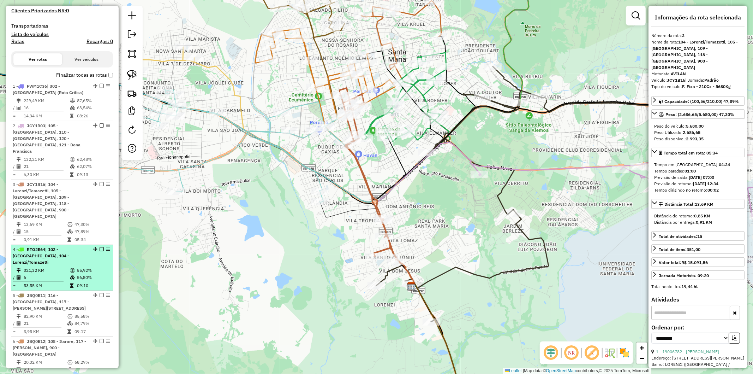
click at [58, 274] on td "6" at bounding box center [46, 277] width 46 height 7
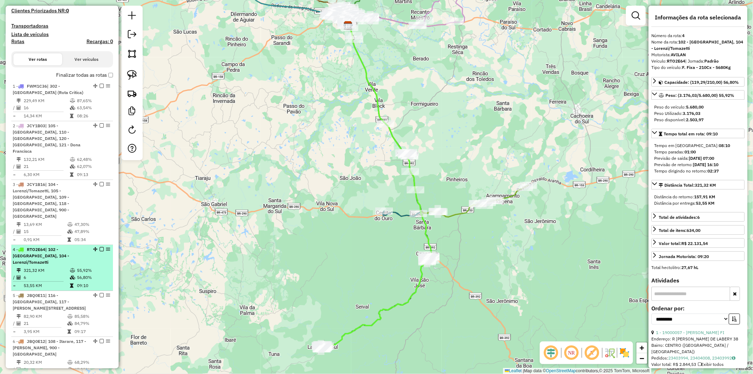
click at [46, 267] on td "321,32 KM" at bounding box center [46, 270] width 46 height 7
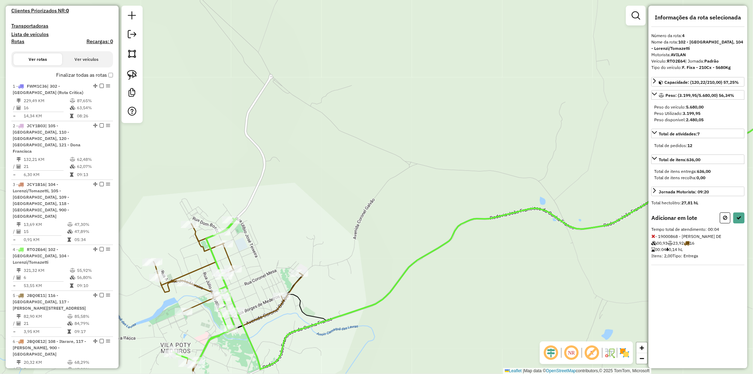
click at [731, 215] on div at bounding box center [732, 217] width 25 height 11
click at [733, 216] on button at bounding box center [738, 217] width 11 height 11
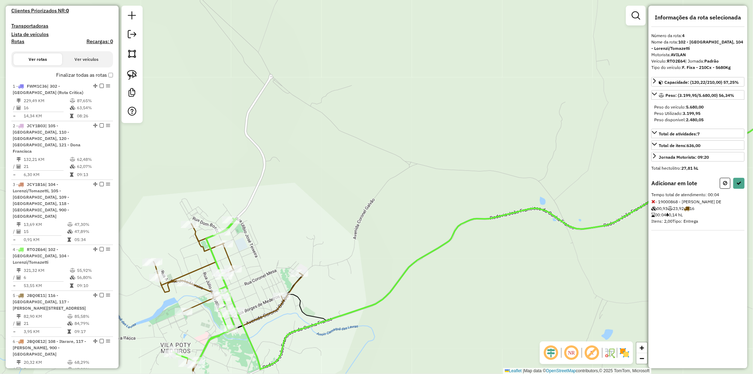
select select "**********"
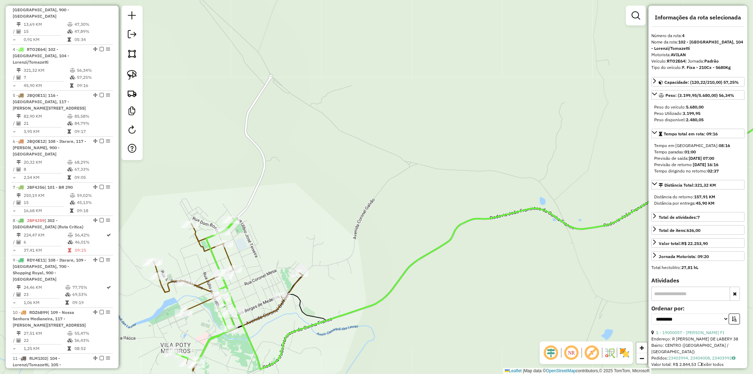
scroll to position [468, 0]
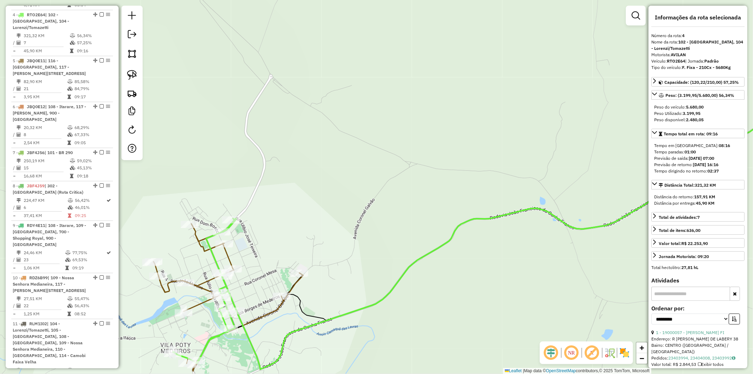
click at [195, 269] on div "Janela de atendimento Grade de atendimento Capacidade Transportadoras Veículos …" at bounding box center [376, 187] width 753 height 374
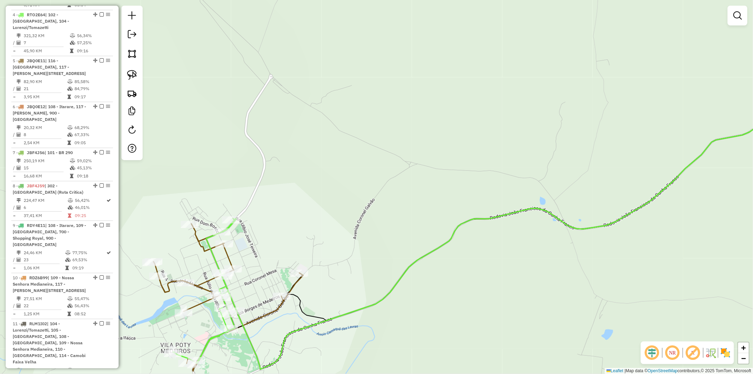
click at [202, 282] on icon at bounding box center [229, 296] width 150 height 147
select select "**********"
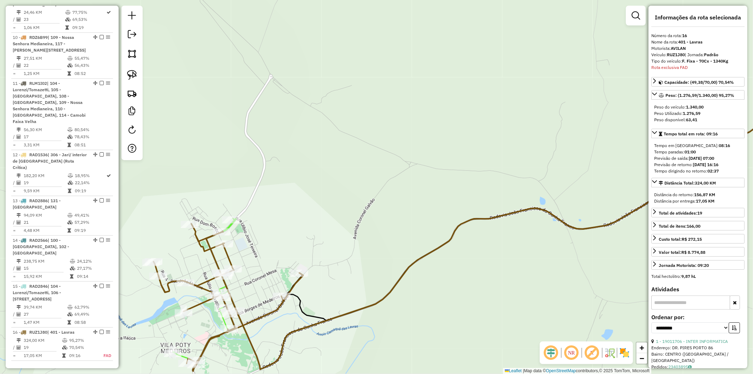
scroll to position [822, 0]
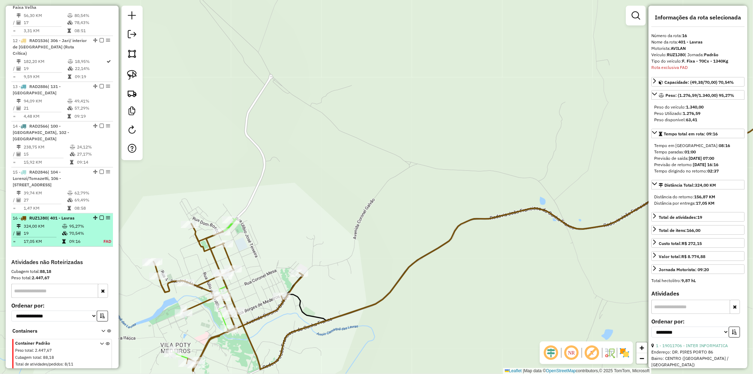
click at [100, 215] on em at bounding box center [102, 217] width 4 height 4
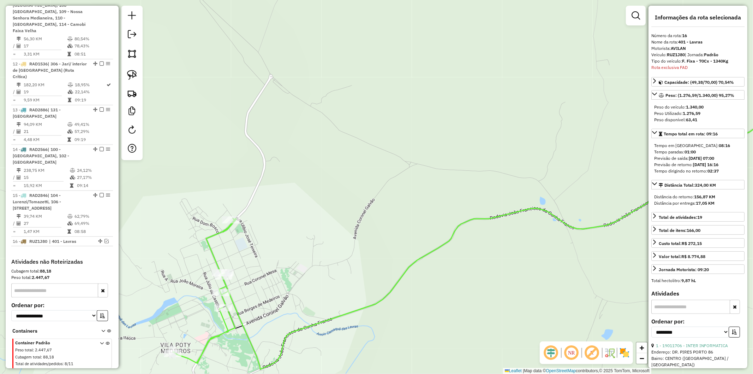
click at [211, 254] on icon at bounding box center [204, 290] width 63 height 145
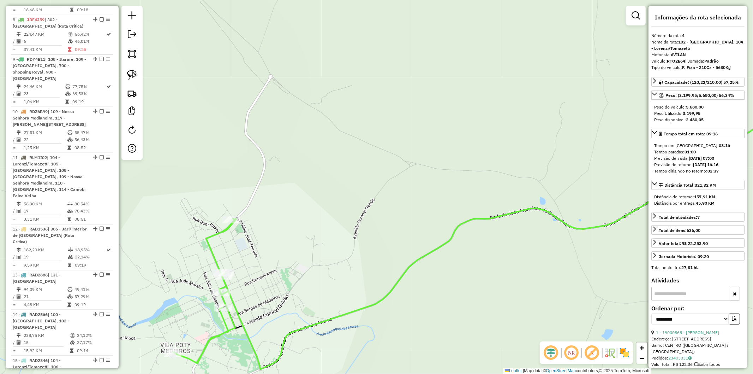
scroll to position [468, 0]
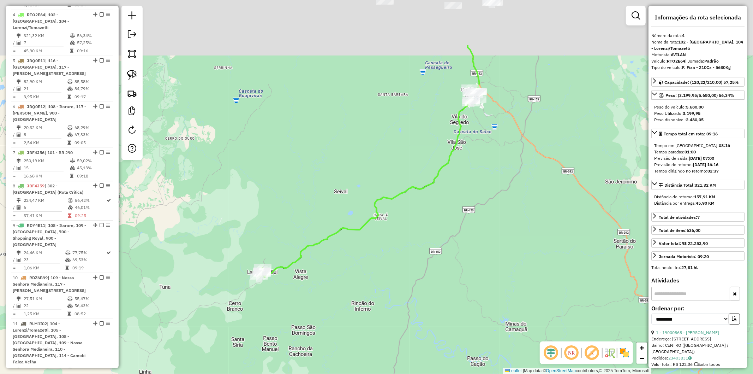
drag, startPoint x: 322, startPoint y: 199, endPoint x: 299, endPoint y: 278, distance: 82.2
click at [299, 278] on div "Janela de atendimento Grade de atendimento Capacidade Transportadoras Veículos …" at bounding box center [376, 187] width 753 height 374
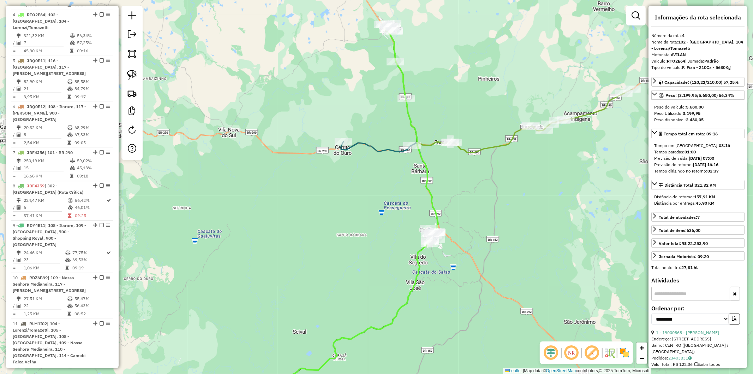
drag, startPoint x: 396, startPoint y: 279, endPoint x: 383, endPoint y: 231, distance: 50.3
click at [383, 231] on div "Janela de atendimento Grade de atendimento Capacidade Transportadoras Veículos …" at bounding box center [376, 187] width 753 height 374
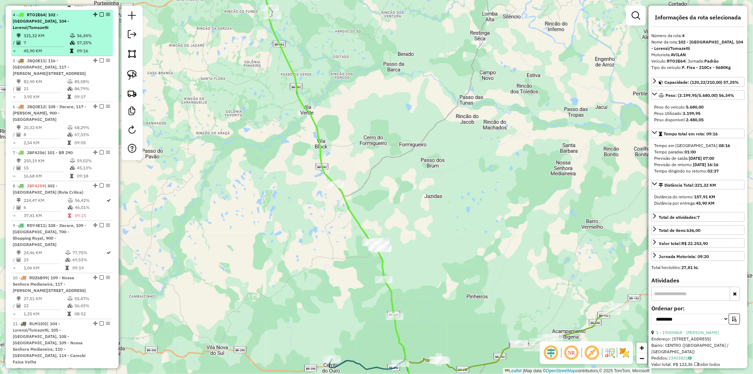
click at [100, 12] on em at bounding box center [102, 14] width 4 height 4
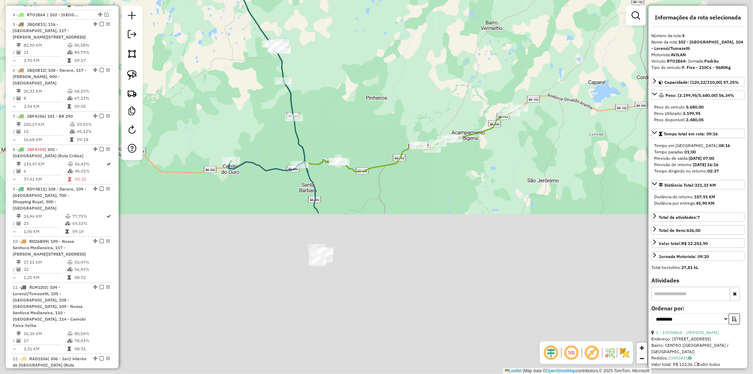
drag, startPoint x: 523, startPoint y: 273, endPoint x: 425, endPoint y: 80, distance: 216.5
click at [425, 80] on div "Janela de atendimento Grade de atendimento Capacidade Transportadoras Veículos …" at bounding box center [376, 187] width 753 height 374
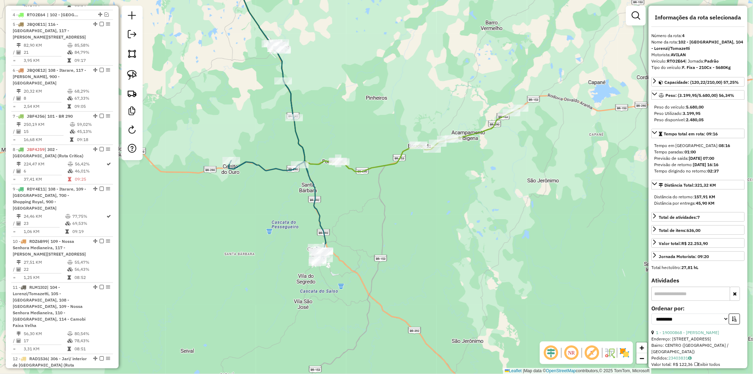
drag, startPoint x: 312, startPoint y: 216, endPoint x: 317, endPoint y: 214, distance: 5.5
click at [315, 216] on div "Janela de atendimento Grade de atendimento Capacidade Transportadoras Veículos …" at bounding box center [376, 187] width 753 height 374
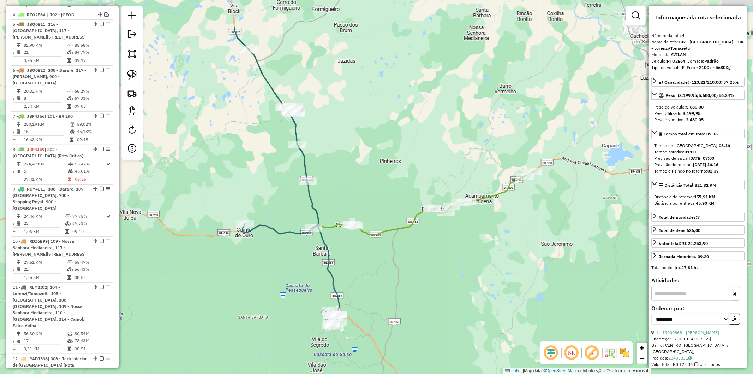
drag, startPoint x: 328, startPoint y: 121, endPoint x: 329, endPoint y: 125, distance: 4.7
click at [329, 125] on div "Janela de atendimento Grade de atendimento Capacidade Transportadoras Veículos …" at bounding box center [376, 187] width 753 height 374
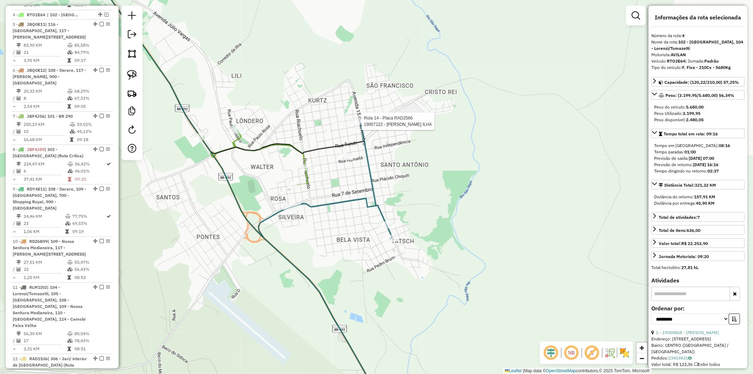
click at [355, 125] on div at bounding box center [360, 121] width 18 height 7
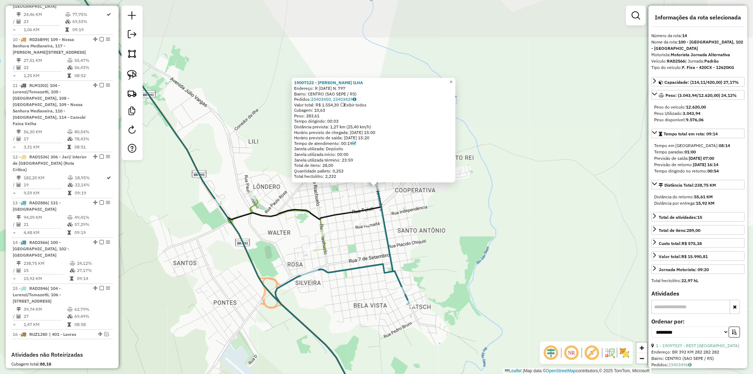
scroll to position [768, 0]
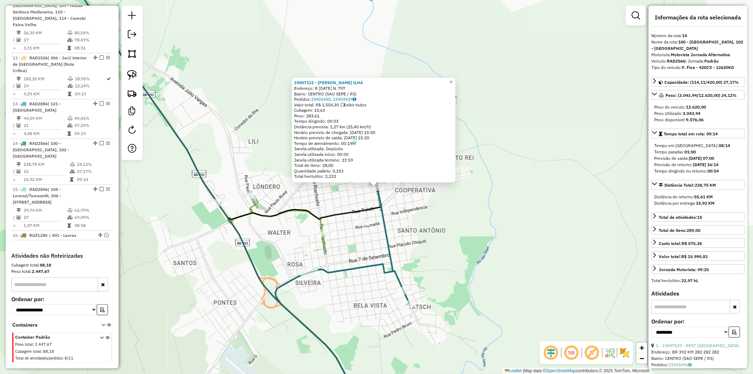
click at [269, 198] on div "19007122 - SERGIO BRUM ILHA Endereço: R 15 DE NOVEMBRO N. 797 Bairro: CENTRO (S…" at bounding box center [376, 187] width 753 height 374
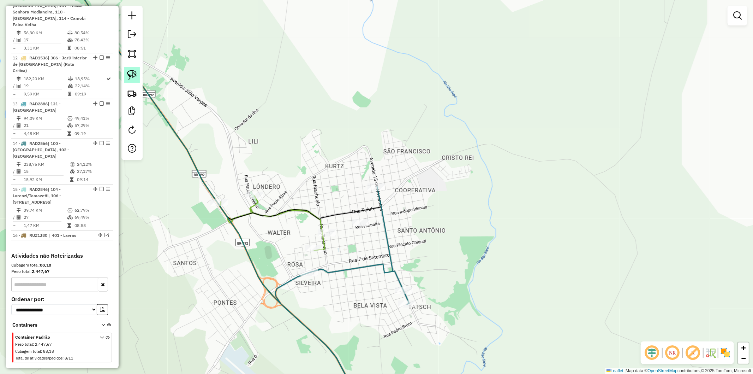
click at [135, 77] on img at bounding box center [132, 75] width 10 height 10
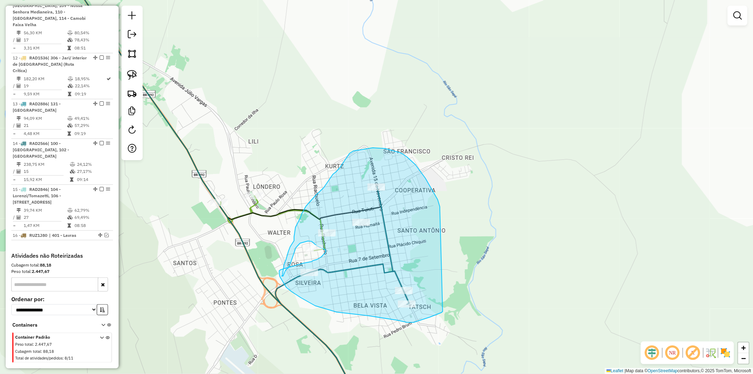
drag, startPoint x: 407, startPoint y: 157, endPoint x: 448, endPoint y: 304, distance: 153.2
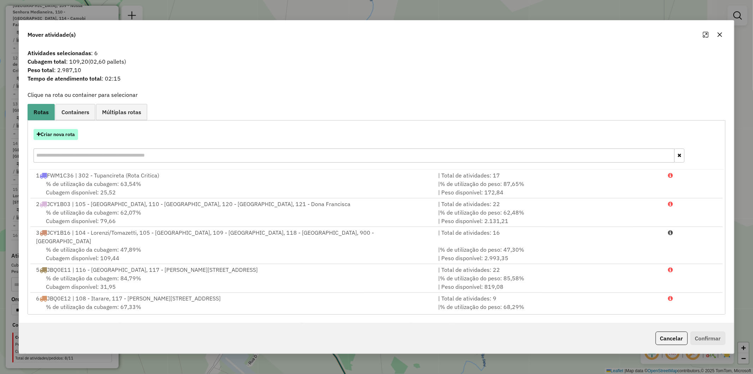
click at [58, 139] on button "Criar nova rota" at bounding box center [56, 134] width 44 height 11
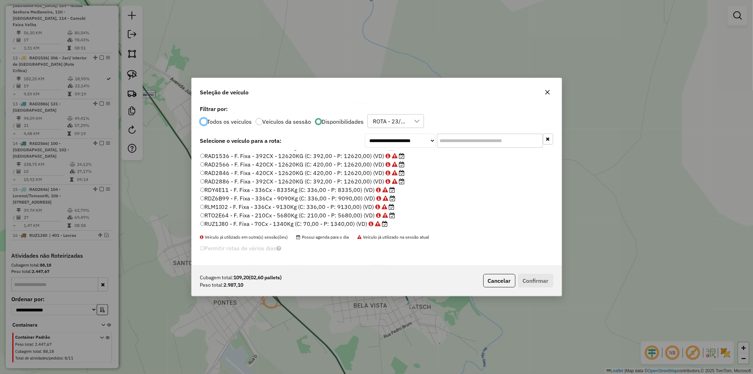
scroll to position [0, 0]
click at [207, 118] on div at bounding box center [203, 121] width 7 height 7
click at [452, 142] on input "text" at bounding box center [490, 140] width 106 height 14
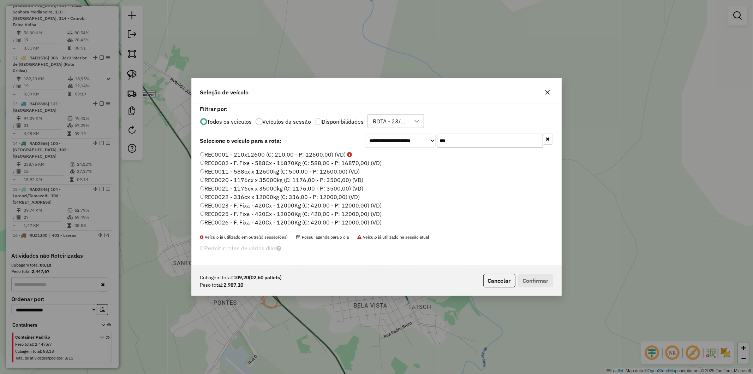
type input "***"
click at [281, 154] on label "REC0001 - 210x12600 (C: 210,00 - P: 12600,00) (VD)" at bounding box center [276, 154] width 152 height 8
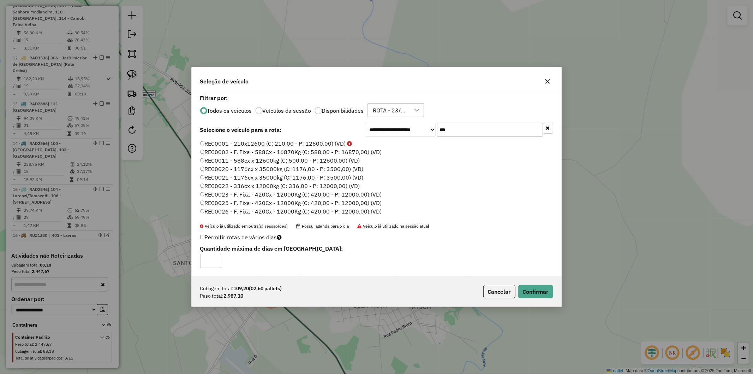
click at [538, 281] on div "Cubagem total: 109,20 (02,60 pallets) Peso total: 2.987,10 Cancelar Confirmar" at bounding box center [377, 291] width 370 height 30
click at [538, 285] on button "Confirmar" at bounding box center [535, 291] width 35 height 13
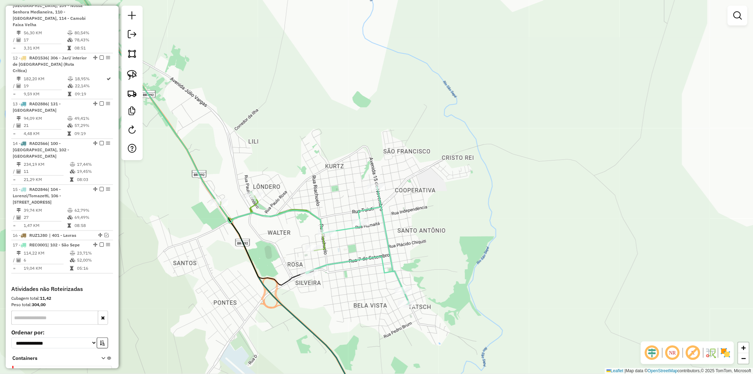
click at [248, 207] on icon at bounding box center [213, 187] width 307 height 449
select select "**********"
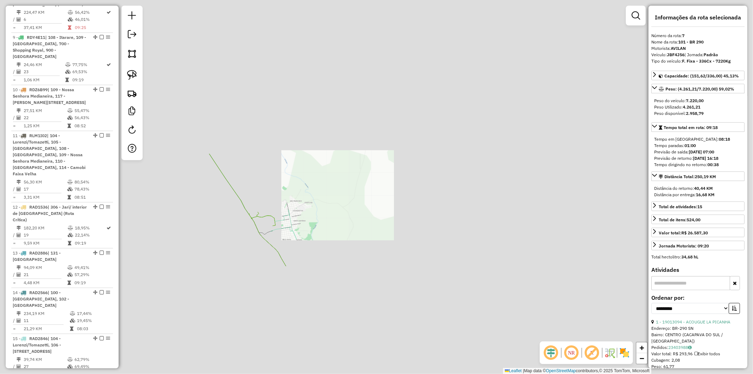
scroll to position [569, 0]
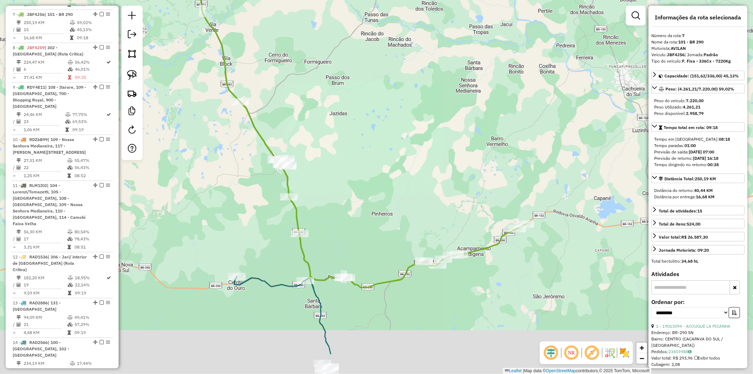
drag, startPoint x: 313, startPoint y: 228, endPoint x: 324, endPoint y: 199, distance: 31.2
click at [324, 199] on div "Janela de atendimento Grade de atendimento Capacidade Transportadoras Veículos …" at bounding box center [376, 187] width 753 height 374
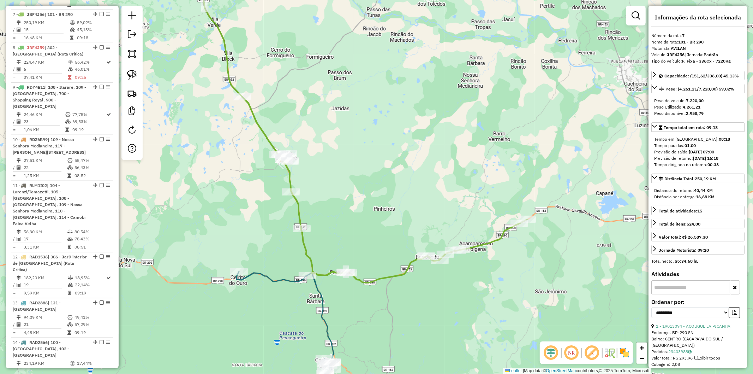
click at [269, 276] on icon at bounding box center [285, 282] width 97 height 181
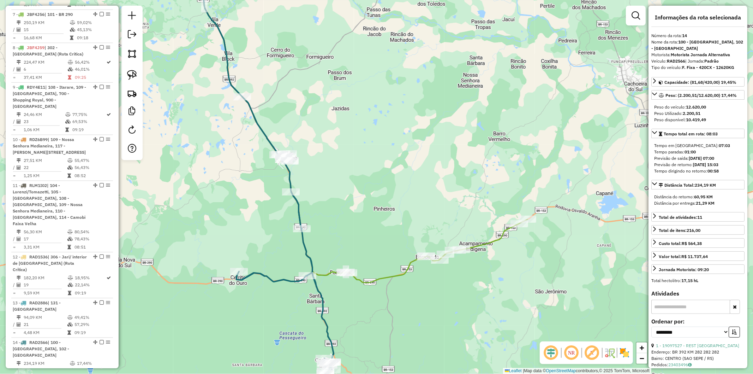
scroll to position [802, 0]
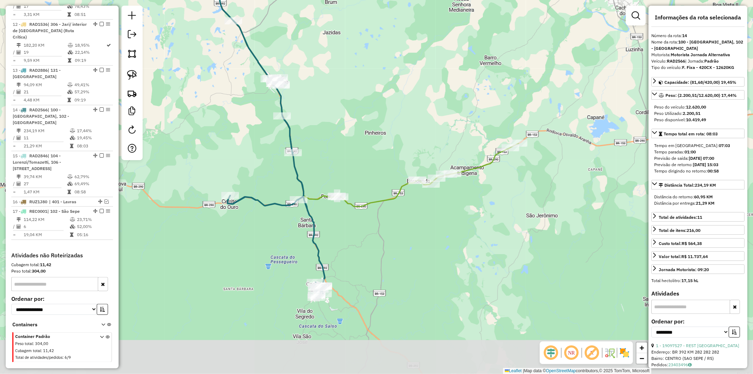
drag, startPoint x: 287, startPoint y: 302, endPoint x: 284, endPoint y: 246, distance: 56.2
click at [284, 246] on div "Janela de atendimento Grade de atendimento Capacidade Transportadoras Veículos …" at bounding box center [376, 187] width 753 height 374
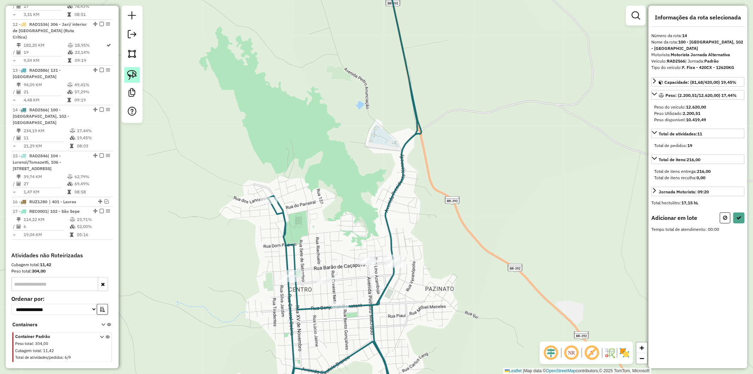
click at [134, 71] on img at bounding box center [132, 75] width 10 height 10
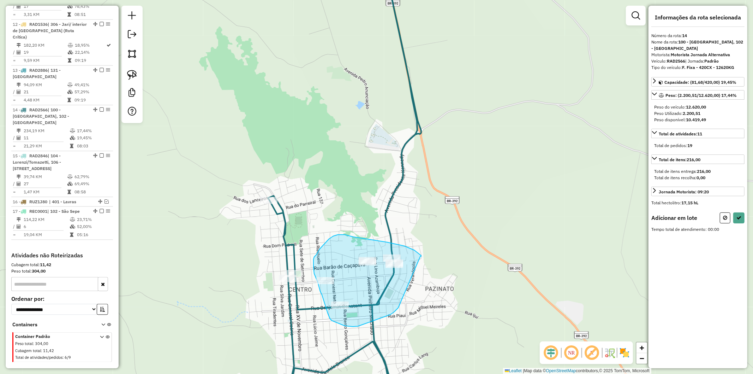
drag, startPoint x: 421, startPoint y: 256, endPoint x: 426, endPoint y: 313, distance: 57.4
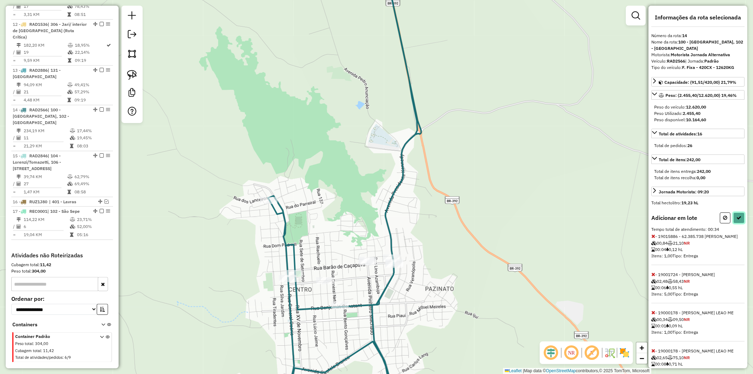
click at [737, 219] on icon at bounding box center [738, 217] width 5 height 5
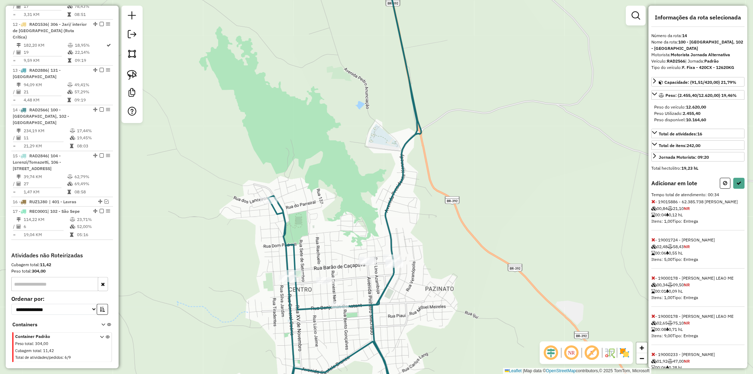
select select "**********"
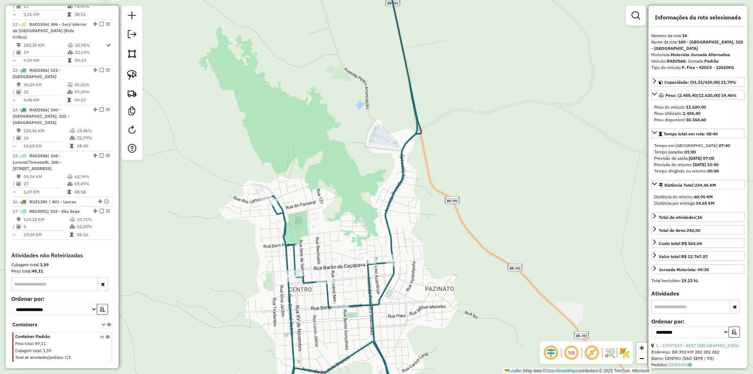
click at [387, 226] on icon at bounding box center [344, 187] width 153 height 449
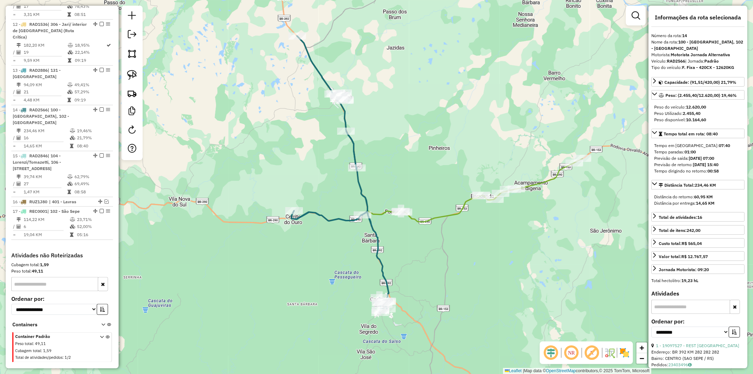
click at [391, 237] on div "Janela de atendimento Grade de atendimento Capacidade Transportadoras Veículos …" at bounding box center [376, 187] width 753 height 374
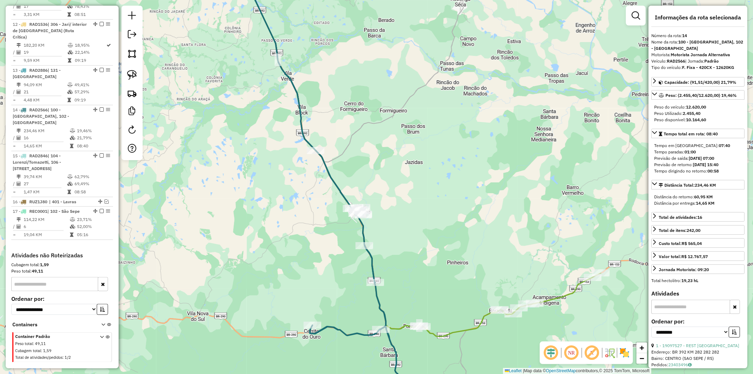
drag, startPoint x: 407, startPoint y: 261, endPoint x: 421, endPoint y: 274, distance: 19.0
click at [408, 261] on div "Janela de atendimento Grade de atendimento Capacidade Transportadoras Veículos …" at bounding box center [376, 187] width 753 height 374
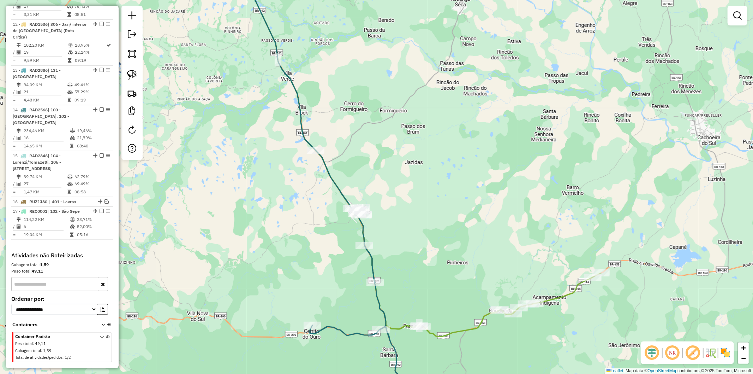
click at [445, 336] on icon at bounding box center [458, 243] width 285 height 186
select select "**********"
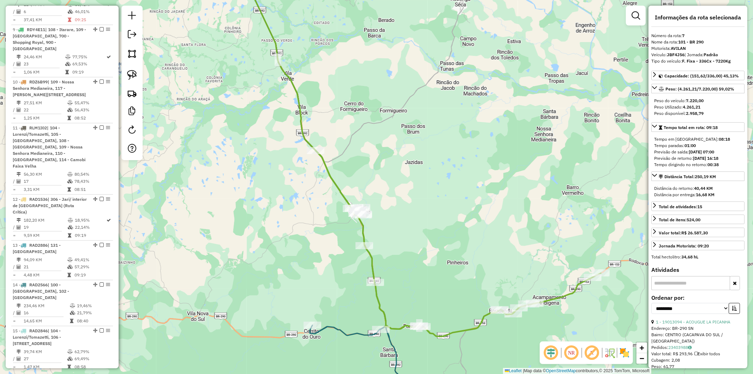
scroll to position [569, 0]
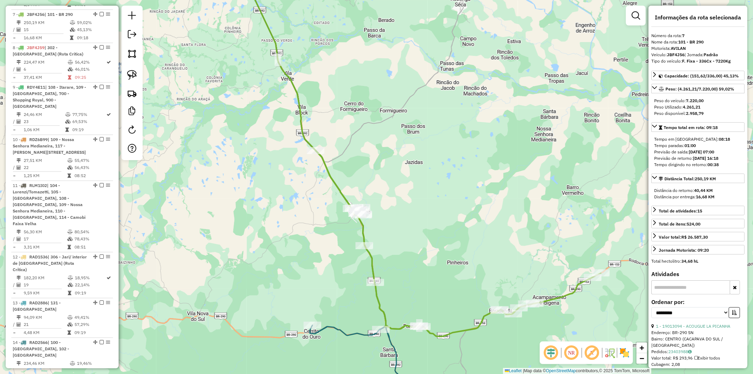
click at [438, 325] on div "Janela de atendimento Grade de atendimento Capacidade Transportadoras Veículos …" at bounding box center [376, 187] width 753 height 374
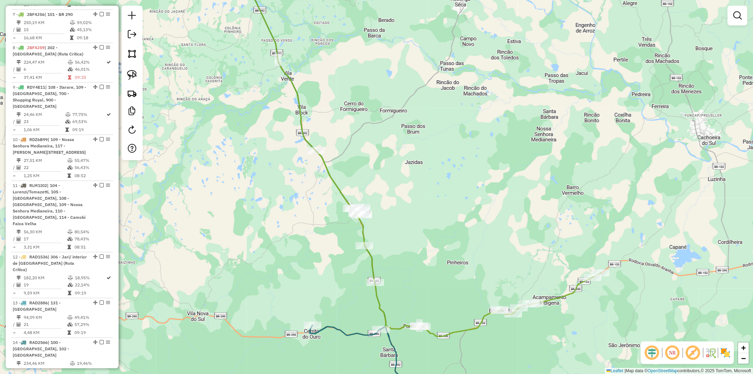
click at [366, 334] on icon at bounding box center [358, 328] width 97 height 166
select select "**********"
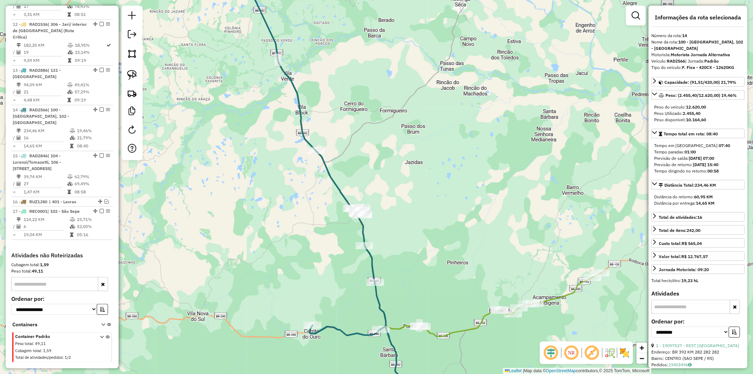
click at [447, 313] on div "Rota 7 - Placa JBF4J56 19010459 - VALDO SILVEIRA DA SI Janela de atendimento Gr…" at bounding box center [376, 187] width 753 height 374
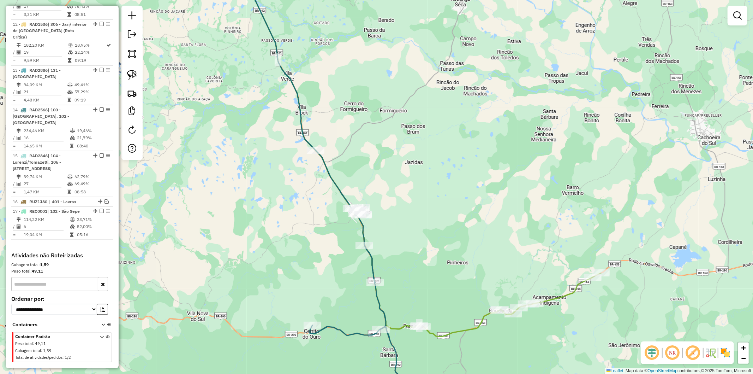
click at [447, 335] on icon at bounding box center [458, 243] width 285 height 186
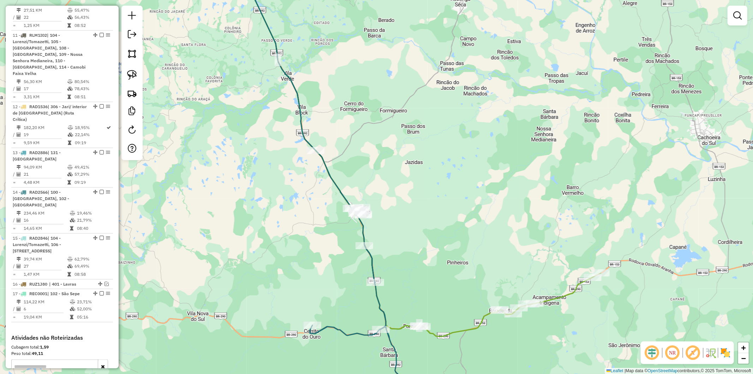
select select "**********"
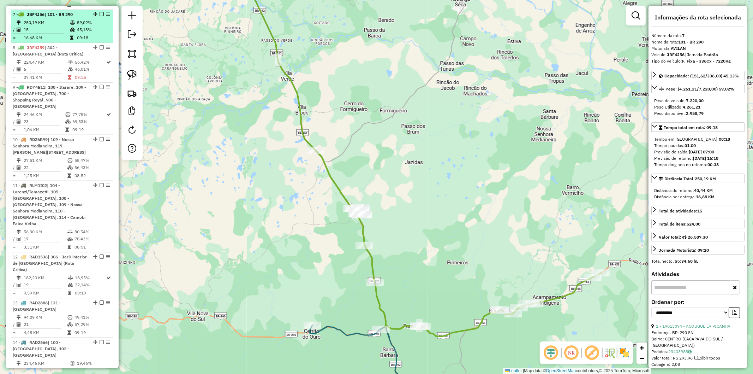
click at [100, 12] on em at bounding box center [102, 14] width 4 height 4
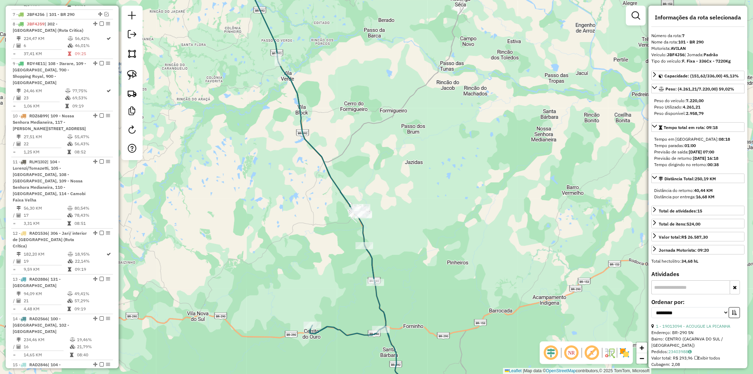
click at [339, 325] on div "Janela de atendimento Grade de atendimento Capacidade Transportadoras Veículos …" at bounding box center [376, 187] width 753 height 374
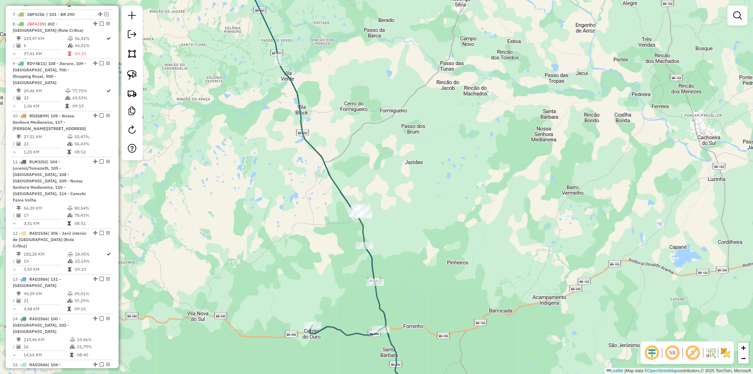
click at [338, 328] on icon at bounding box center [358, 328] width 97 height 166
select select "**********"
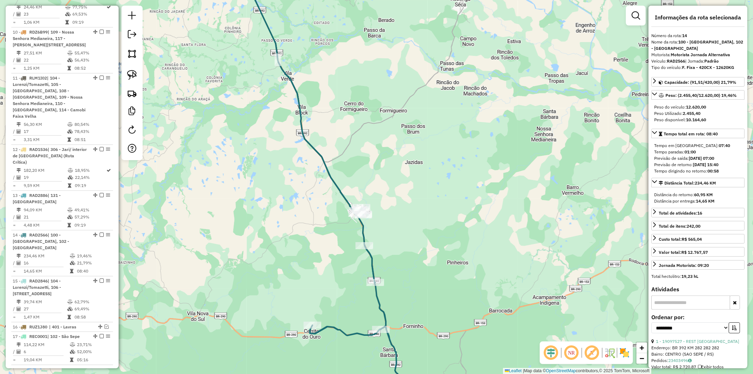
scroll to position [778, 0]
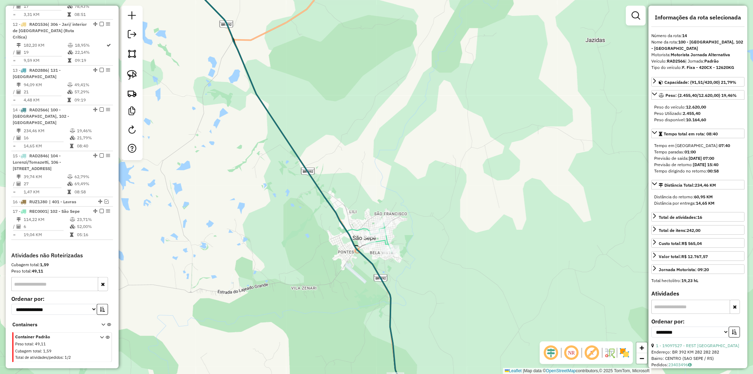
click at [358, 226] on icon at bounding box center [270, 98] width 203 height 271
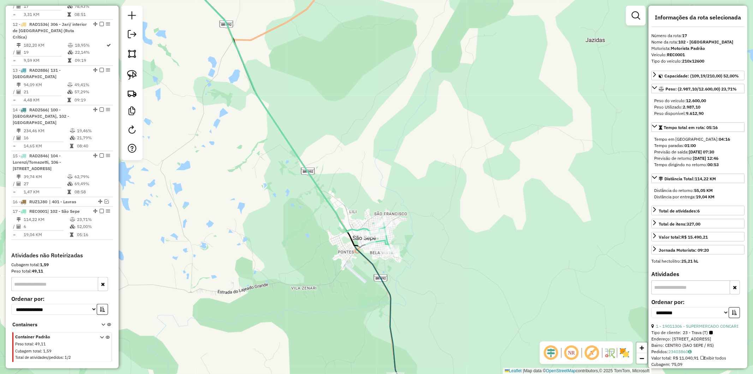
click at [393, 295] on icon at bounding box center [294, 187] width 251 height 449
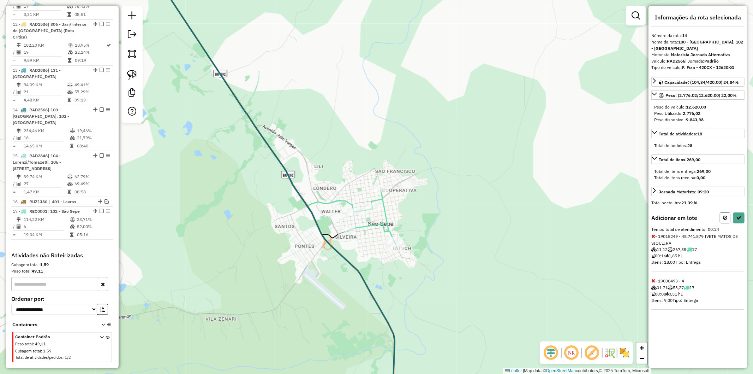
click at [727, 215] on icon at bounding box center [725, 217] width 4 height 5
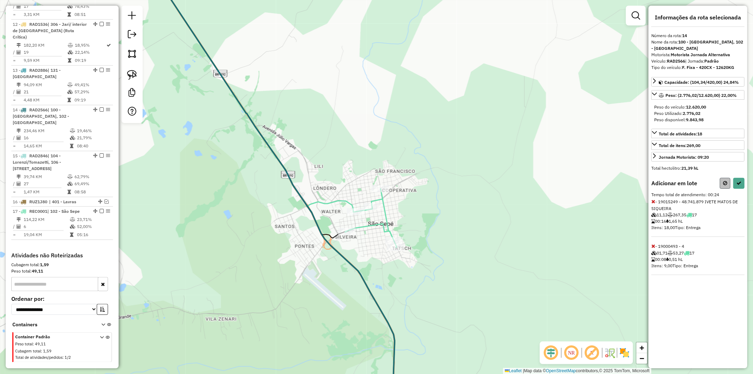
select select "**********"
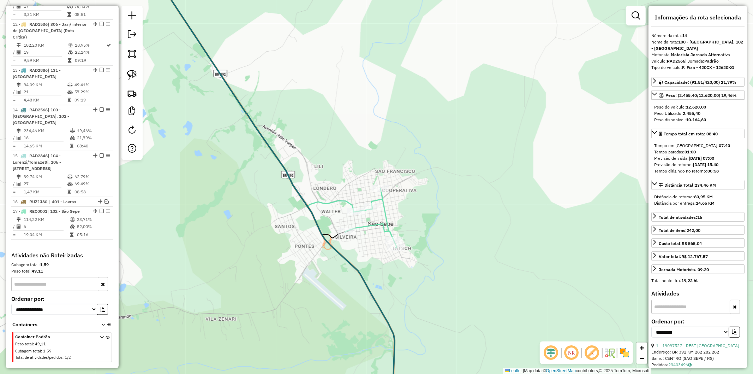
click at [445, 285] on div "Janela de atendimento Grade de atendimento Capacidade Transportadoras Veículos …" at bounding box center [376, 187] width 753 height 374
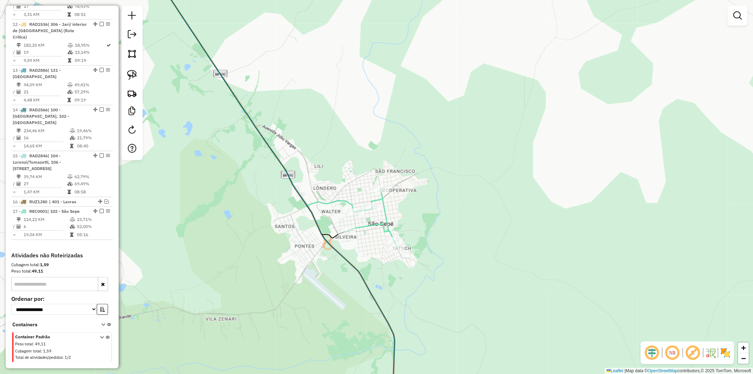
click at [354, 280] on div "Janela de atendimento Grade de atendimento Capacidade Transportadoras Veículos …" at bounding box center [376, 187] width 753 height 374
click at [359, 264] on div "Janela de atendimento Grade de atendimento Capacidade Transportadoras Veículos …" at bounding box center [376, 187] width 753 height 374
click at [348, 265] on icon at bounding box center [272, 187] width 250 height 449
select select "**********"
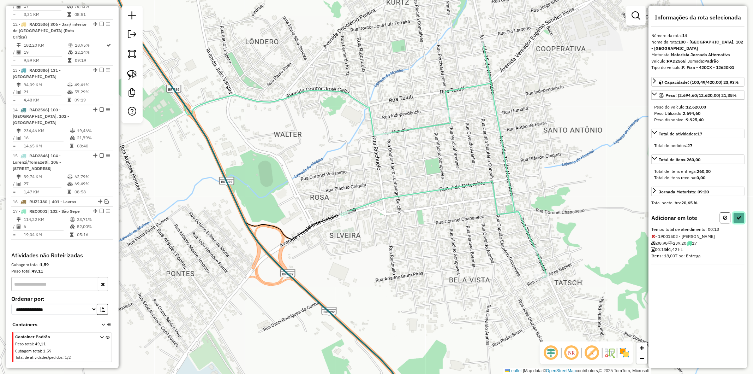
click at [737, 216] on icon at bounding box center [738, 217] width 5 height 5
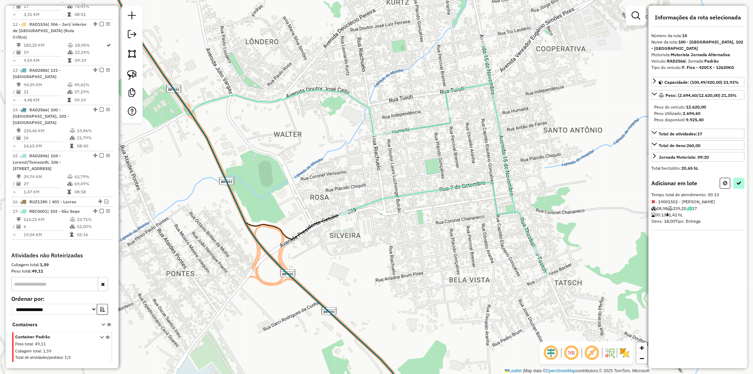
select select "**********"
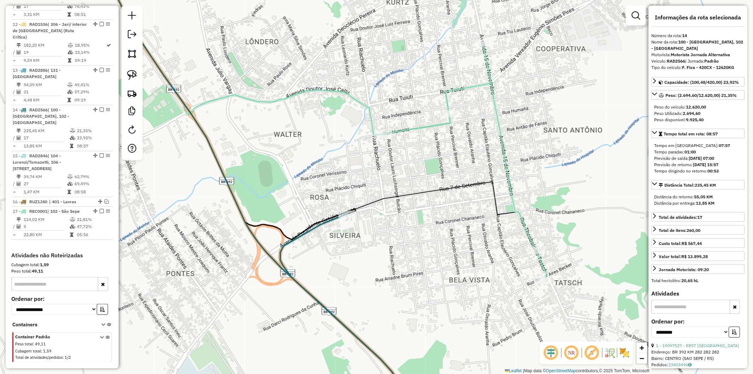
click at [281, 247] on icon at bounding box center [348, 313] width 136 height 198
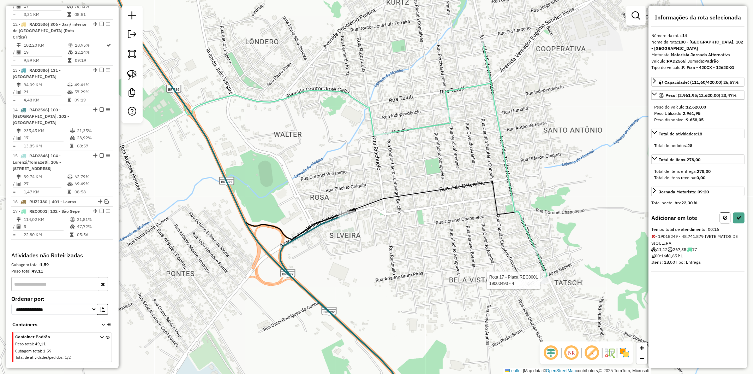
click at [541, 283] on div at bounding box center [543, 279] width 18 height 7
click at [651, 280] on icon at bounding box center [653, 280] width 4 height 5
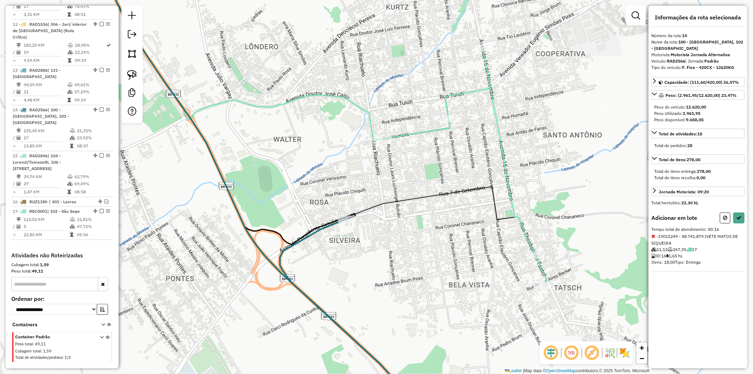
drag, startPoint x: 438, startPoint y: 124, endPoint x: 434, endPoint y: 150, distance: 26.2
click at [434, 150] on icon at bounding box center [464, 165] width 165 height 235
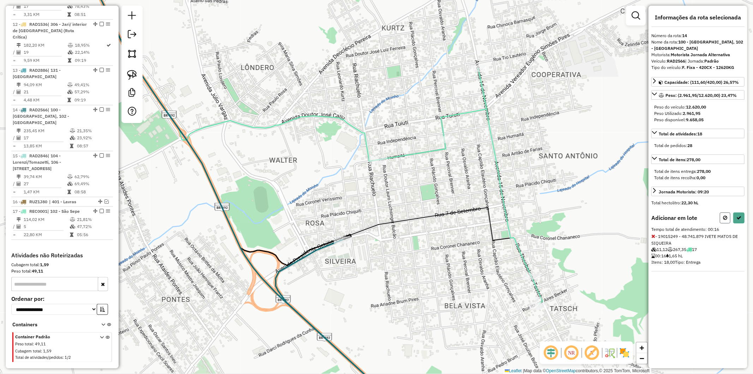
click at [725, 215] on icon at bounding box center [725, 217] width 4 height 5
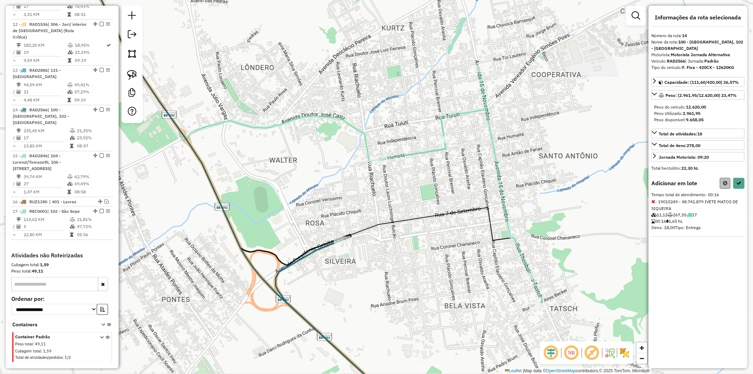
select select "**********"
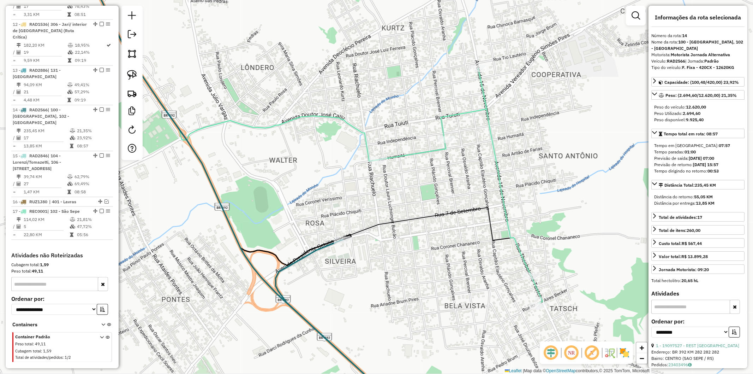
click at [398, 215] on div "Janela de atendimento Grade de atendimento Capacidade Transportadoras Veículos …" at bounding box center [376, 187] width 753 height 374
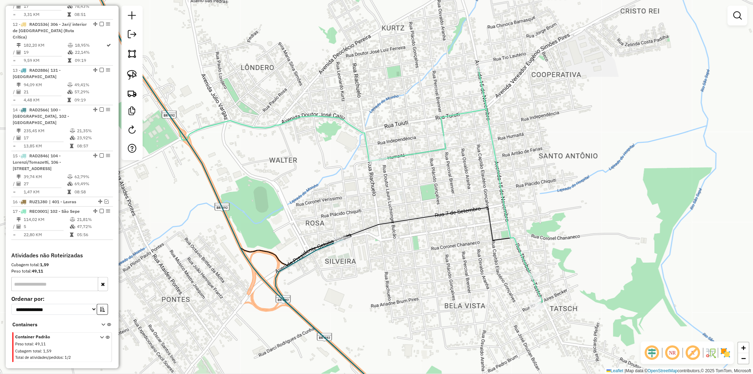
click at [329, 243] on icon at bounding box center [337, 325] width 122 height 172
select select "**********"
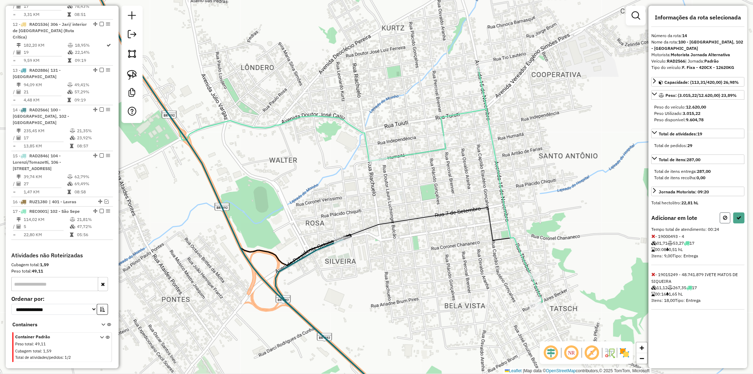
click at [729, 219] on button at bounding box center [725, 217] width 11 height 11
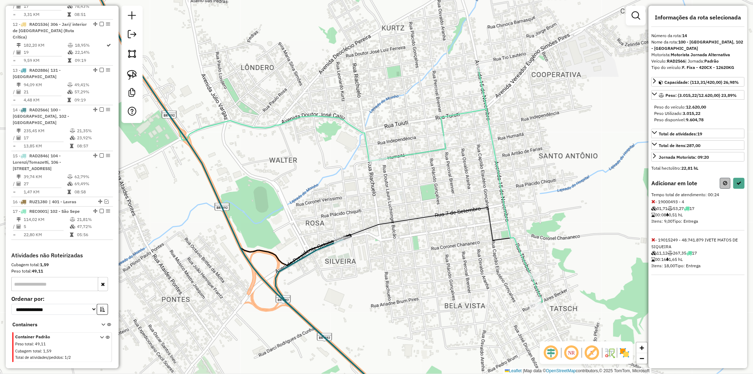
select select "**********"
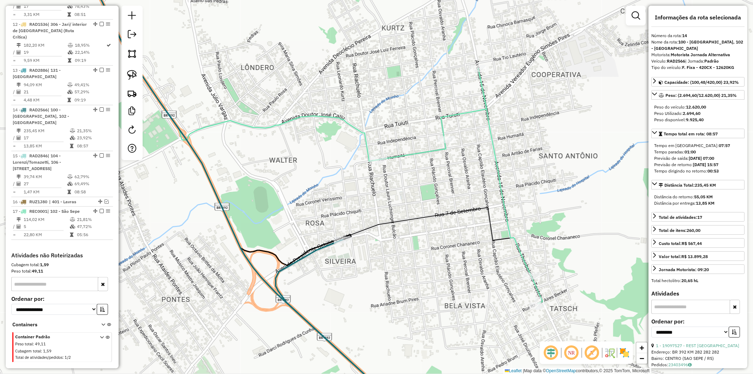
click at [374, 223] on icon at bounding box center [309, 133] width 467 height 341
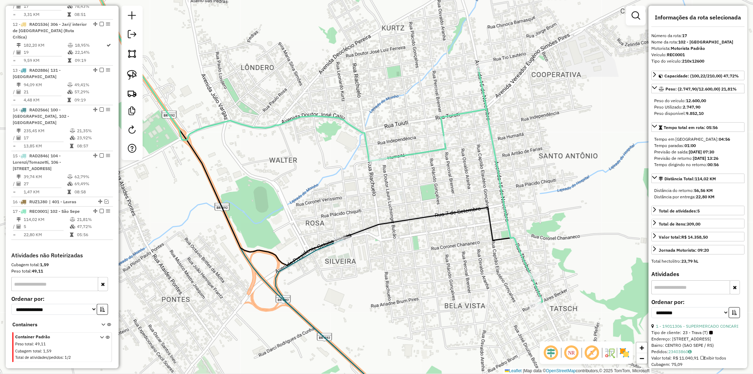
click at [361, 261] on div "Janela de atendimento Grade de atendimento Capacidade Transportadoras Veículos …" at bounding box center [376, 187] width 753 height 374
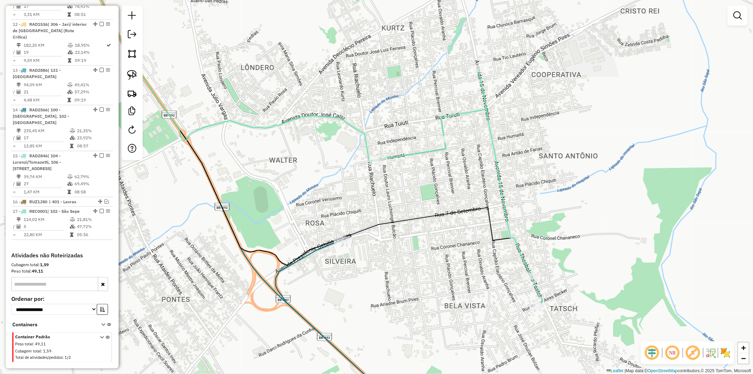
click at [324, 245] on icon at bounding box center [309, 133] width 467 height 341
select select "**********"
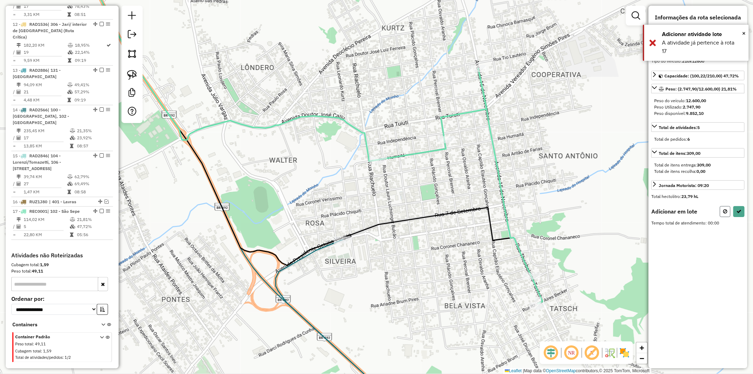
click at [723, 209] on icon at bounding box center [725, 211] width 4 height 5
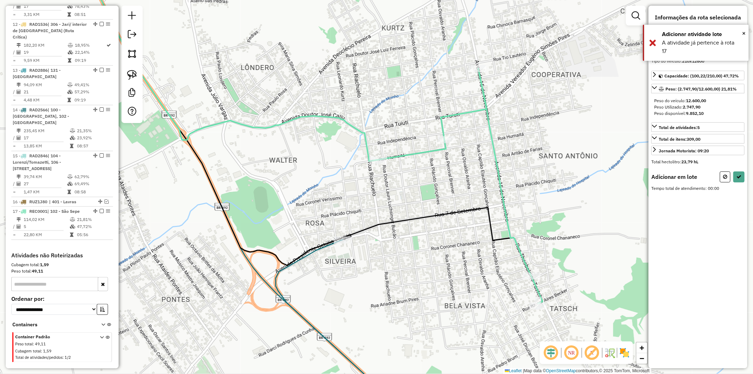
select select "**********"
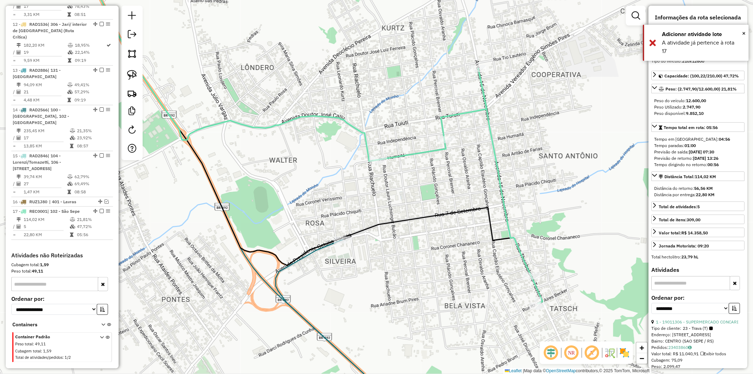
click at [413, 250] on div "Janela de atendimento Grade de atendimento Capacidade Transportadoras Veículos …" at bounding box center [376, 187] width 753 height 374
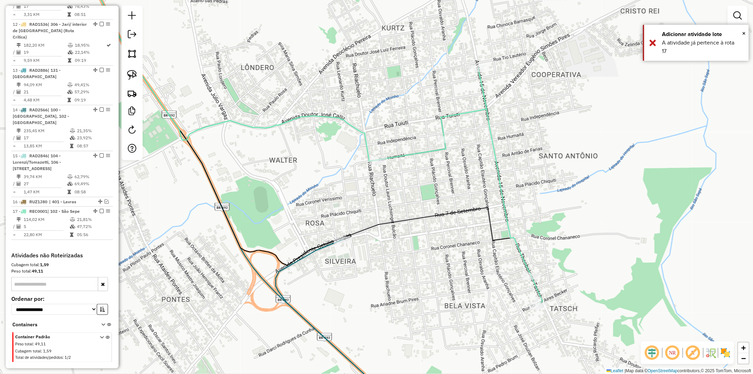
click at [306, 252] on icon at bounding box center [309, 133] width 467 height 341
select select "**********"
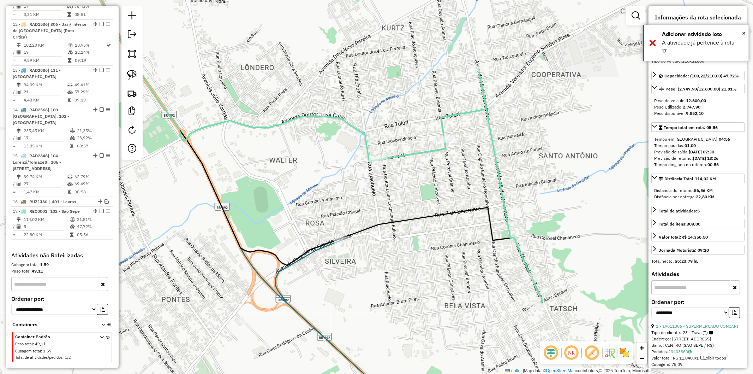
click at [308, 253] on icon at bounding box center [309, 133] width 467 height 341
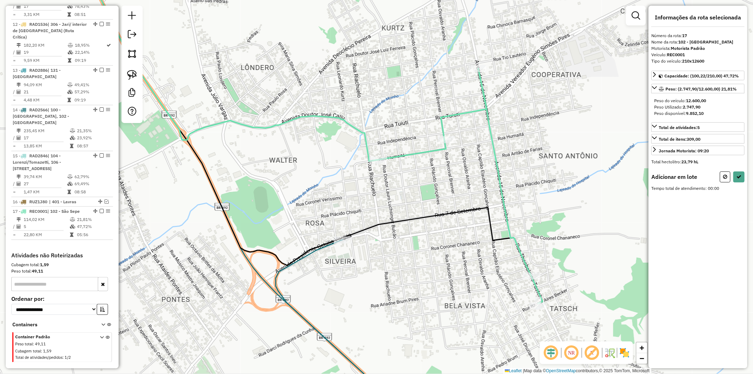
select select "**********"
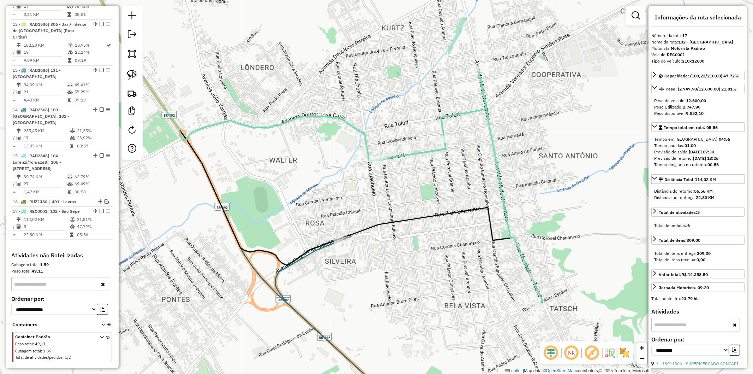
click at [318, 291] on div "Janela de atendimento Grade de atendimento Capacidade Transportadoras Veículos …" at bounding box center [376, 187] width 753 height 374
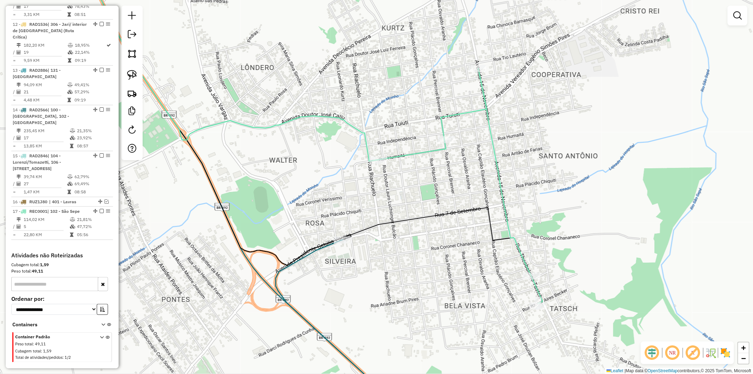
click at [322, 250] on icon at bounding box center [337, 325] width 122 height 172
select select "**********"
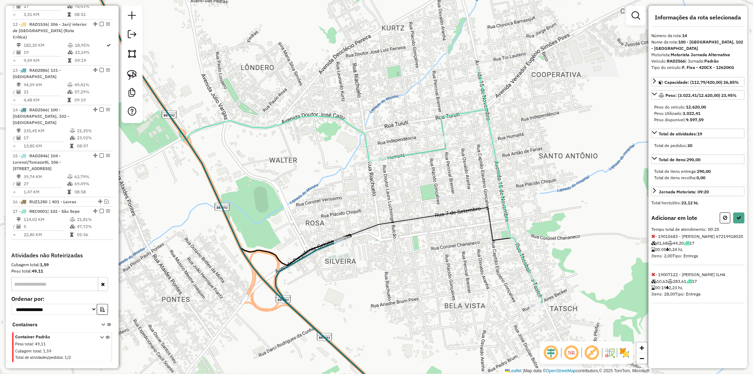
click at [652, 238] on icon at bounding box center [653, 235] width 4 height 5
click at [740, 216] on icon at bounding box center [738, 217] width 5 height 5
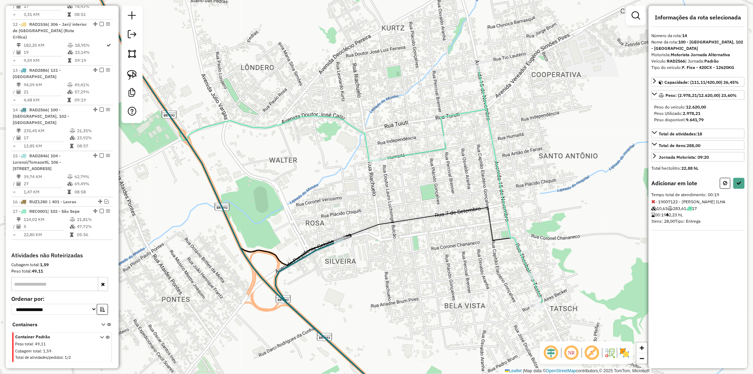
select select "**********"
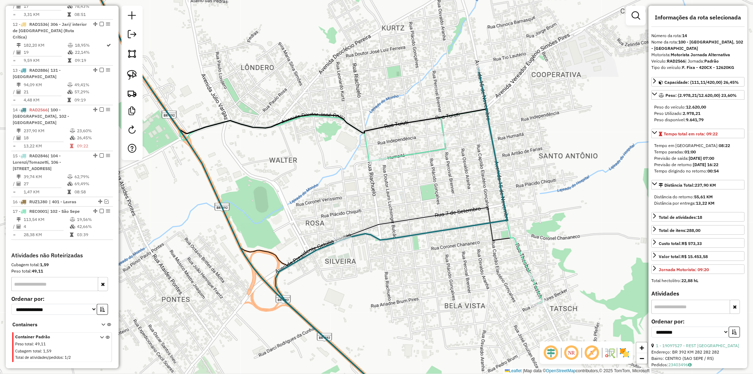
click at [316, 252] on icon at bounding box center [392, 239] width 232 height 343
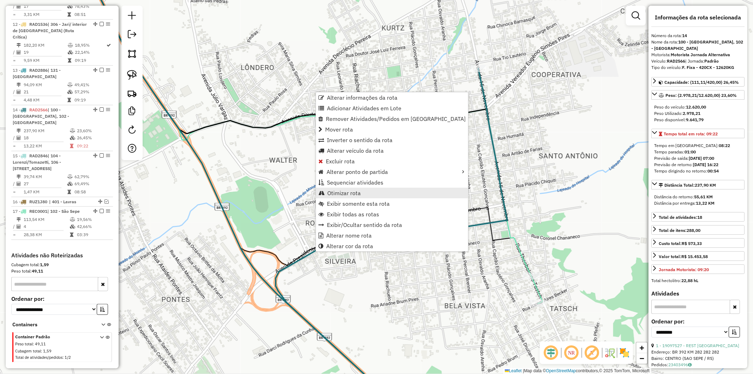
click at [336, 195] on span "Otimizar rota" at bounding box center [344, 193] width 34 height 6
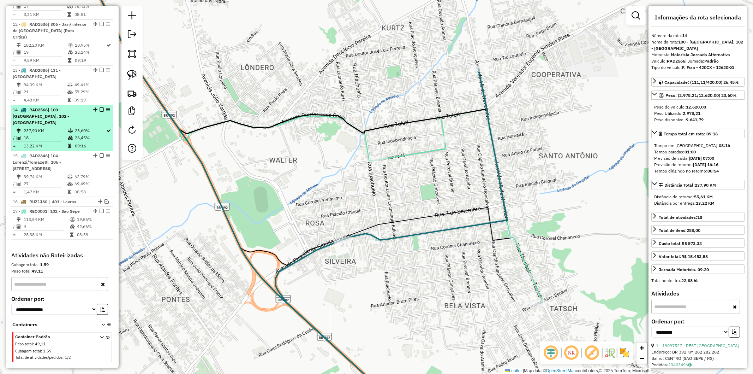
click at [100, 107] on em at bounding box center [102, 109] width 4 height 4
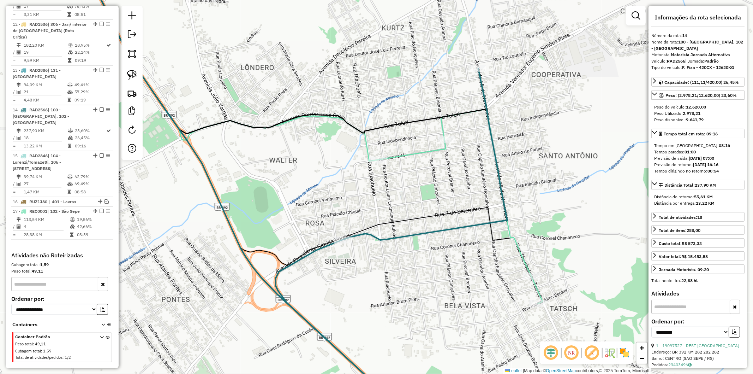
scroll to position [748, 0]
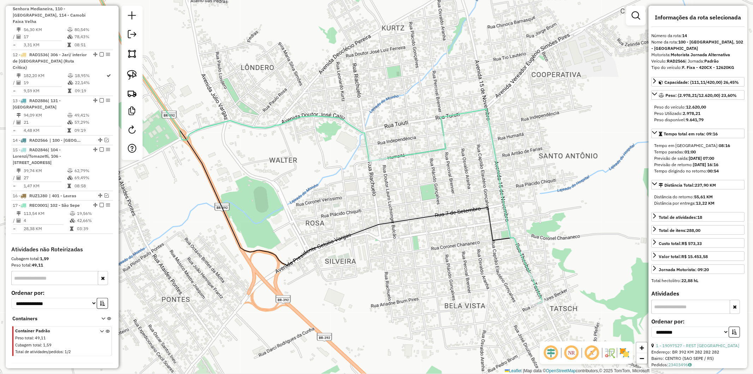
click at [408, 160] on div "Janela de atendimento Grade de atendimento Capacidade Transportadoras Veículos …" at bounding box center [376, 187] width 753 height 374
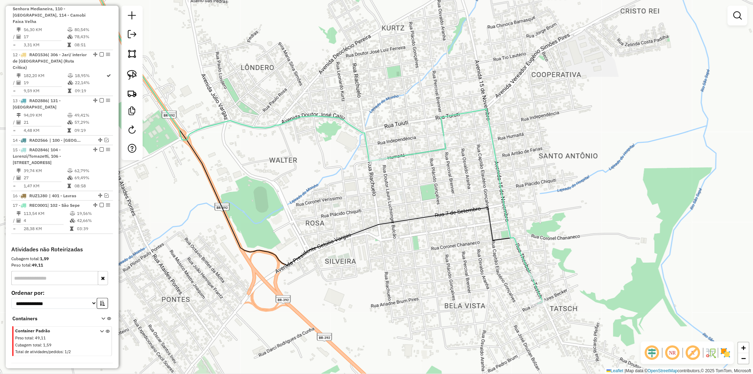
click at [407, 155] on icon at bounding box center [460, 205] width 165 height 195
select select "**********"
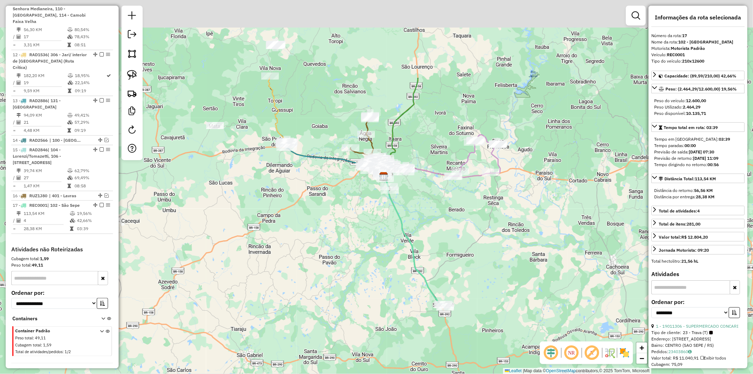
drag, startPoint x: 372, startPoint y: 152, endPoint x: 395, endPoint y: 267, distance: 117.5
click at [395, 267] on div "Janela de atendimento Grade de atendimento Capacidade Transportadoras Veículos …" at bounding box center [376, 187] width 753 height 374
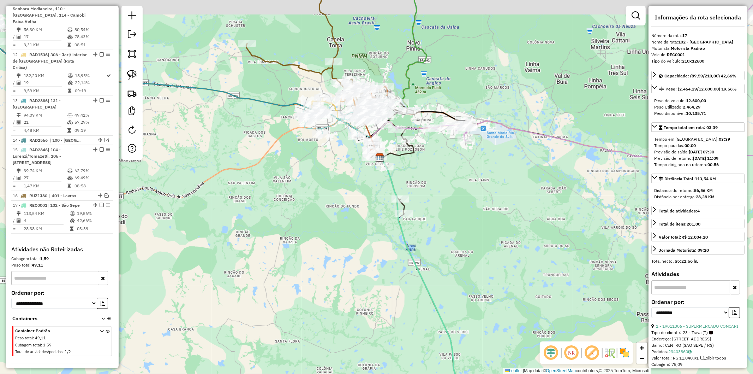
click at [429, 183] on div "Janela de atendimento Grade de atendimento Capacidade Transportadoras Veículos …" at bounding box center [376, 187] width 753 height 374
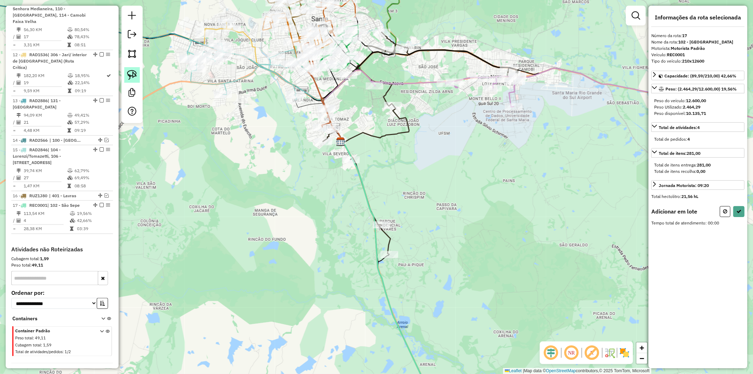
click at [131, 75] on img at bounding box center [132, 75] width 10 height 10
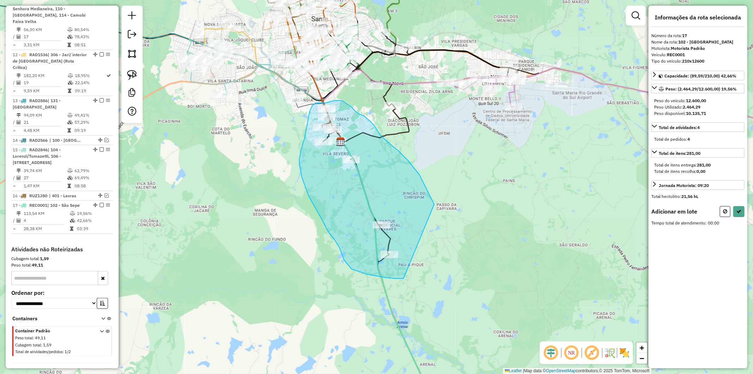
drag, startPoint x: 434, startPoint y: 204, endPoint x: 675, endPoint y: 298, distance: 258.8
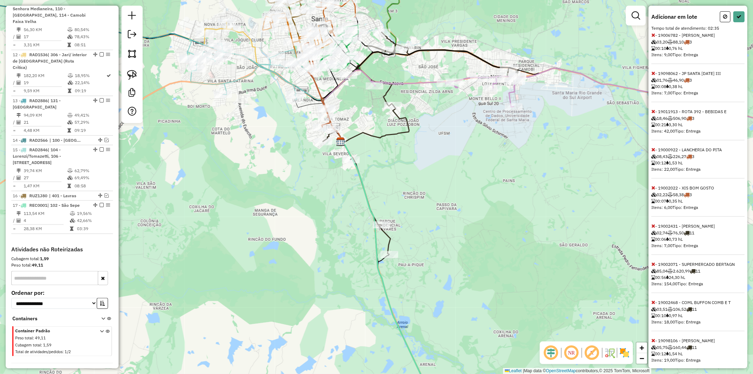
scroll to position [248, 0]
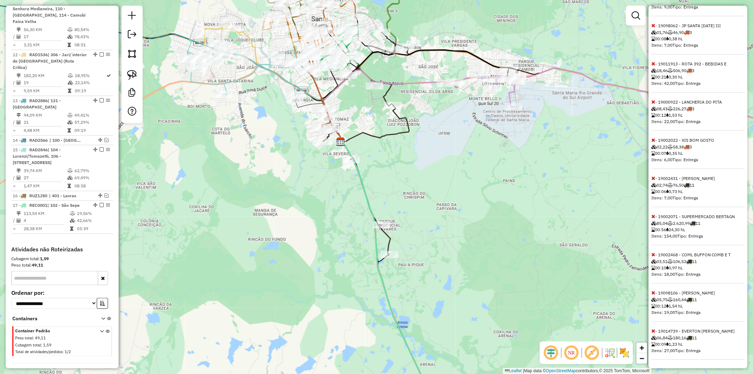
select select "**********"
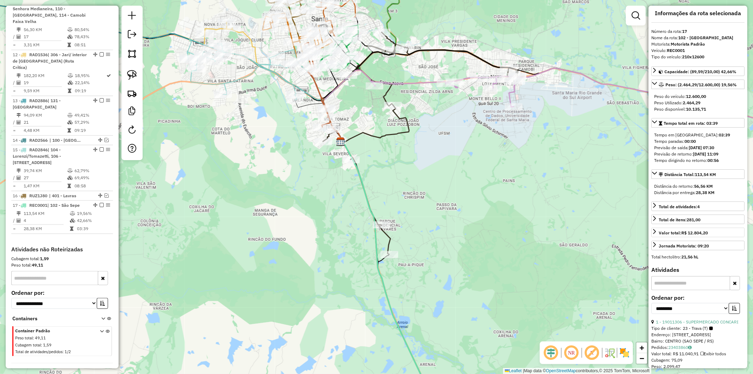
scroll to position [0, 0]
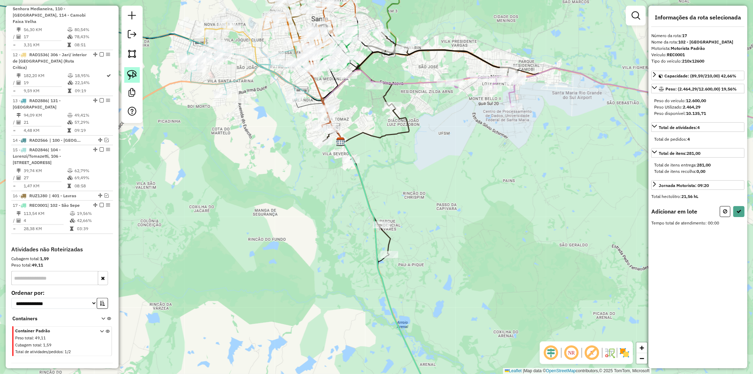
click at [133, 73] on img at bounding box center [132, 75] width 10 height 10
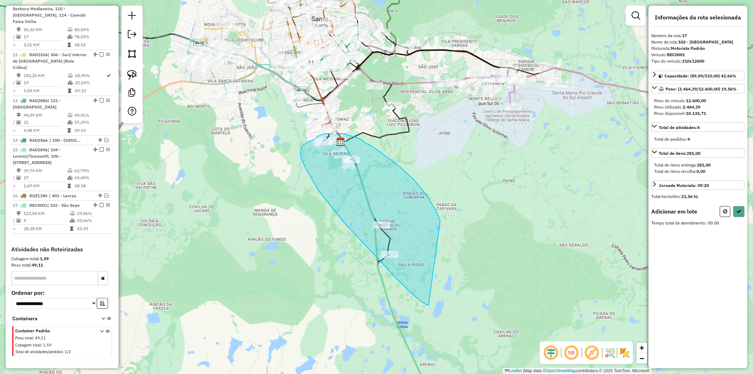
drag, startPoint x: 426, startPoint y: 194, endPoint x: 440, endPoint y: 298, distance: 105.1
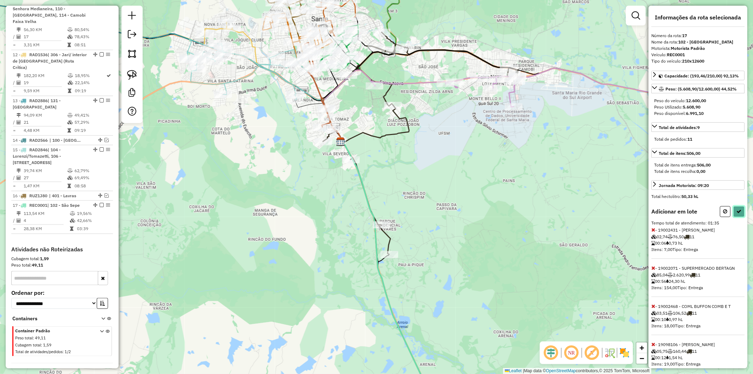
click at [736, 210] on icon at bounding box center [738, 211] width 5 height 5
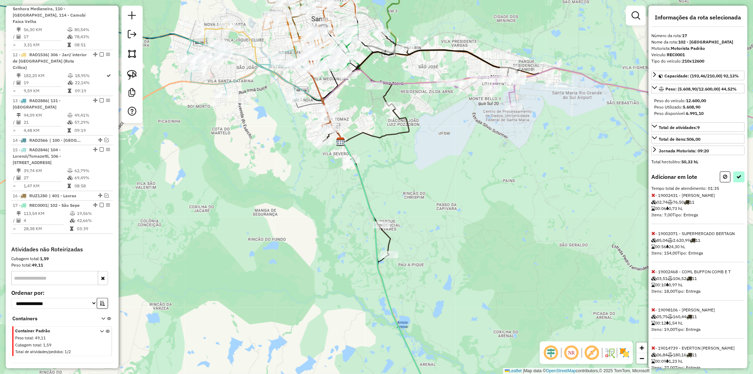
select select "**********"
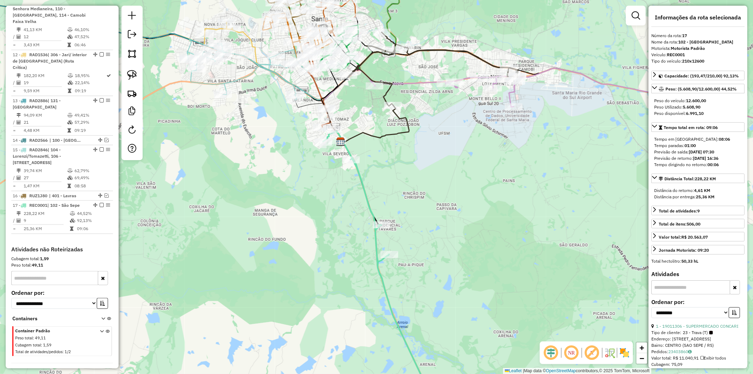
click at [361, 174] on icon at bounding box center [380, 271] width 115 height 281
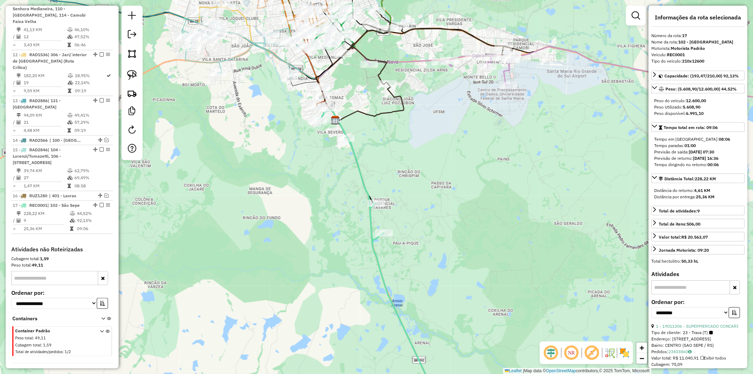
drag, startPoint x: 424, startPoint y: 189, endPoint x: 423, endPoint y: 184, distance: 5.5
click at [423, 184] on div "Janela de atendimento Grade de atendimento Capacidade Transportadoras Veículos …" at bounding box center [376, 187] width 753 height 374
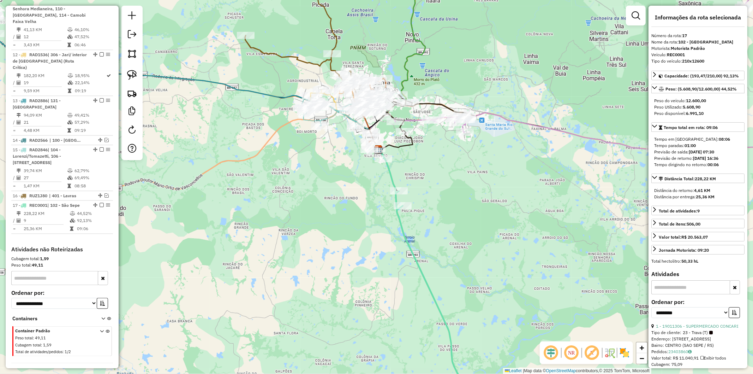
click at [422, 233] on div "Janela de atendimento Grade de atendimento Capacidade Transportadoras Veículos …" at bounding box center [376, 187] width 753 height 374
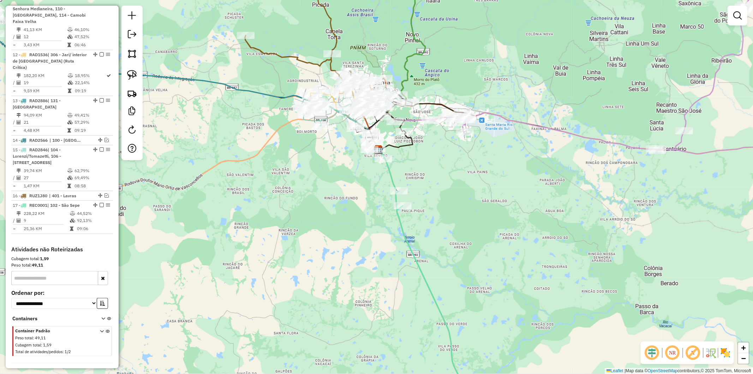
click at [402, 233] on icon at bounding box center [427, 277] width 114 height 267
select select "**********"
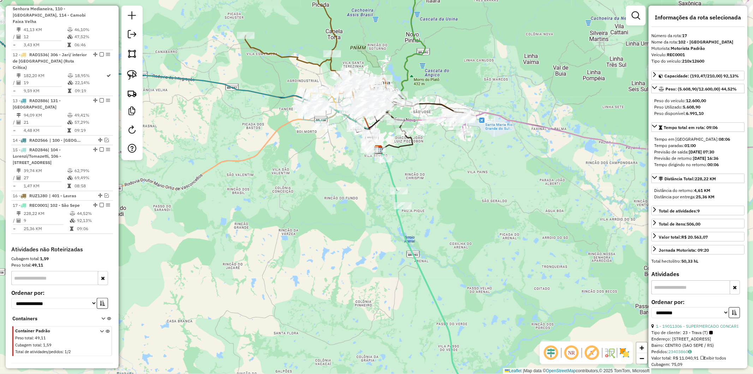
click at [413, 225] on div "Janela de atendimento Grade de atendimento Capacidade Transportadoras Veículos …" at bounding box center [376, 187] width 753 height 374
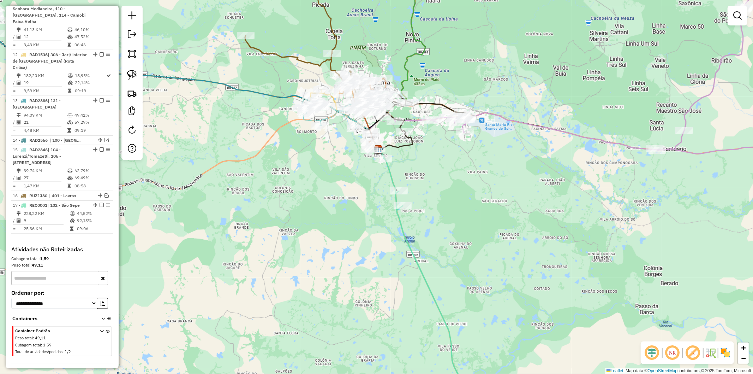
click at [403, 221] on icon at bounding box center [427, 277] width 114 height 267
select select "**********"
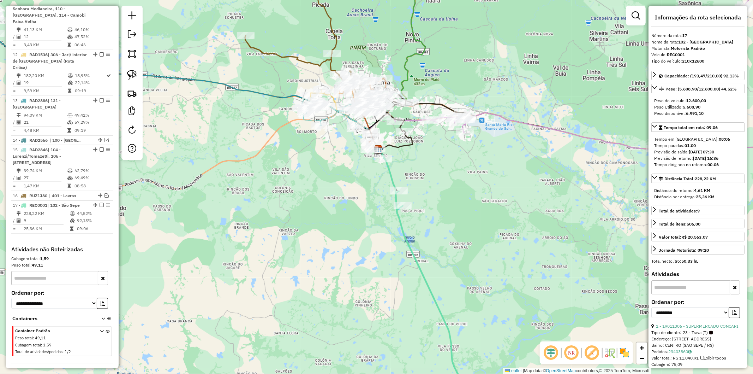
click at [405, 223] on icon at bounding box center [427, 277] width 114 height 267
click at [401, 225] on icon at bounding box center [427, 277] width 114 height 267
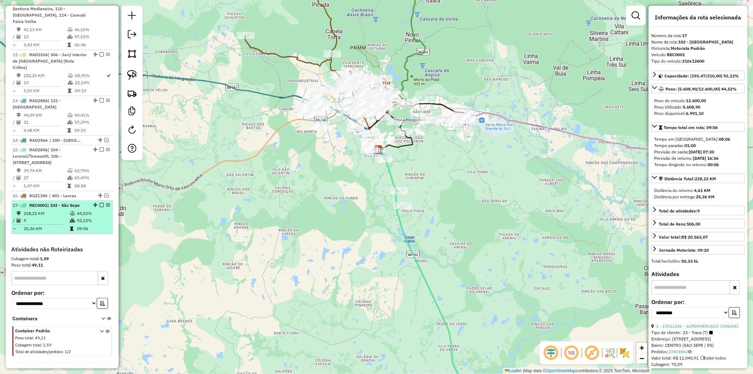
click at [101, 203] on em at bounding box center [102, 205] width 4 height 4
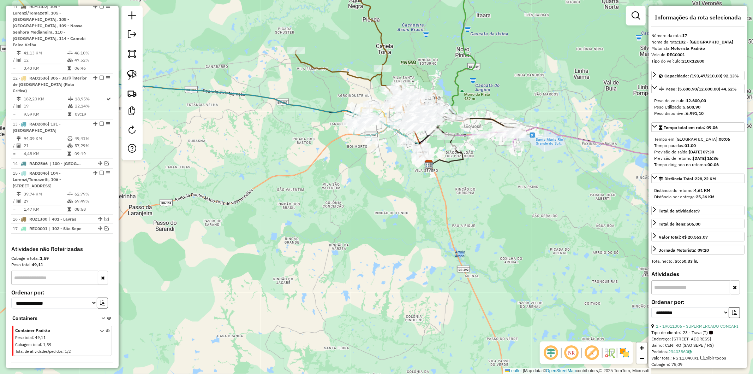
drag, startPoint x: 241, startPoint y: 82, endPoint x: 394, endPoint y: 117, distance: 156.5
click at [394, 117] on div "Janela de atendimento Grade de atendimento Capacidade Transportadoras Veículos …" at bounding box center [376, 187] width 753 height 374
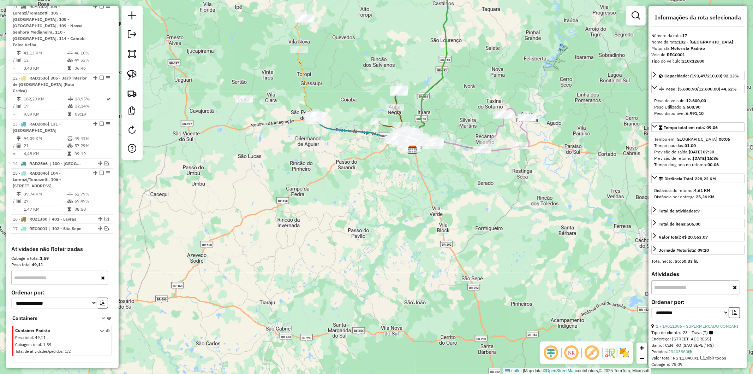
click at [307, 91] on icon at bounding box center [347, 78] width 104 height 120
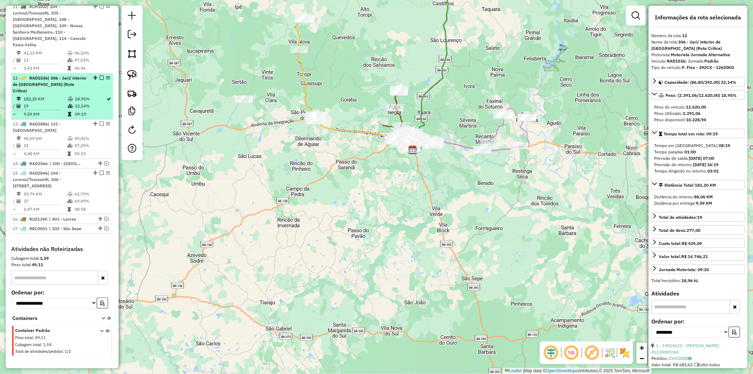
click at [100, 76] on em at bounding box center [102, 78] width 4 height 4
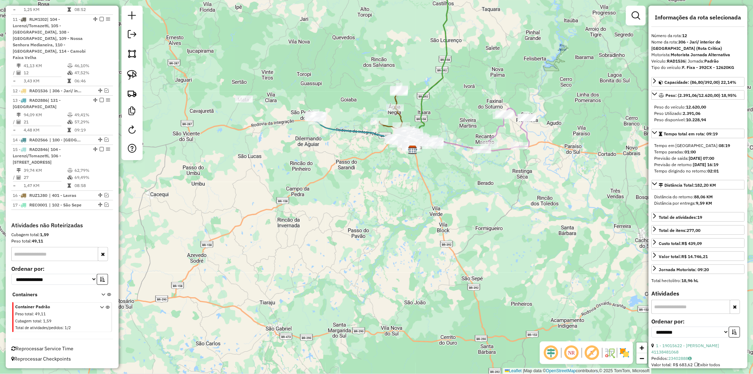
scroll to position [694, 0]
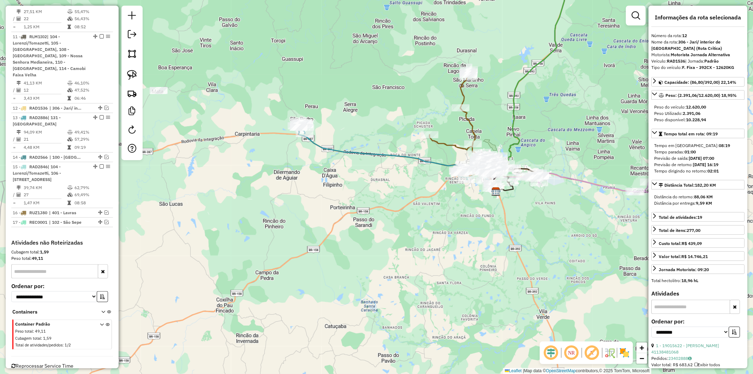
click at [326, 146] on icon at bounding box center [397, 159] width 197 height 64
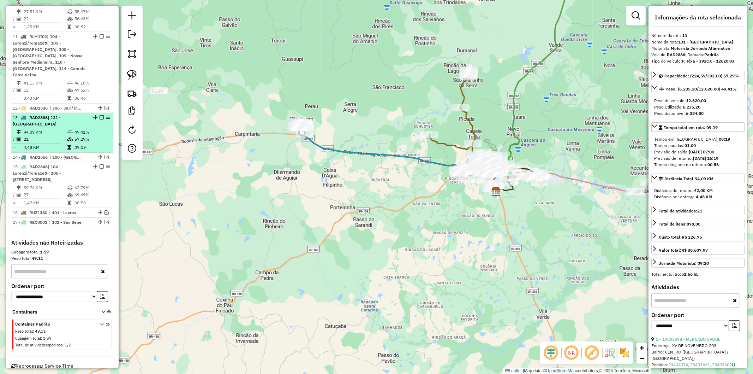
click at [100, 115] on em at bounding box center [102, 117] width 4 height 4
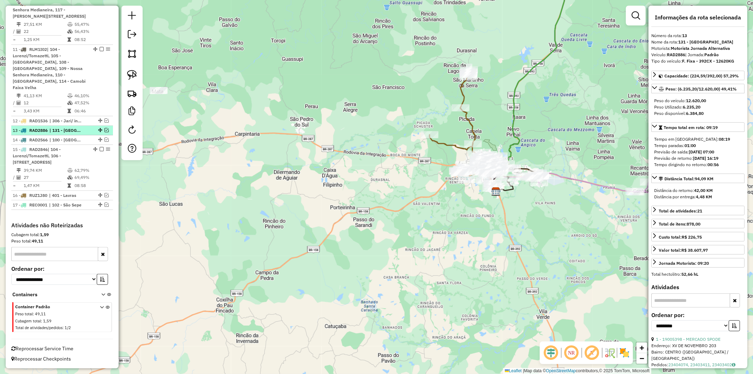
scroll to position [671, 0]
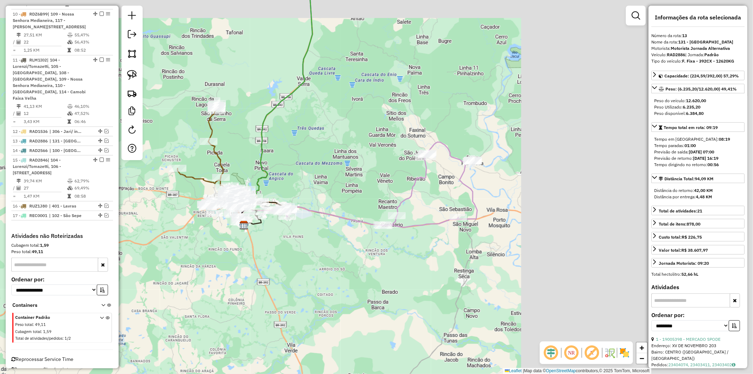
drag, startPoint x: 546, startPoint y: 98, endPoint x: 391, endPoint y: 181, distance: 176.4
click at [331, 117] on div "Janela de atendimento Grade de atendimento Capacidade Transportadoras Veículos …" at bounding box center [376, 187] width 753 height 374
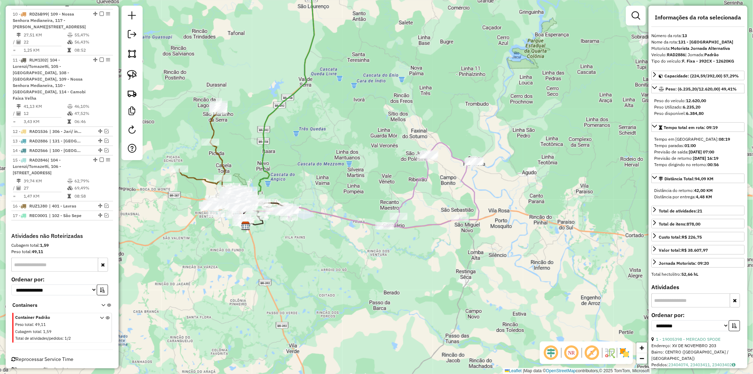
click at [432, 222] on icon at bounding box center [366, 185] width 226 height 85
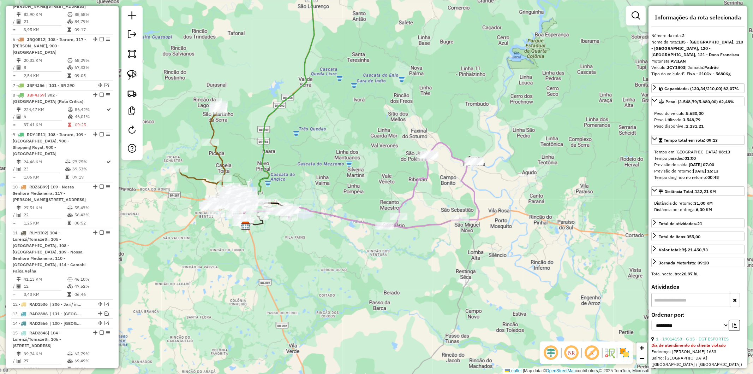
scroll to position [358, 0]
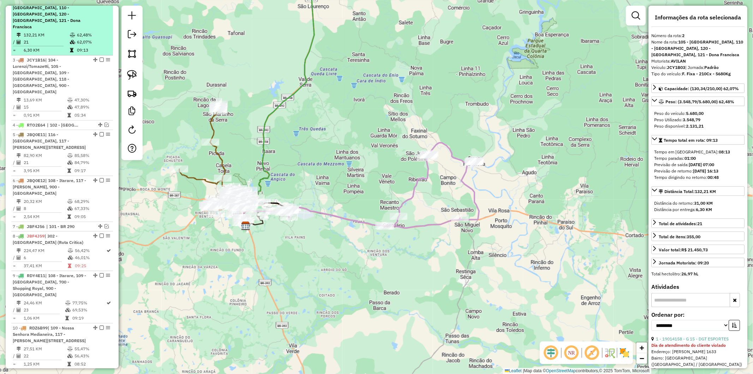
click at [100, 3] on em at bounding box center [102, 1] width 4 height 4
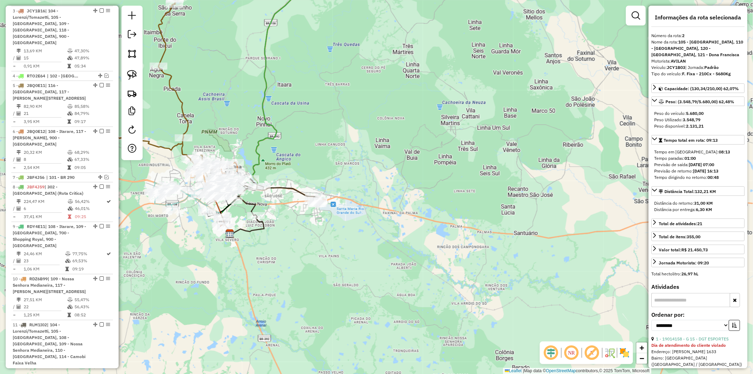
click at [259, 161] on icon at bounding box center [277, 98] width 112 height 271
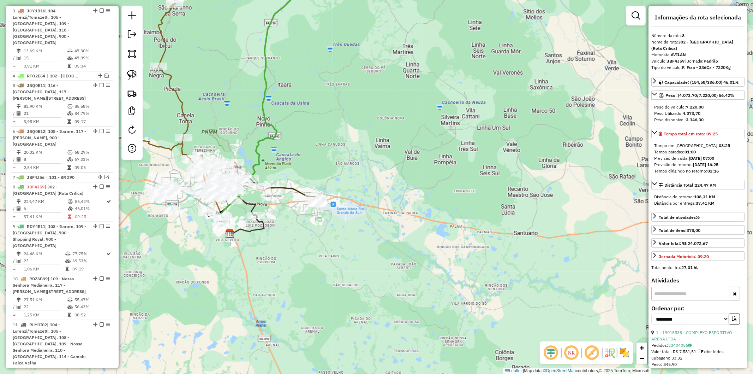
scroll to position [537, 0]
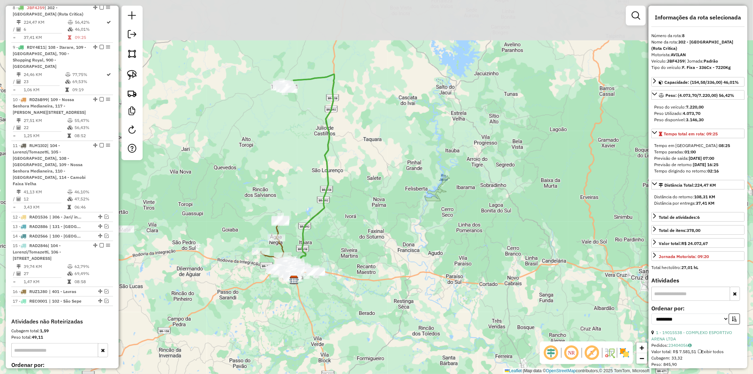
drag, startPoint x: 302, startPoint y: 112, endPoint x: 323, endPoint y: 224, distance: 114.6
click at [323, 225] on icon at bounding box center [308, 176] width 52 height 205
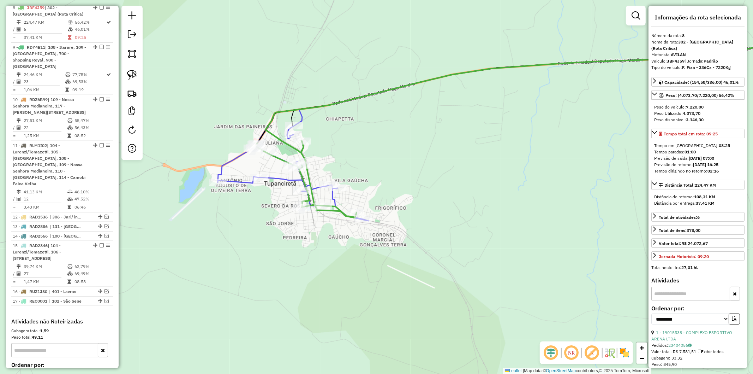
click at [274, 176] on icon at bounding box center [293, 165] width 151 height 112
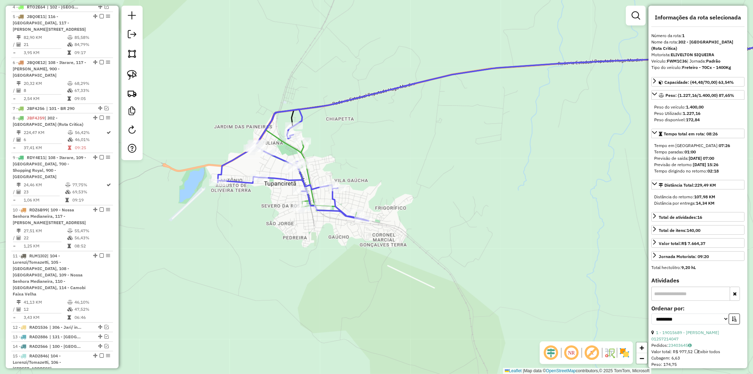
scroll to position [318, 0]
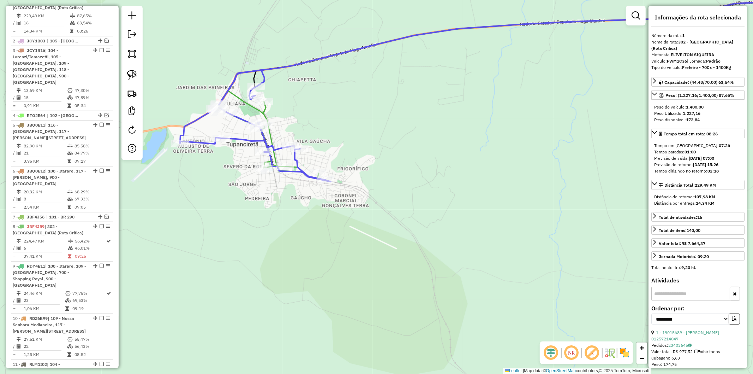
click at [263, 112] on icon at bounding box center [268, 140] width 101 height 77
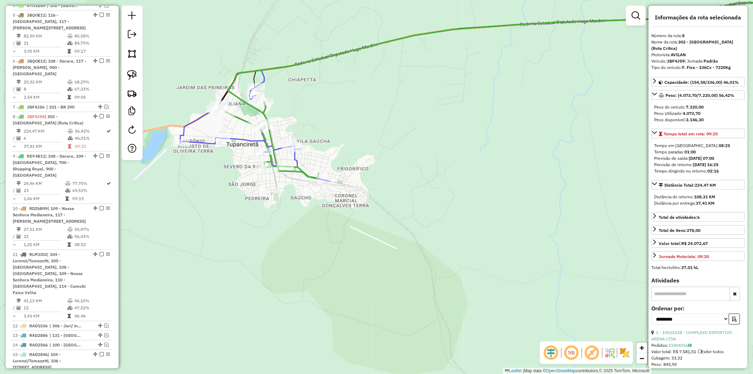
scroll to position [537, 0]
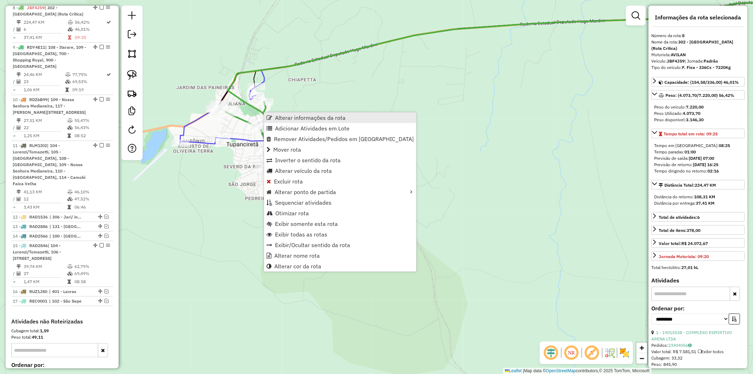
click at [285, 118] on span "Alterar informações da rota" at bounding box center [310, 118] width 71 height 6
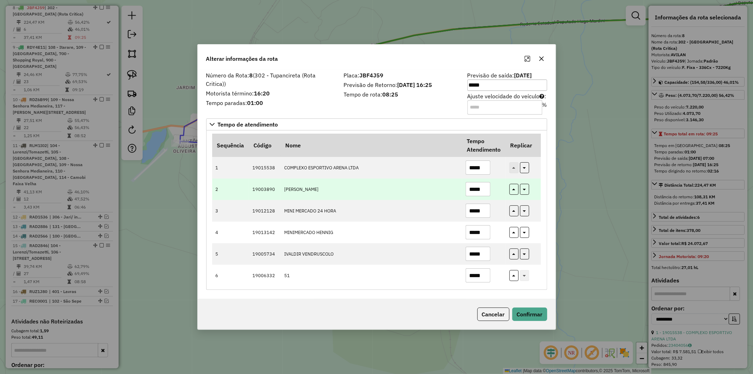
click at [482, 186] on input "*****" at bounding box center [478, 189] width 25 height 14
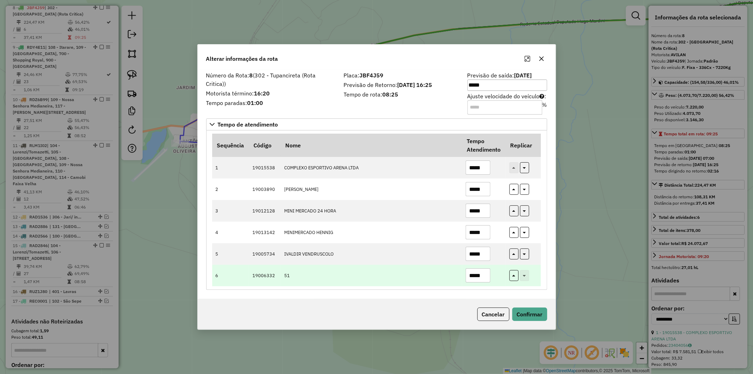
click at [484, 270] on input "*****" at bounding box center [478, 275] width 25 height 14
drag, startPoint x: 482, startPoint y: 271, endPoint x: 488, endPoint y: 283, distance: 13.8
click at [481, 271] on input "*****" at bounding box center [478, 275] width 25 height 14
click at [488, 283] on td "*****" at bounding box center [483, 275] width 43 height 22
drag, startPoint x: 486, startPoint y: 276, endPoint x: 482, endPoint y: 274, distance: 5.4
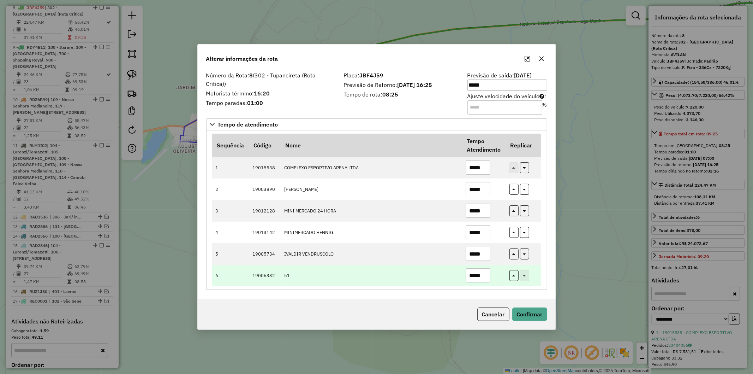
click at [482, 274] on input "*****" at bounding box center [478, 275] width 25 height 14
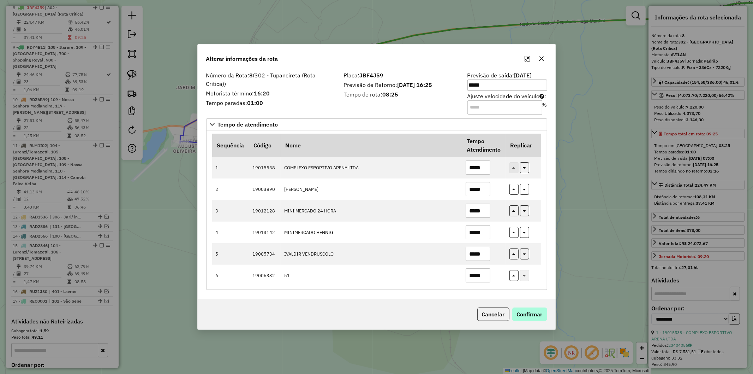
type input "*****"
click at [525, 315] on button "Confirmar" at bounding box center [529, 313] width 35 height 13
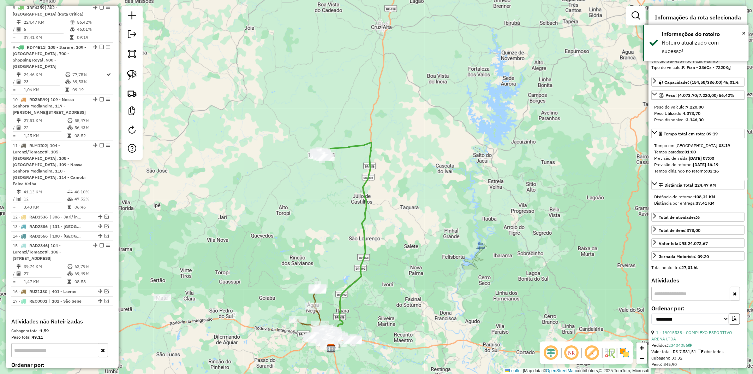
click at [357, 139] on div "Janela de atendimento Grade de atendimento Capacidade Transportadoras Veículos …" at bounding box center [376, 187] width 753 height 374
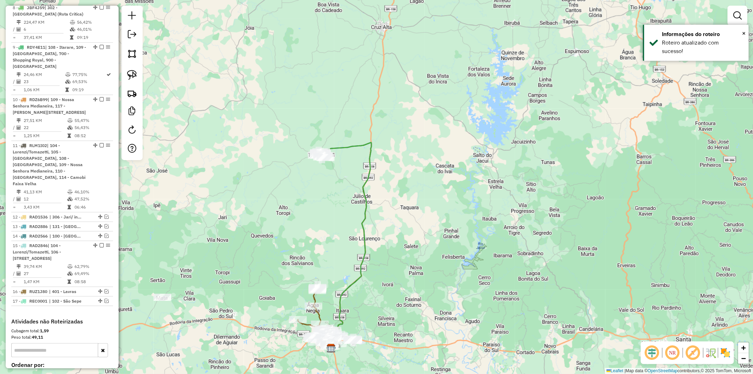
click at [357, 142] on icon at bounding box center [345, 244] width 52 height 205
select select "**********"
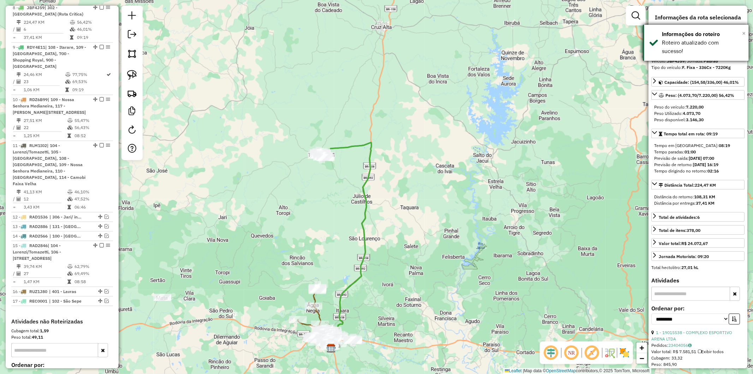
click at [743, 33] on span "×" at bounding box center [744, 33] width 4 height 8
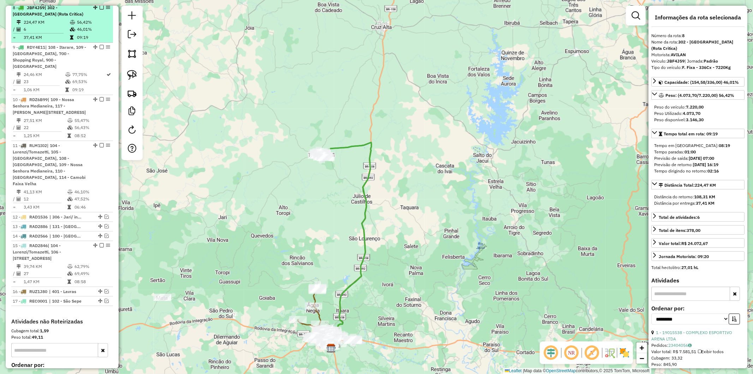
click at [100, 9] on em at bounding box center [102, 7] width 4 height 4
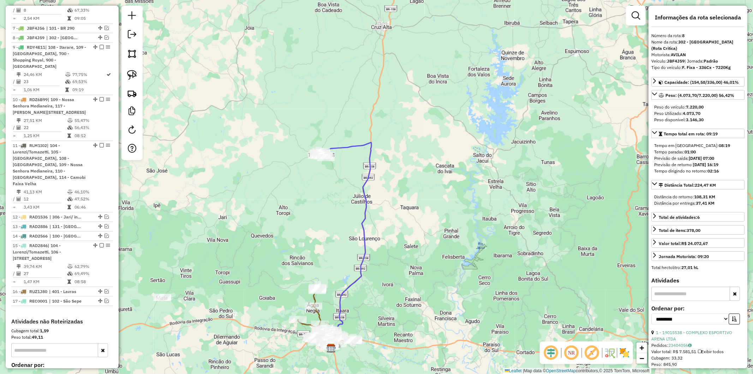
click at [343, 144] on icon at bounding box center [345, 244] width 52 height 205
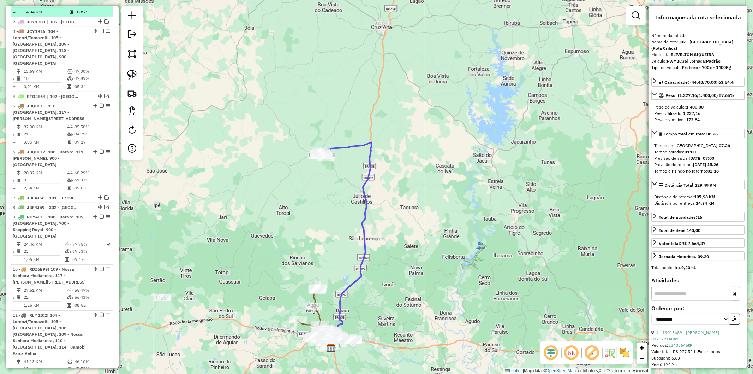
scroll to position [318, 0]
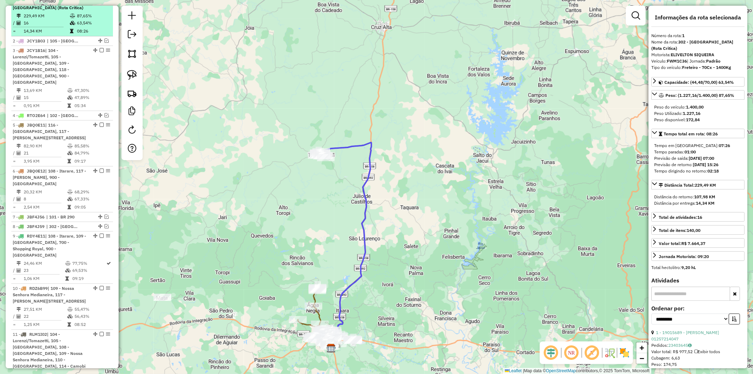
click at [100, 3] on em at bounding box center [102, 1] width 4 height 4
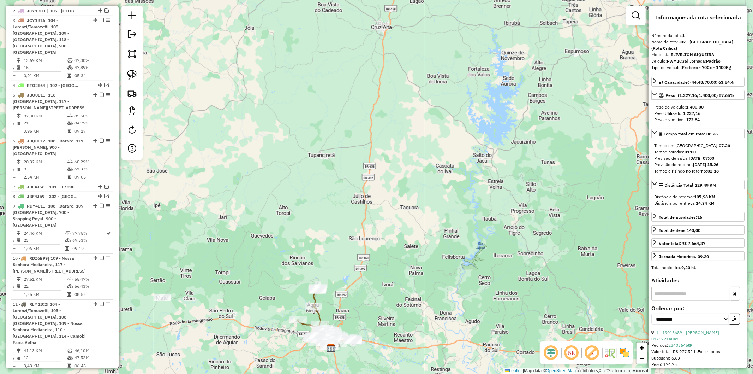
drag, startPoint x: 361, startPoint y: 290, endPoint x: 352, endPoint y: 263, distance: 28.6
click at [364, 252] on div "Janela de atendimento Grade de atendimento Capacidade Transportadoras Veículos …" at bounding box center [376, 187] width 753 height 374
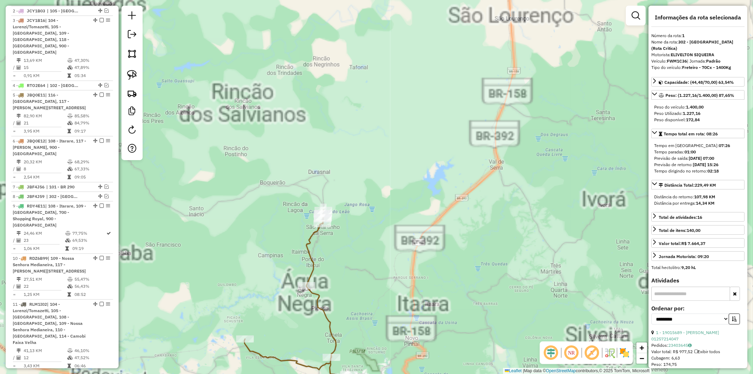
click at [309, 256] on icon at bounding box center [302, 300] width 117 height 181
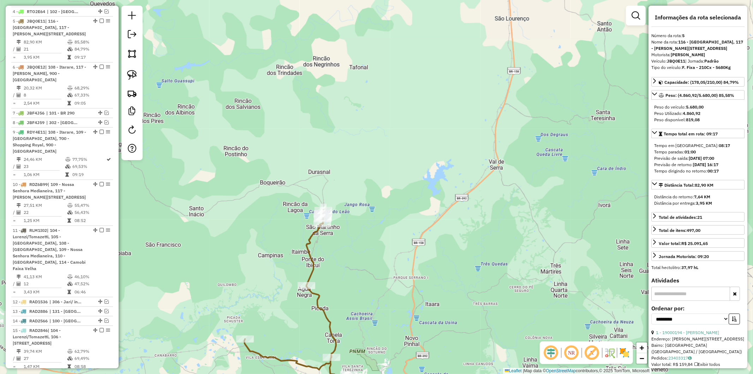
scroll to position [405, 0]
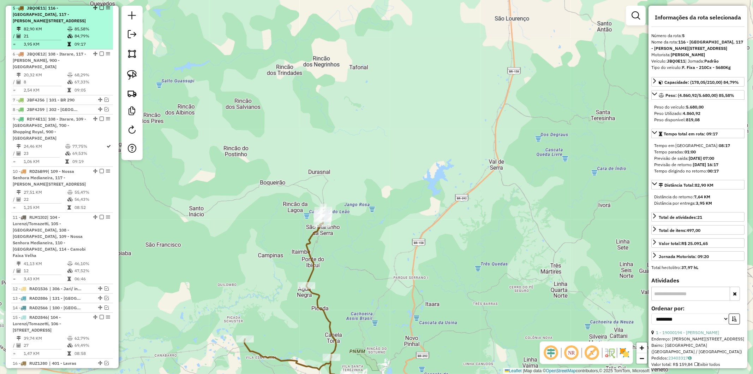
click at [100, 10] on em at bounding box center [102, 8] width 4 height 4
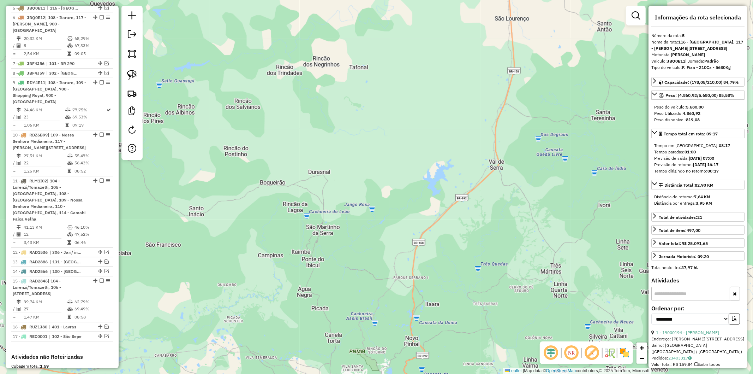
drag, startPoint x: 387, startPoint y: 252, endPoint x: 346, endPoint y: 57, distance: 199.1
click at [346, 58] on div "Janela de atendimento Grade de atendimento Capacidade Transportadoras Veículos …" at bounding box center [376, 187] width 753 height 374
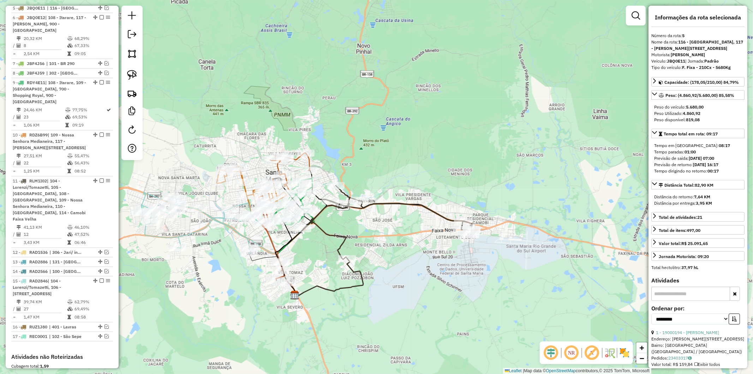
click at [388, 204] on icon at bounding box center [387, 222] width 169 height 74
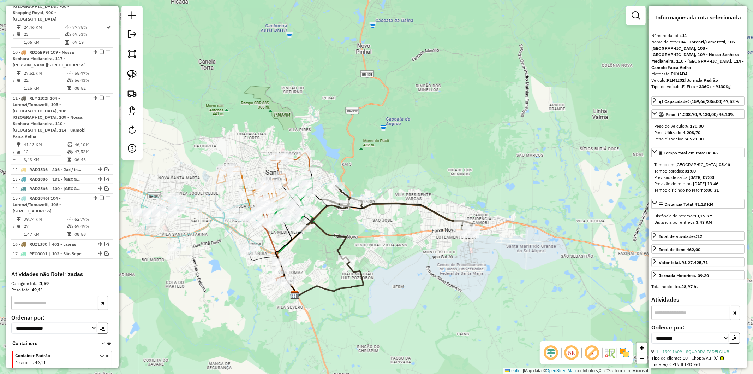
scroll to position [525, 0]
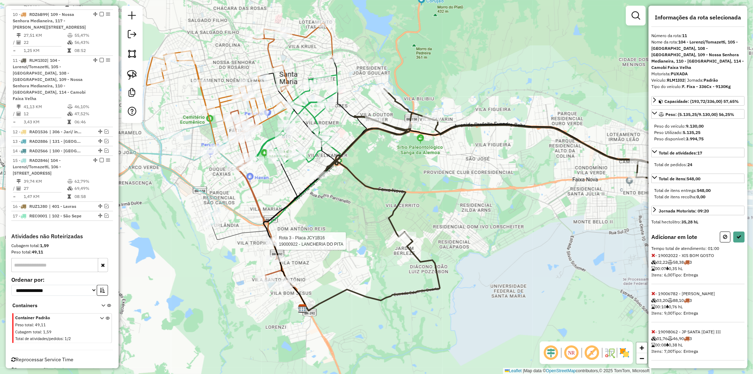
click at [267, 235] on icon at bounding box center [460, 216] width 392 height 184
click at [738, 234] on icon at bounding box center [738, 236] width 5 height 5
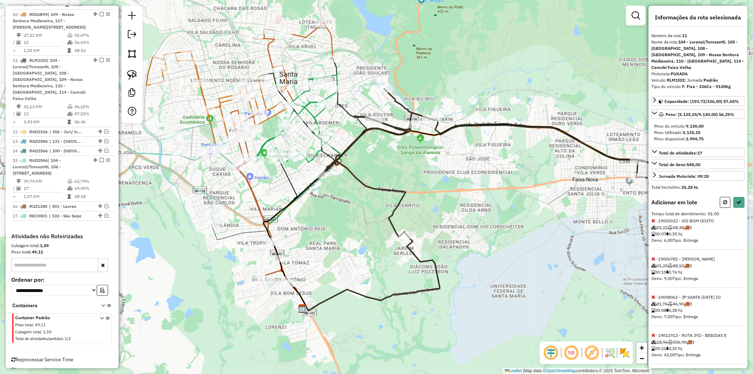
select select "**********"
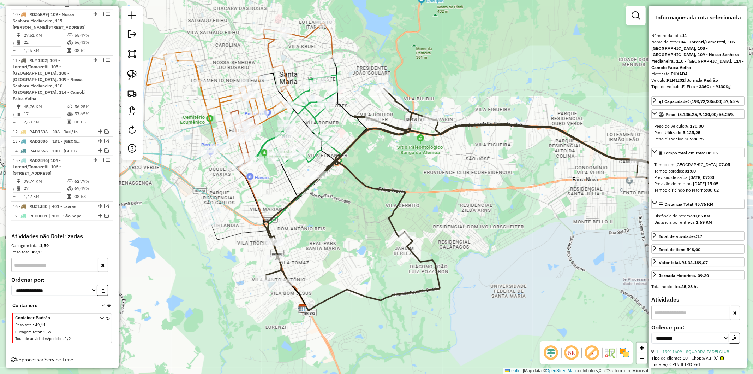
click at [332, 295] on icon at bounding box center [371, 272] width 138 height 75
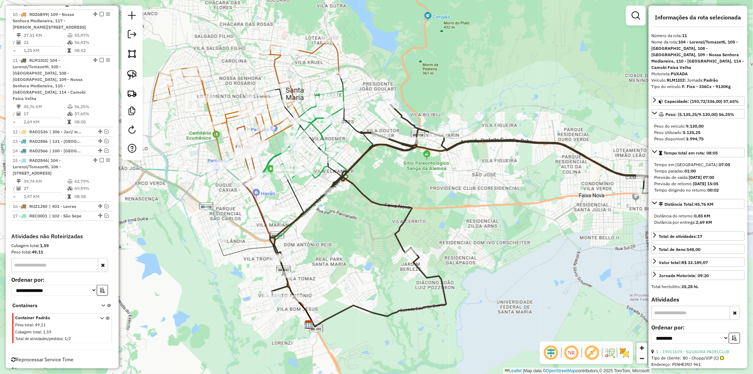
drag, startPoint x: 324, startPoint y: 228, endPoint x: 339, endPoint y: 255, distance: 31.3
click at [339, 255] on div "Janela de atendimento Grade de atendimento Capacidade Transportadoras Veículos …" at bounding box center [376, 187] width 753 height 374
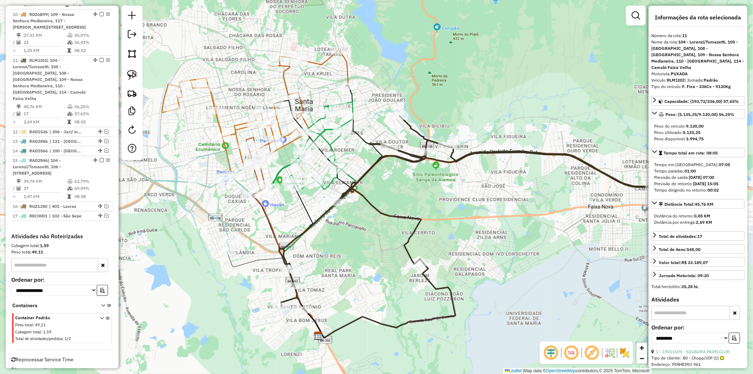
click at [223, 224] on icon at bounding box center [132, 191] width 243 height 122
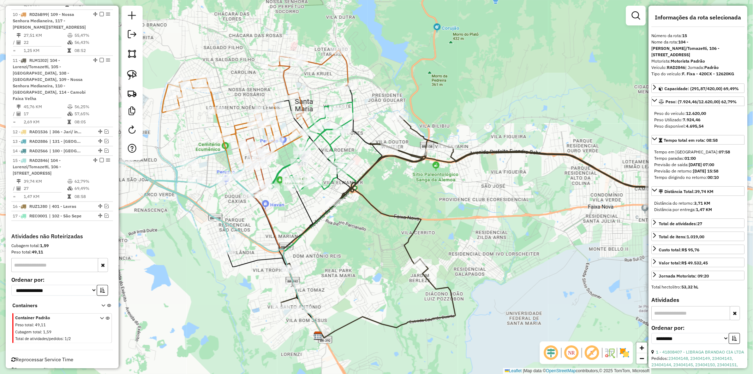
drag, startPoint x: 225, startPoint y: 208, endPoint x: 231, endPoint y: 218, distance: 12.2
click at [231, 218] on div "Janela de atendimento Grade de atendimento Capacidade Transportadoras Veículos …" at bounding box center [376, 187] width 753 height 374
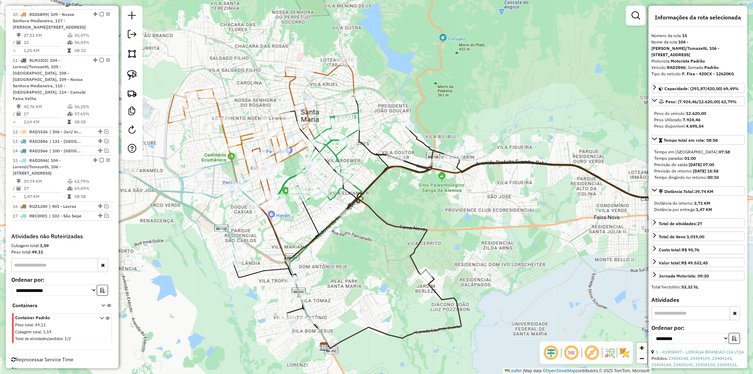
click at [224, 133] on icon at bounding box center [238, 134] width 140 height 90
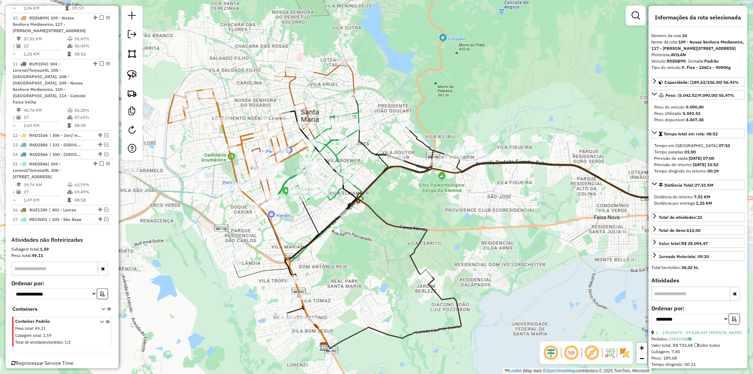
scroll to position [519, 0]
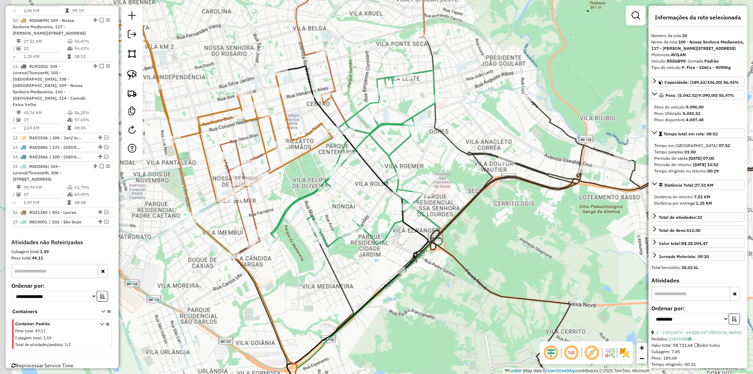
drag, startPoint x: 284, startPoint y: 179, endPoint x: 319, endPoint y: 172, distance: 35.7
click at [319, 172] on div "Janela de atendimento Grade de atendimento Capacidade Transportadoras Veículos …" at bounding box center [376, 187] width 753 height 374
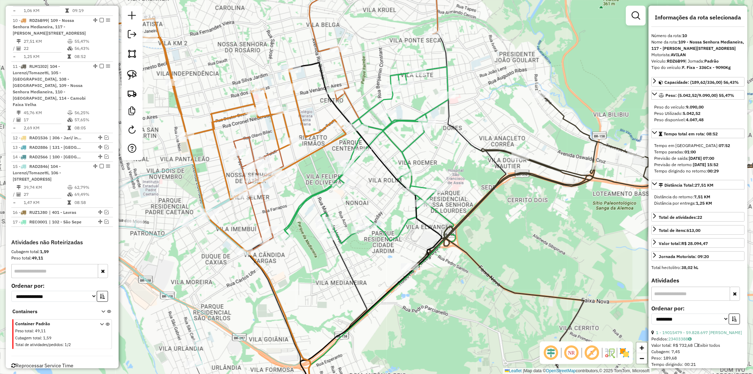
click at [324, 195] on icon at bounding box center [366, 155] width 164 height 177
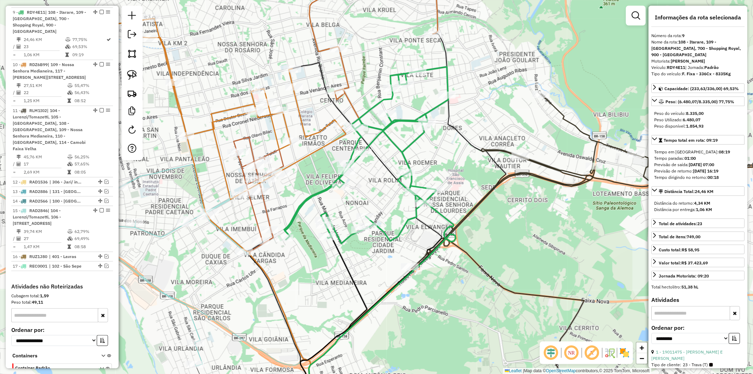
scroll to position [473, 0]
click at [501, 147] on icon at bounding box center [564, 252] width 528 height 317
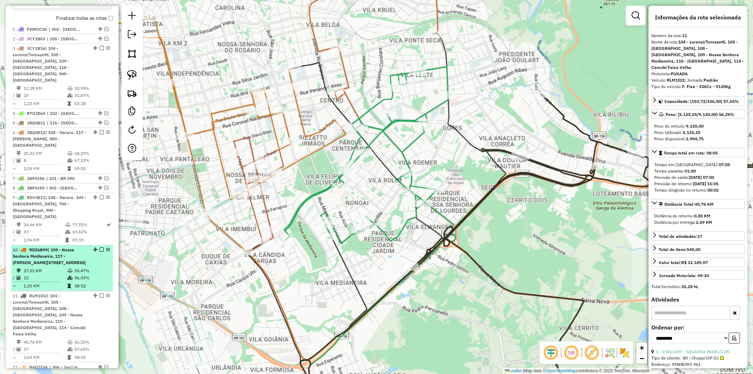
scroll to position [0, 0]
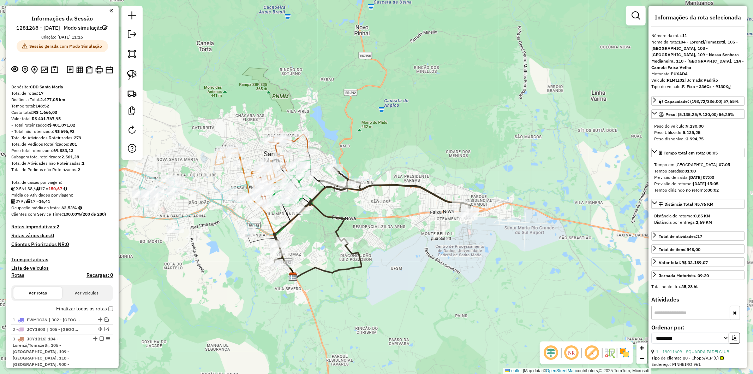
drag, startPoint x: 208, startPoint y: 247, endPoint x: 230, endPoint y: 218, distance: 36.9
click at [230, 218] on div "Janela de atendimento Grade de atendimento Capacidade Transportadoras Veículos …" at bounding box center [376, 187] width 753 height 374
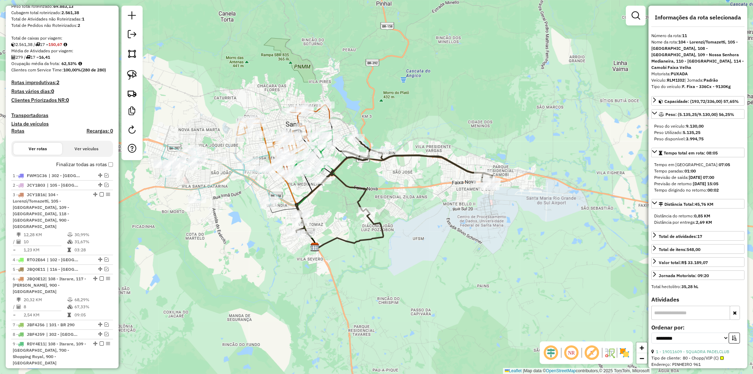
scroll to position [78, 0]
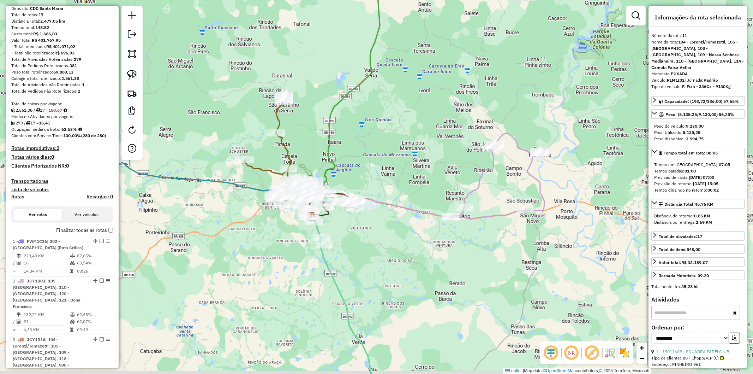
click at [278, 239] on div "Janela de atendimento Grade de atendimento Capacidade Transportadoras Veículos …" at bounding box center [376, 187] width 753 height 374
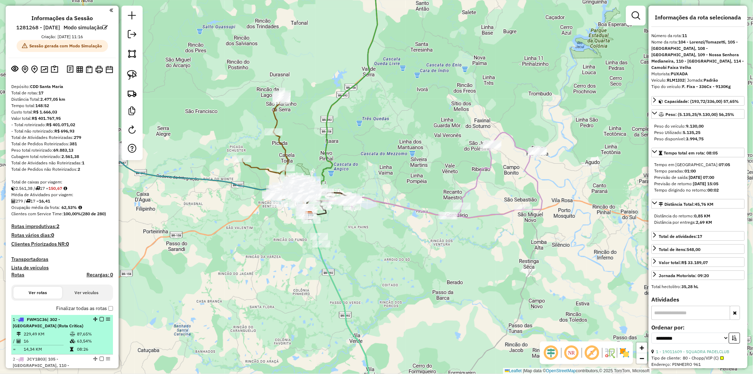
scroll to position [0, 0]
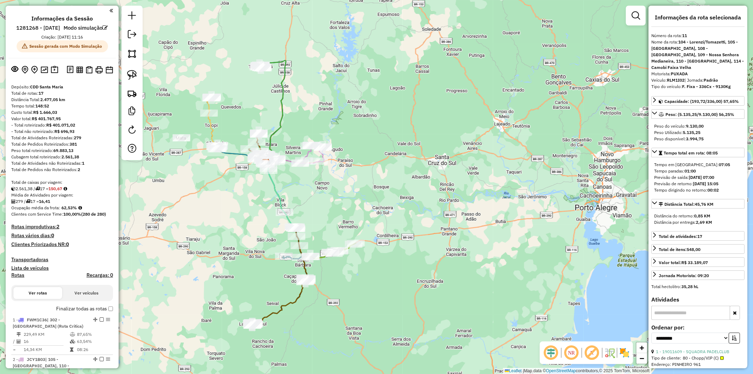
drag, startPoint x: 238, startPoint y: 292, endPoint x: 245, endPoint y: 208, distance: 84.3
click at [245, 208] on div "Janela de atendimento Grade de atendimento Capacidade Transportadoras Veículos …" at bounding box center [376, 187] width 753 height 374
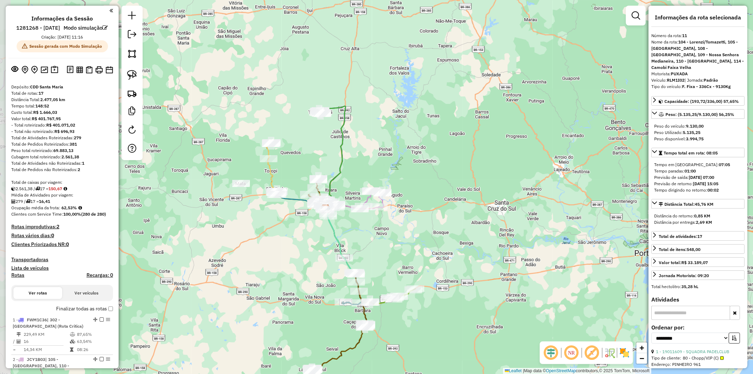
drag, startPoint x: 241, startPoint y: 207, endPoint x: 301, endPoint y: 256, distance: 77.5
click at [301, 258] on div "Janela de atendimento Grade de atendimento Capacidade Transportadoras Veículos …" at bounding box center [376, 187] width 753 height 374
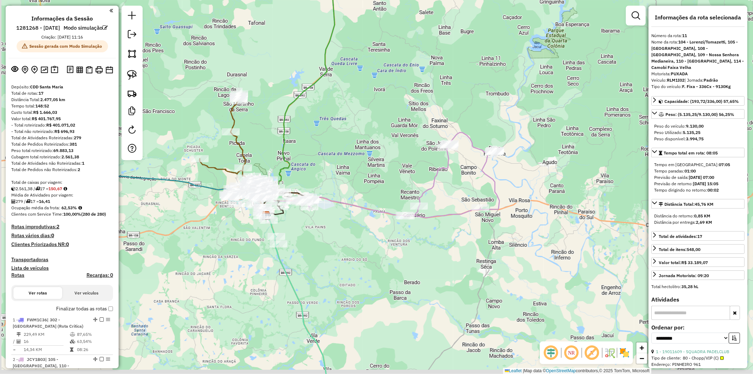
drag, startPoint x: 286, startPoint y: 191, endPoint x: 257, endPoint y: 8, distance: 185.1
click at [348, 184] on div "Janela de atendimento Grade de atendimento Capacidade Transportadoras Veículos …" at bounding box center [376, 187] width 753 height 374
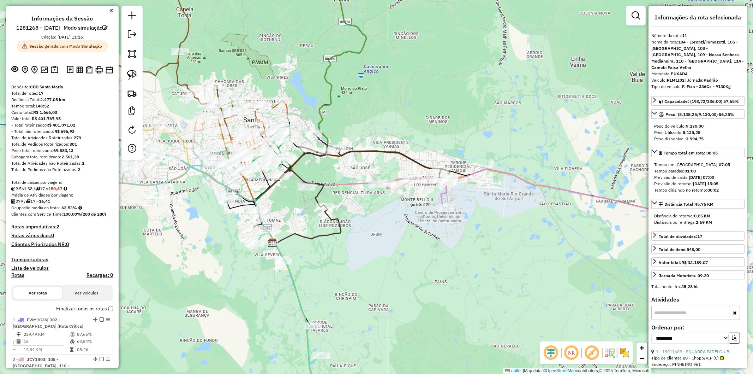
drag, startPoint x: 200, startPoint y: 205, endPoint x: 237, endPoint y: 236, distance: 47.6
click at [237, 236] on div "Rota 15 - Placa RAD2846 19000320 - REJANE SAUZEM DE OLI Janela de atendimento G…" at bounding box center [376, 187] width 753 height 374
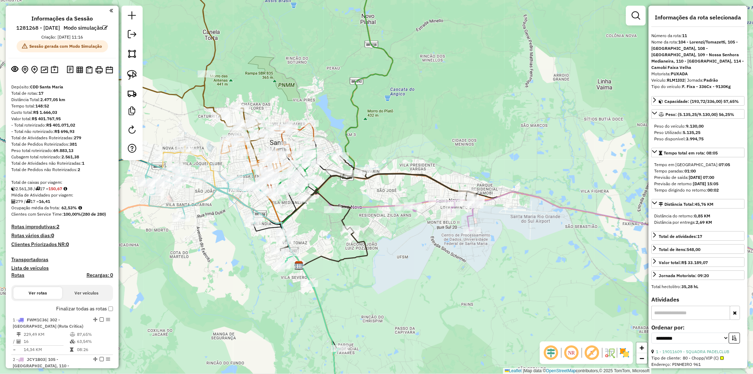
click at [205, 94] on icon at bounding box center [148, 52] width 233 height 178
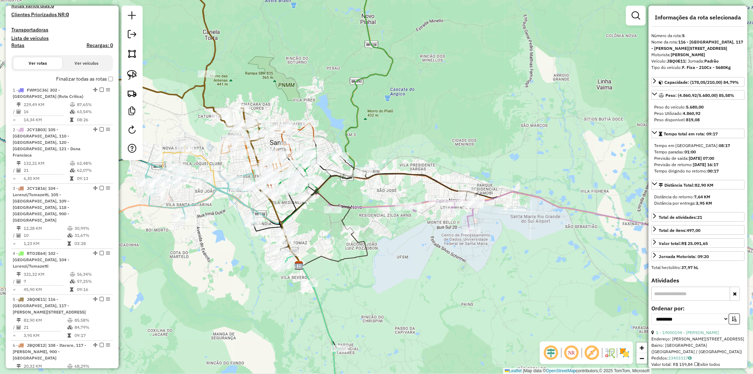
scroll to position [507, 0]
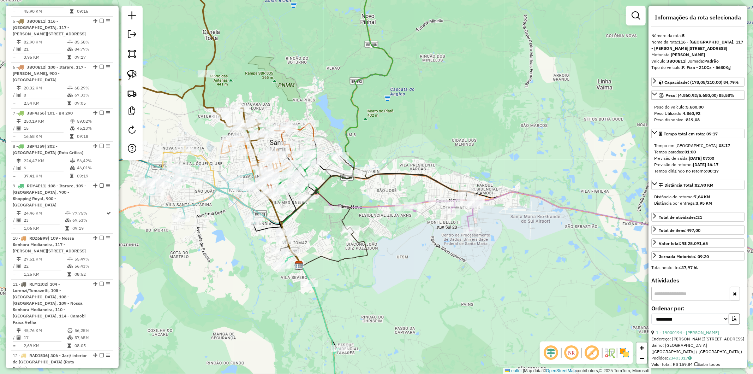
click at [237, 263] on div "Janela de atendimento Grade de atendimento Capacidade Transportadoras Veículos …" at bounding box center [376, 187] width 753 height 374
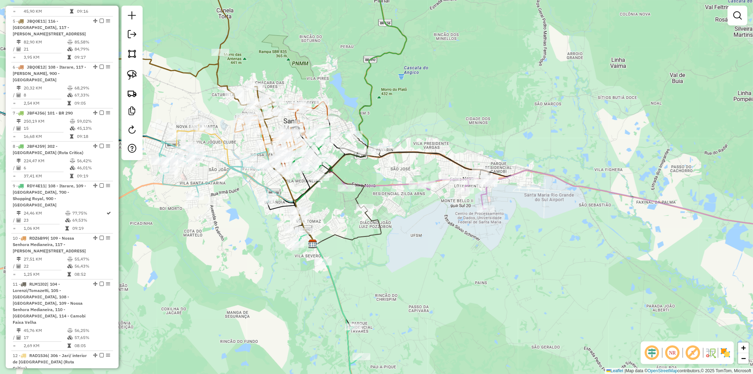
drag, startPoint x: 230, startPoint y: 270, endPoint x: 244, endPoint y: 249, distance: 25.2
click at [244, 249] on div "Janela de atendimento Grade de atendimento Capacidade Transportadoras Veículos …" at bounding box center [376, 187] width 753 height 374
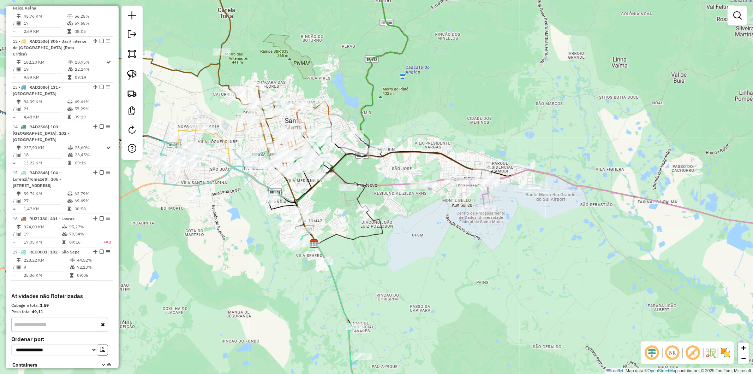
scroll to position [855, 0]
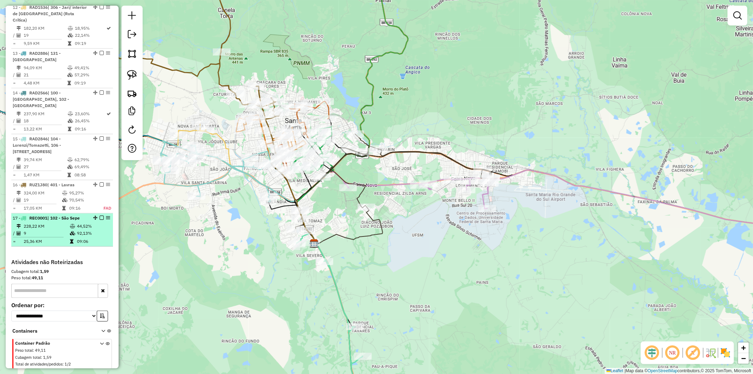
click at [48, 229] on td "9" at bounding box center [46, 232] width 46 height 7
select select "**********"
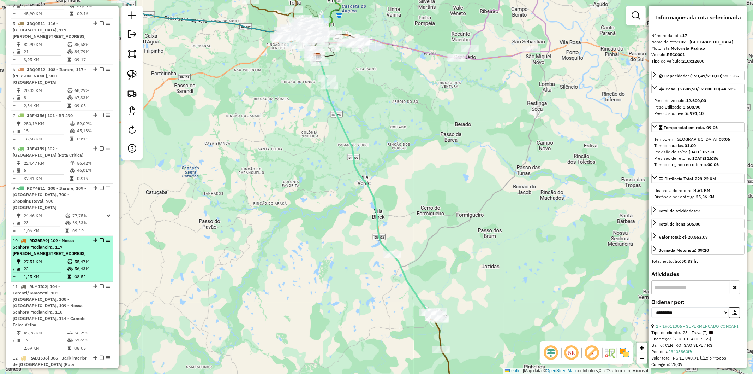
scroll to position [502, 0]
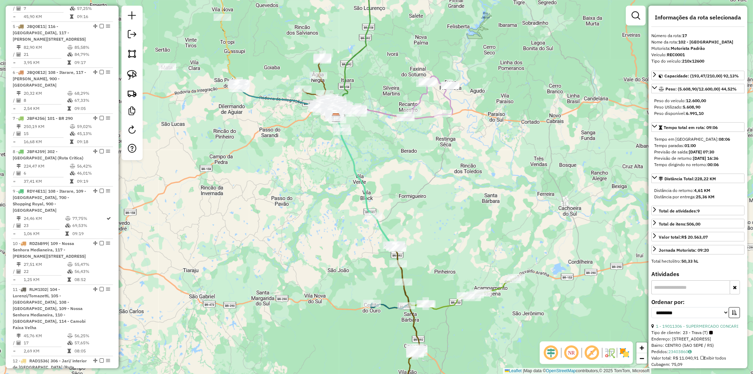
drag, startPoint x: 307, startPoint y: 183, endPoint x: 311, endPoint y: 169, distance: 13.7
click at [311, 169] on div "Janela de atendimento Grade de atendimento Capacidade Transportadoras Veículos …" at bounding box center [376, 187] width 753 height 374
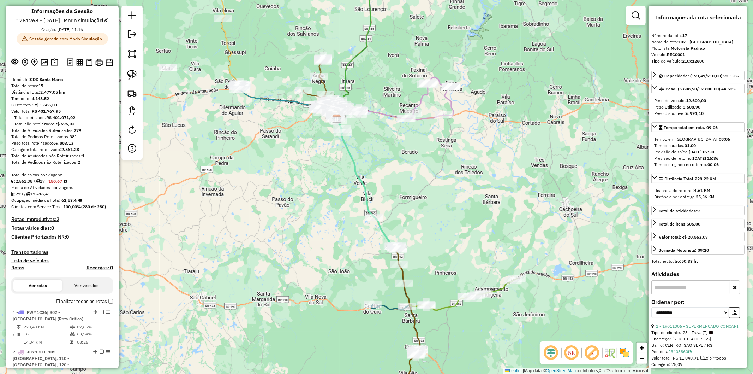
scroll to position [0, 0]
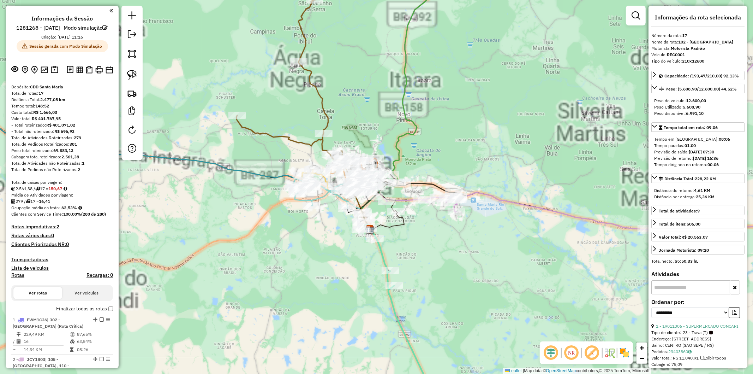
click at [316, 94] on icon at bounding box center [295, 76] width 117 height 181
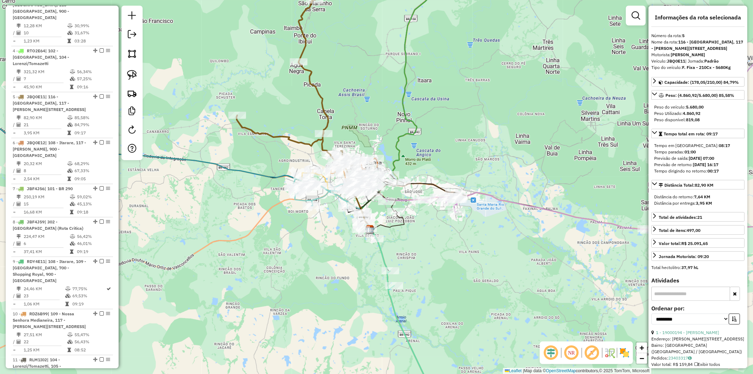
scroll to position [507, 0]
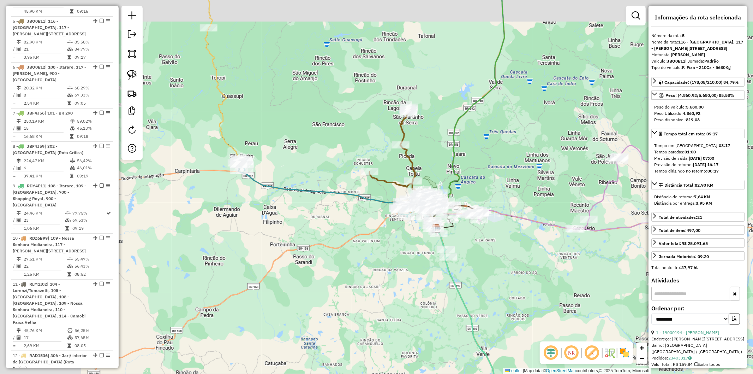
drag, startPoint x: 209, startPoint y: 135, endPoint x: 354, endPoint y: 170, distance: 149.7
click at [361, 171] on div "Janela de atendimento Grade de atendimento Capacidade Transportadoras Veículos …" at bounding box center [376, 187] width 753 height 374
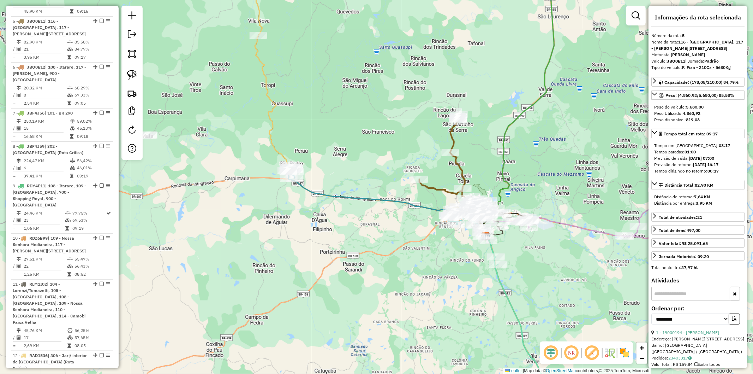
click at [276, 142] on icon at bounding box center [355, 92] width 208 height 240
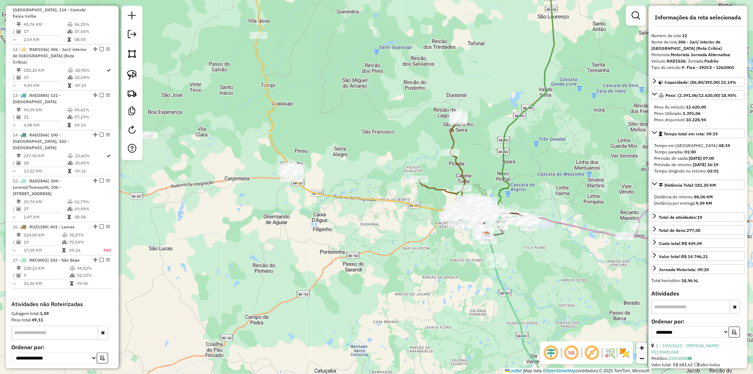
scroll to position [829, 0]
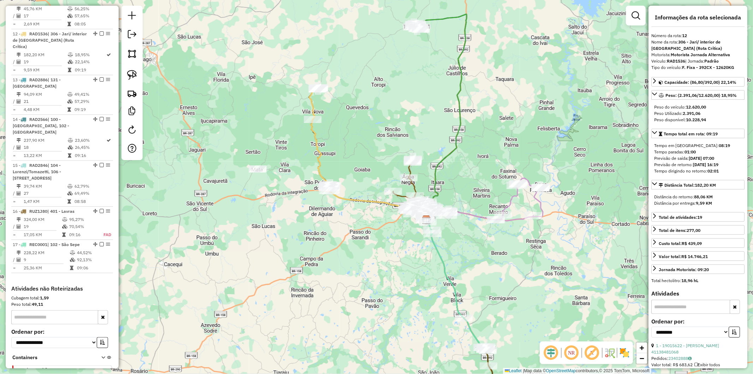
drag, startPoint x: 476, startPoint y: 113, endPoint x: 471, endPoint y: 124, distance: 12.3
click at [471, 124] on div "Janela de atendimento Grade de atendimento Capacidade Transportadoras Veículos …" at bounding box center [376, 187] width 753 height 374
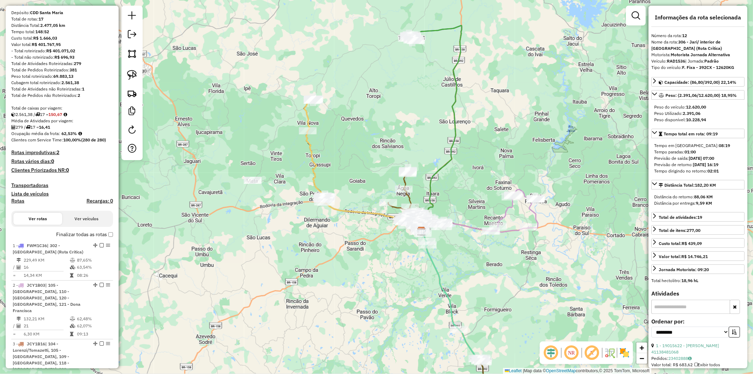
scroll to position [0, 0]
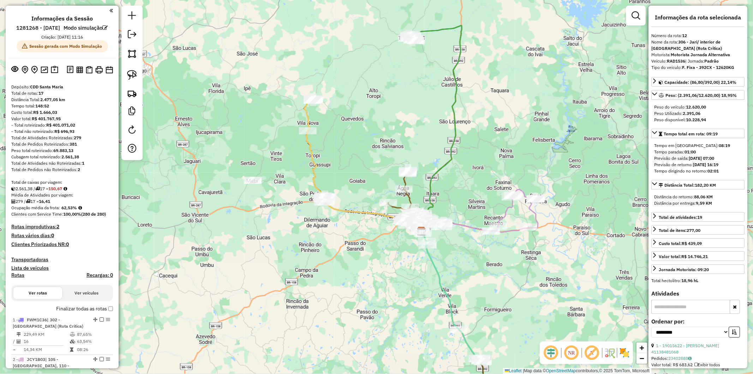
click at [456, 104] on icon at bounding box center [436, 127] width 52 height 205
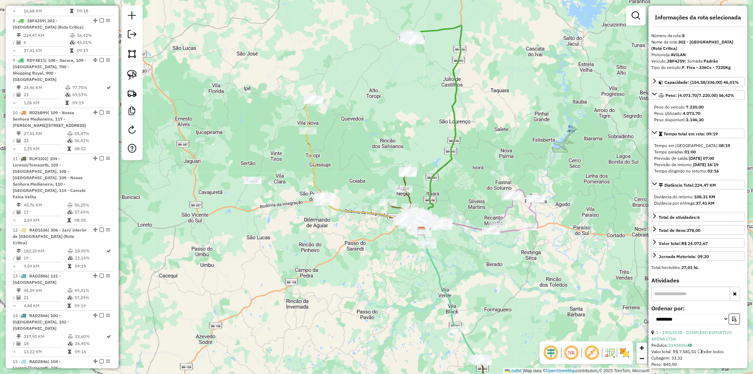
scroll to position [633, 0]
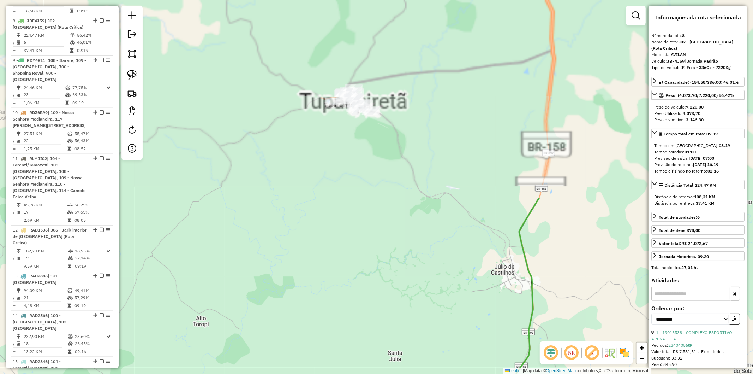
drag, startPoint x: 410, startPoint y: 34, endPoint x: 385, endPoint y: 241, distance: 208.7
click at [389, 277] on div "Janela de atendimento Grade de atendimento Capacidade Transportadoras Veículos …" at bounding box center [376, 187] width 753 height 374
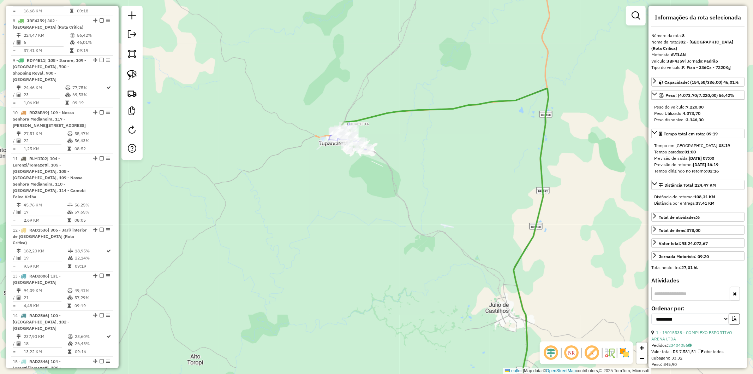
drag, startPoint x: 375, startPoint y: 166, endPoint x: 373, endPoint y: 195, distance: 29.4
click at [373, 195] on div "Janela de atendimento Grade de atendimento Capacidade Transportadoras Veículos …" at bounding box center [376, 187] width 753 height 374
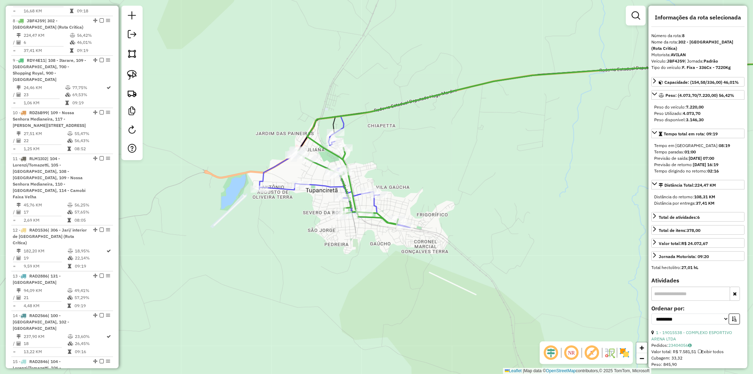
click at [318, 186] on icon at bounding box center [334, 172] width 151 height 112
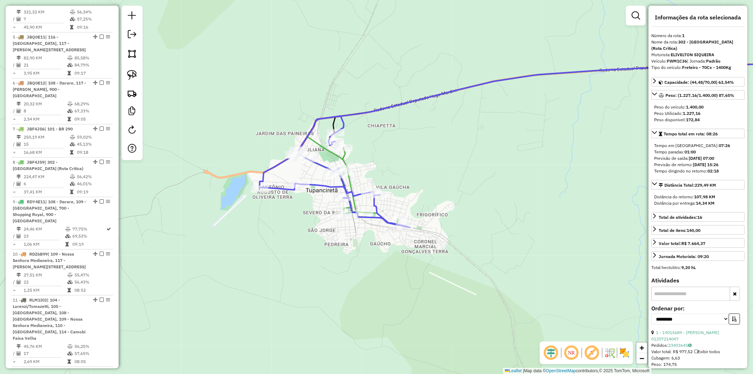
scroll to position [318, 0]
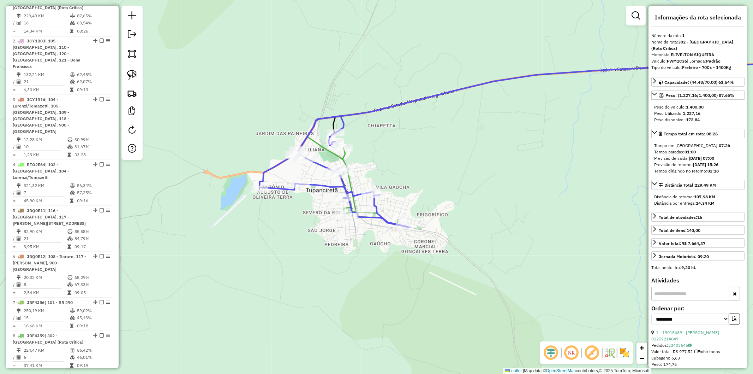
click at [333, 148] on icon at bounding box center [334, 172] width 151 height 112
click at [333, 150] on icon at bounding box center [567, 104] width 521 height 110
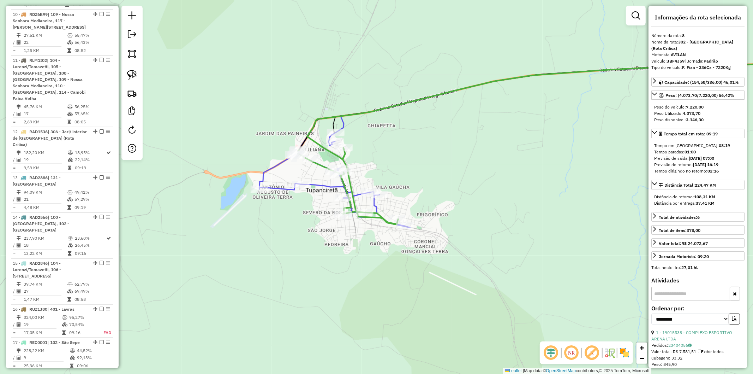
scroll to position [855, 0]
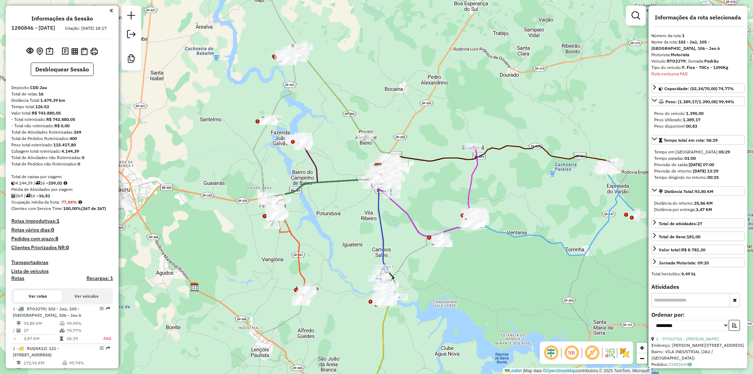
select select "**********"
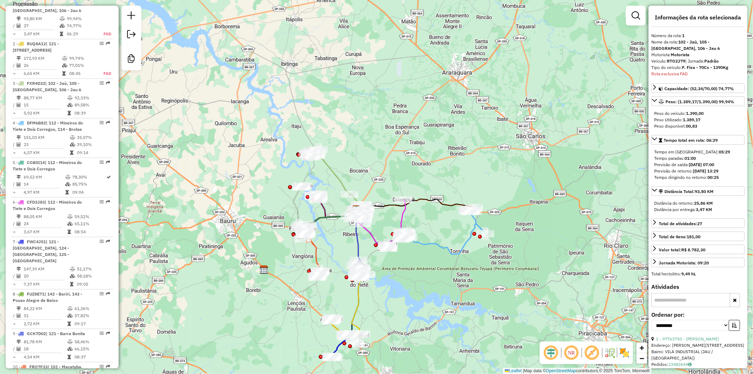
click at [460, 238] on div "Janela de atendimento Grade de atendimento Capacidade Transportadoras Veículos …" at bounding box center [376, 187] width 753 height 374
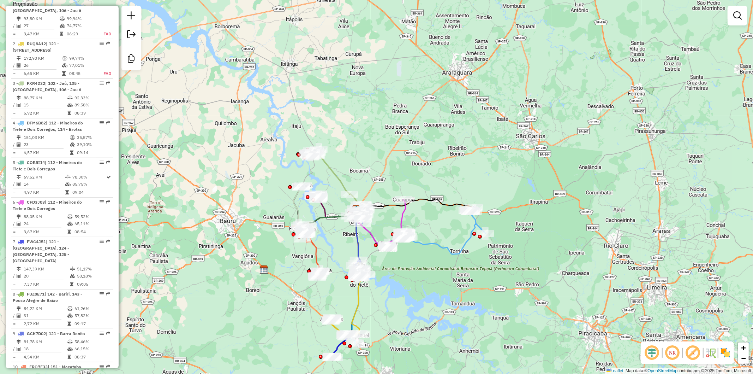
click at [467, 245] on icon at bounding box center [445, 230] width 81 height 47
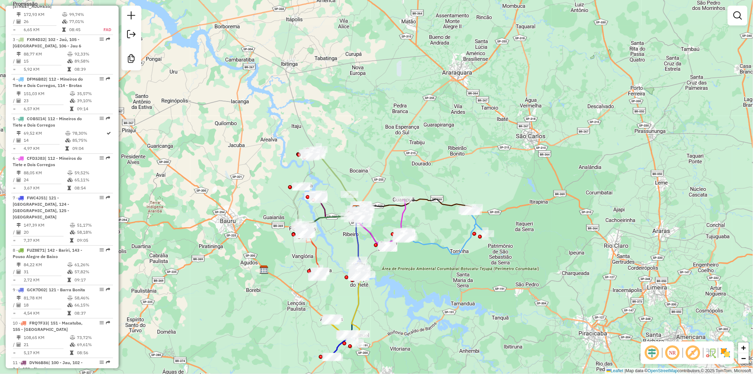
select select "**********"
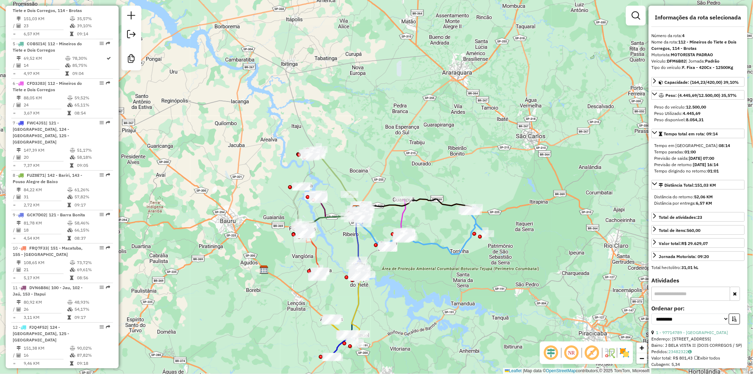
scroll to position [429, 0]
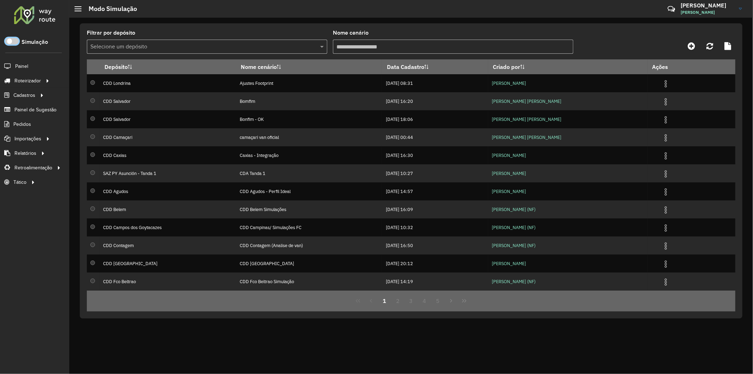
scroll to position [4, 2]
